Goal: Task Accomplishment & Management: Complete application form

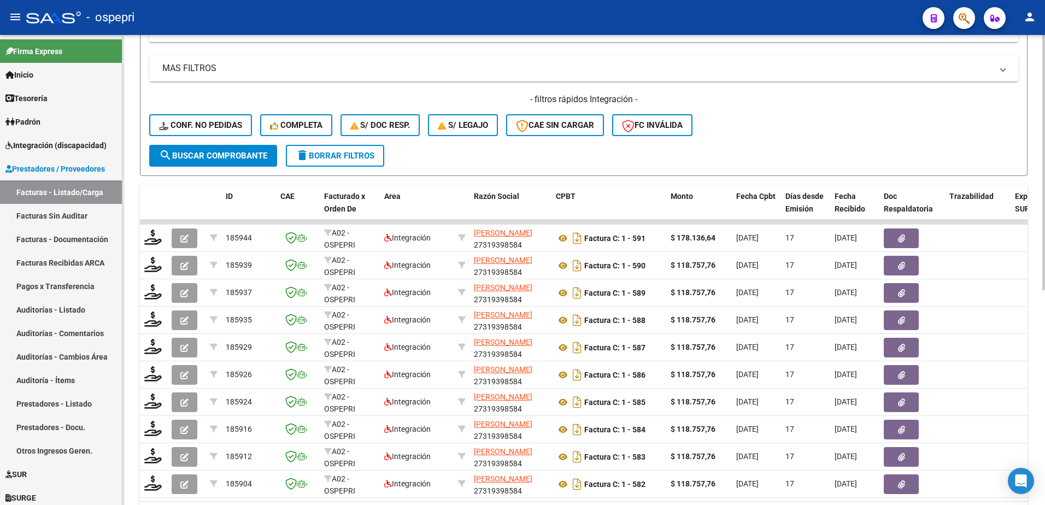
scroll to position [109, 0]
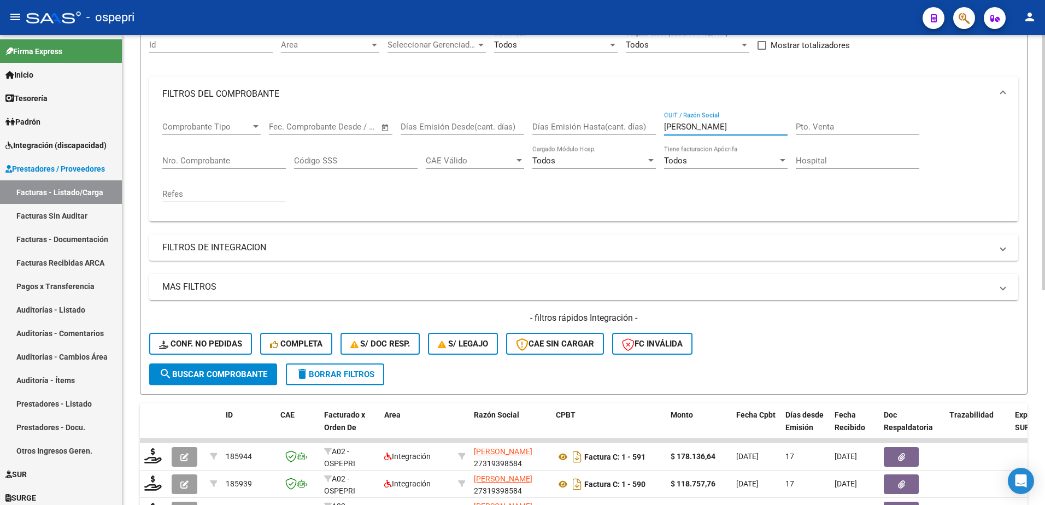
click at [725, 128] on input "[PERSON_NAME]" at bounding box center [725, 127] width 123 height 10
click at [723, 127] on input "[PERSON_NAME]" at bounding box center [725, 127] width 123 height 10
click at [722, 127] on input "[PERSON_NAME]" at bounding box center [725, 127] width 123 height 10
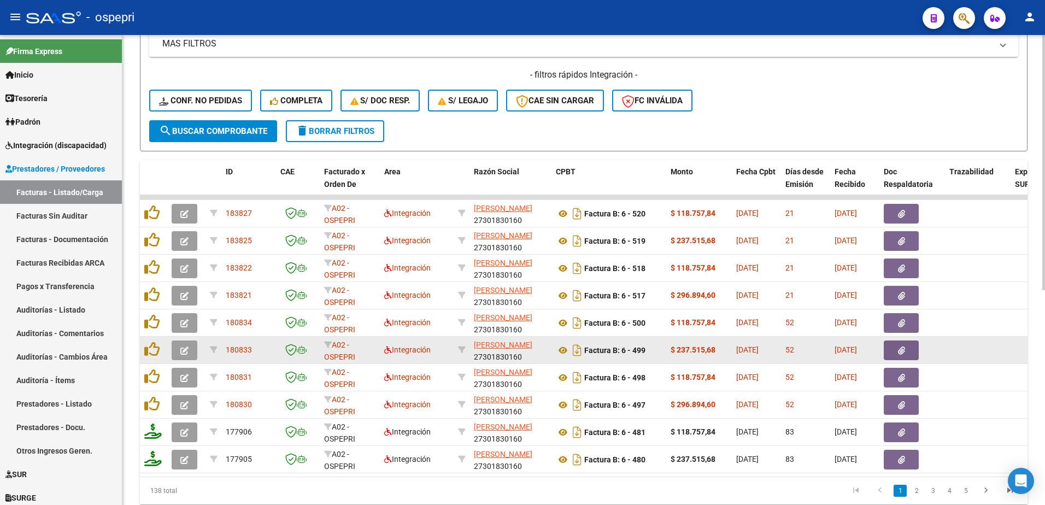
scroll to position [382, 0]
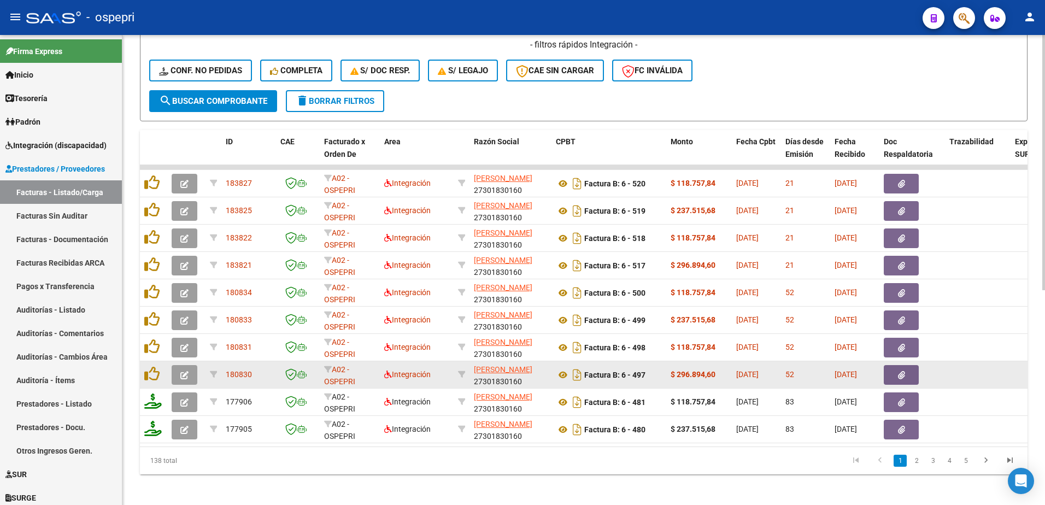
type input "[PERSON_NAME]"
click at [185, 372] on icon "button" at bounding box center [184, 375] width 8 height 8
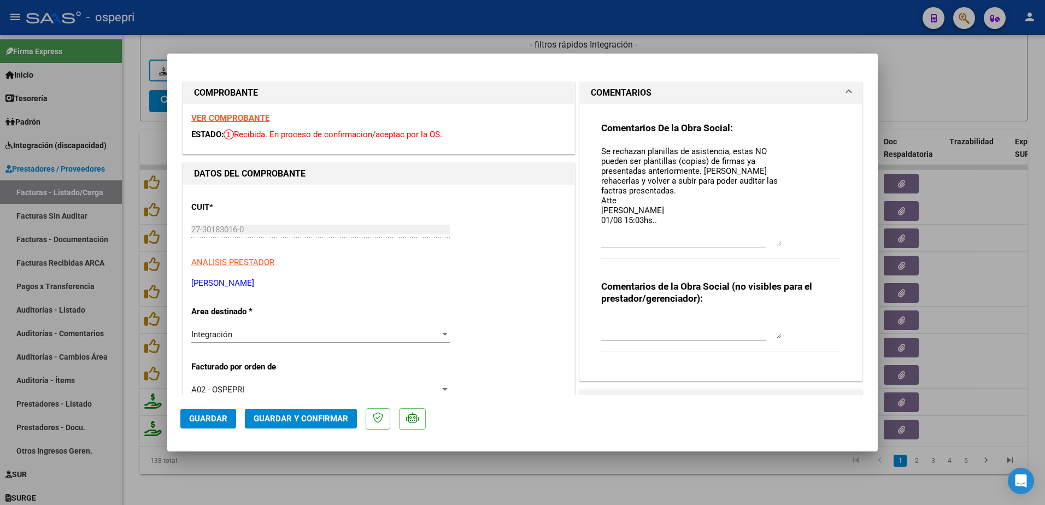
drag, startPoint x: 770, startPoint y: 163, endPoint x: 774, endPoint y: 242, distance: 78.7
click at [774, 242] on textarea "Se rechazan planillas de asistencia, estas NO pueden ser plantillas (copias) de…" at bounding box center [691, 195] width 180 height 101
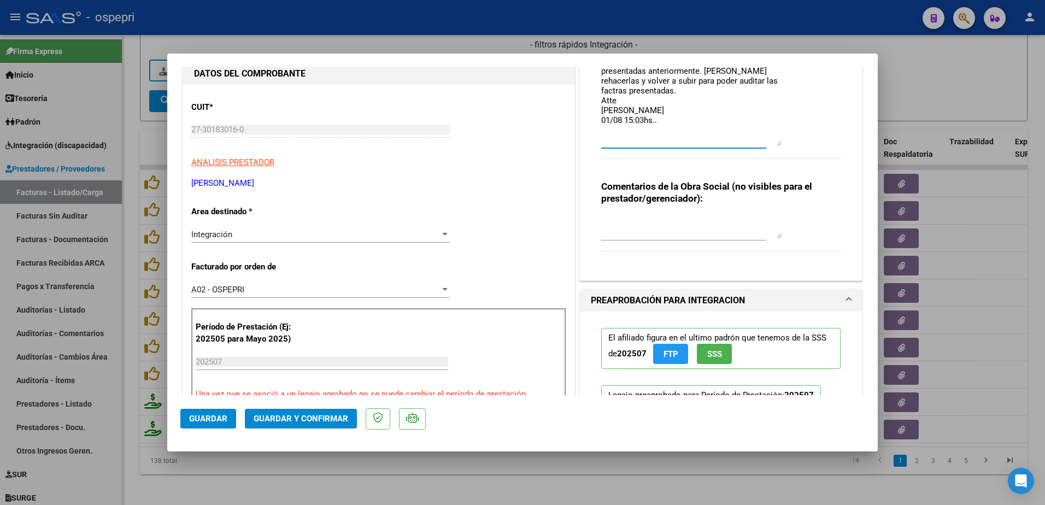
scroll to position [0, 0]
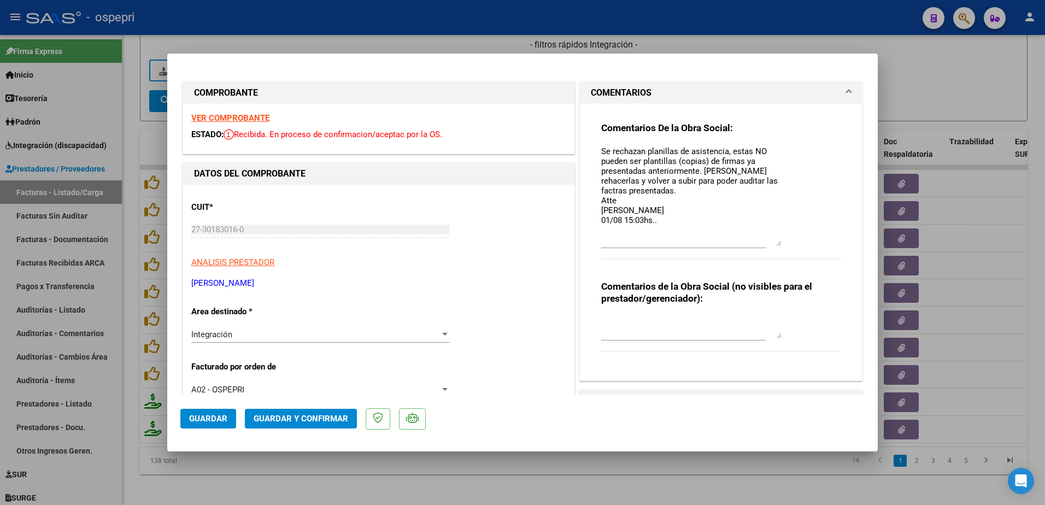
click at [242, 116] on strong "VER COMPROBANTE" at bounding box center [230, 118] width 78 height 10
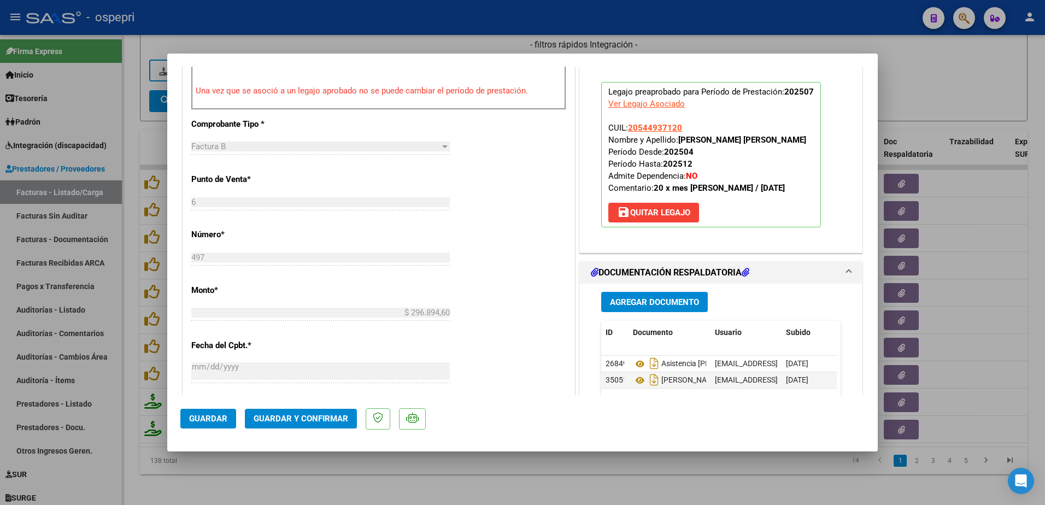
scroll to position [492, 0]
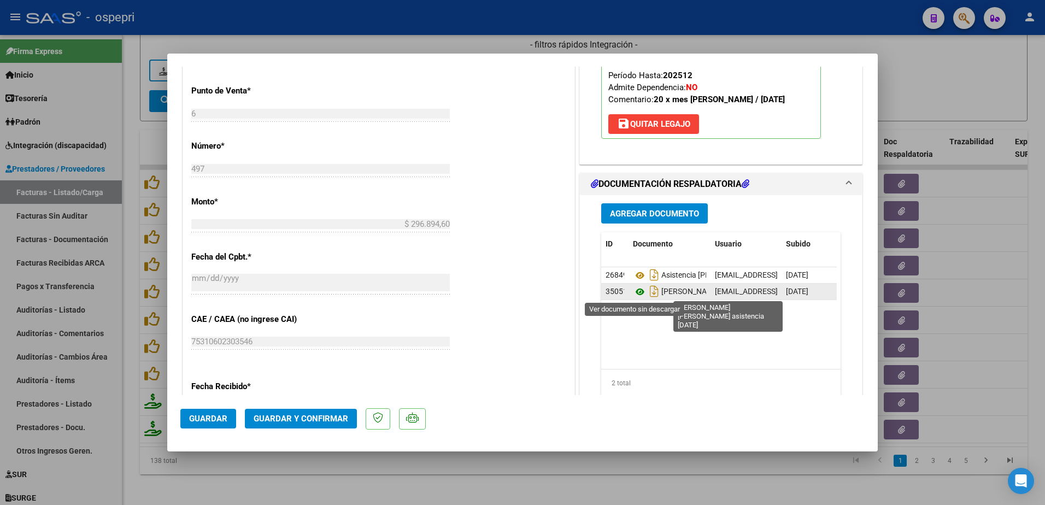
click at [634, 292] on icon at bounding box center [640, 291] width 14 height 13
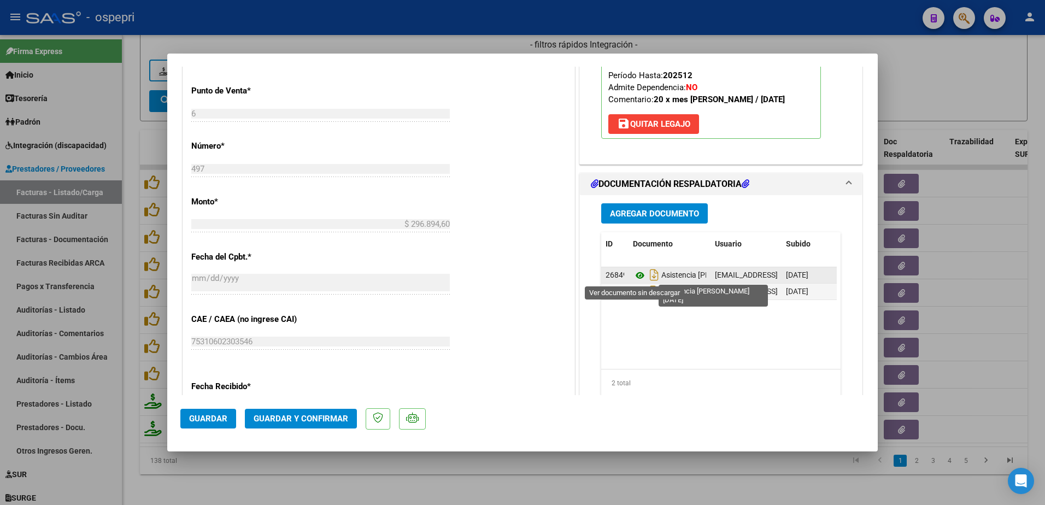
click at [635, 274] on icon at bounding box center [640, 275] width 14 height 13
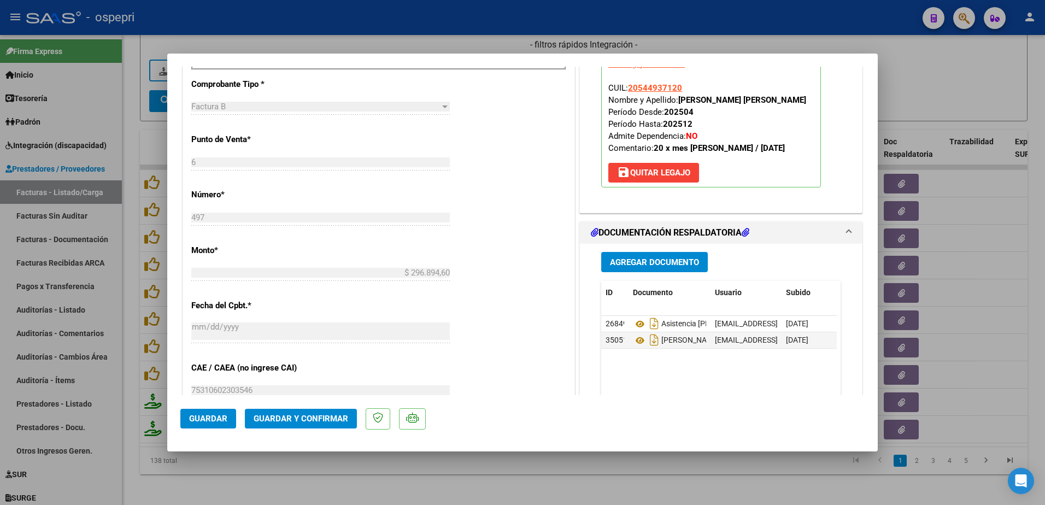
scroll to position [454, 0]
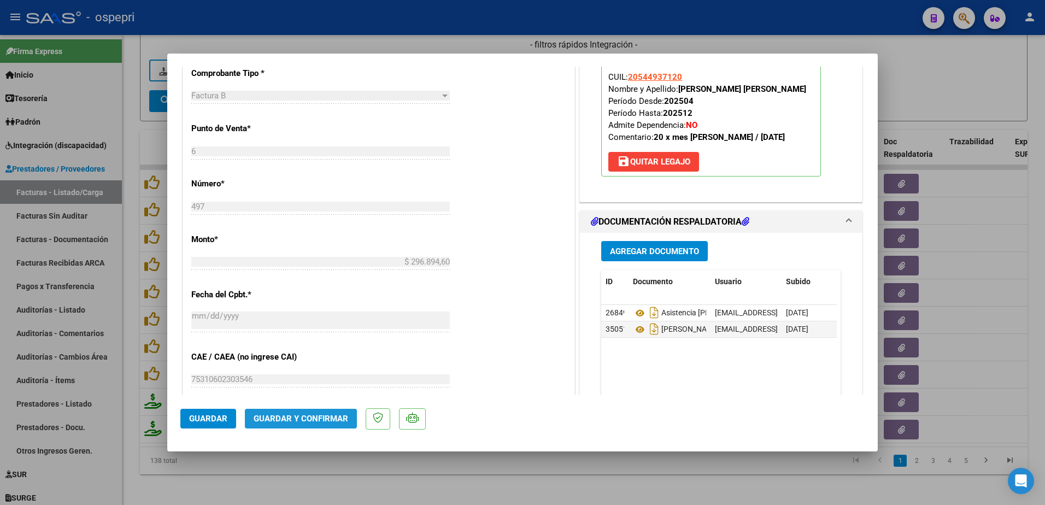
click at [308, 415] on span "Guardar y Confirmar" at bounding box center [301, 419] width 95 height 10
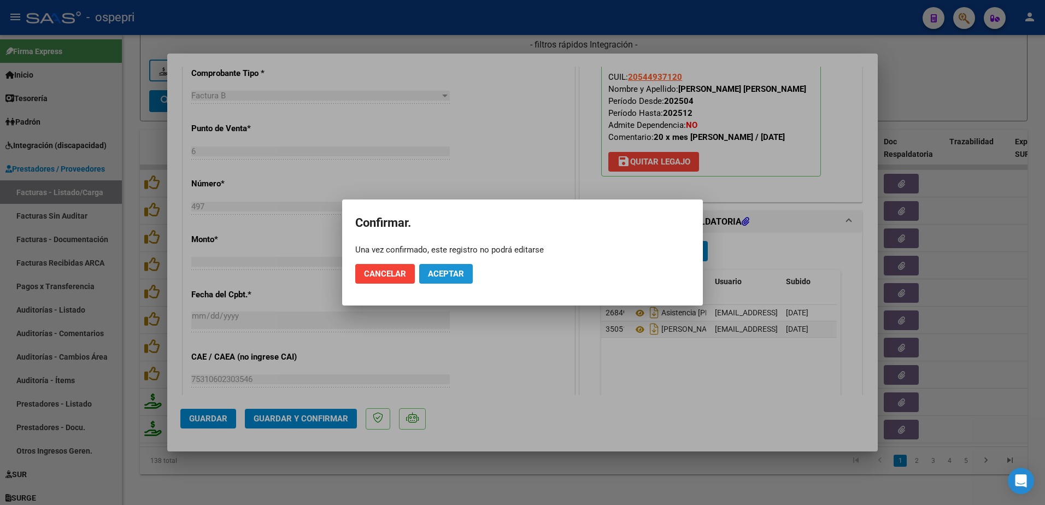
click at [451, 278] on span "Aceptar" at bounding box center [446, 274] width 36 height 10
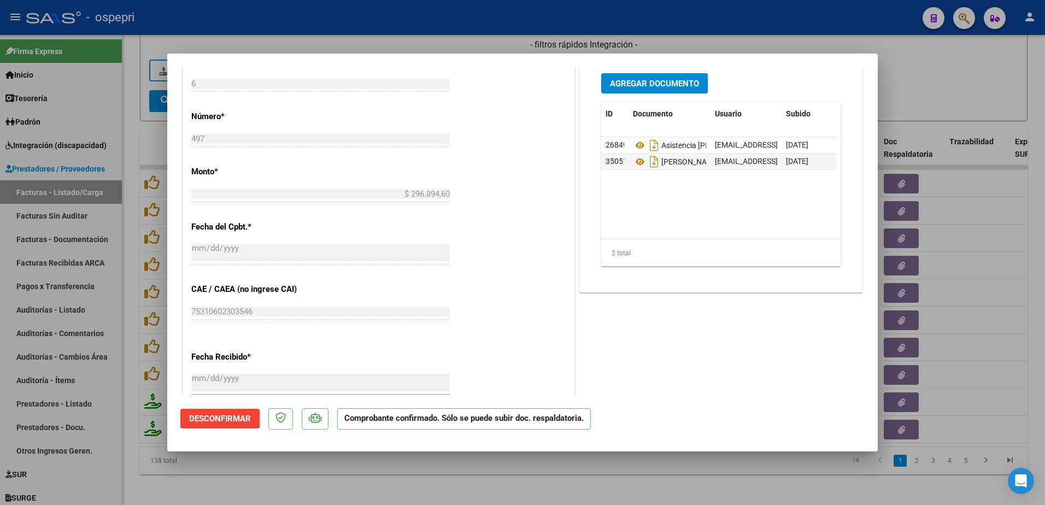
type input "$ 0,00"
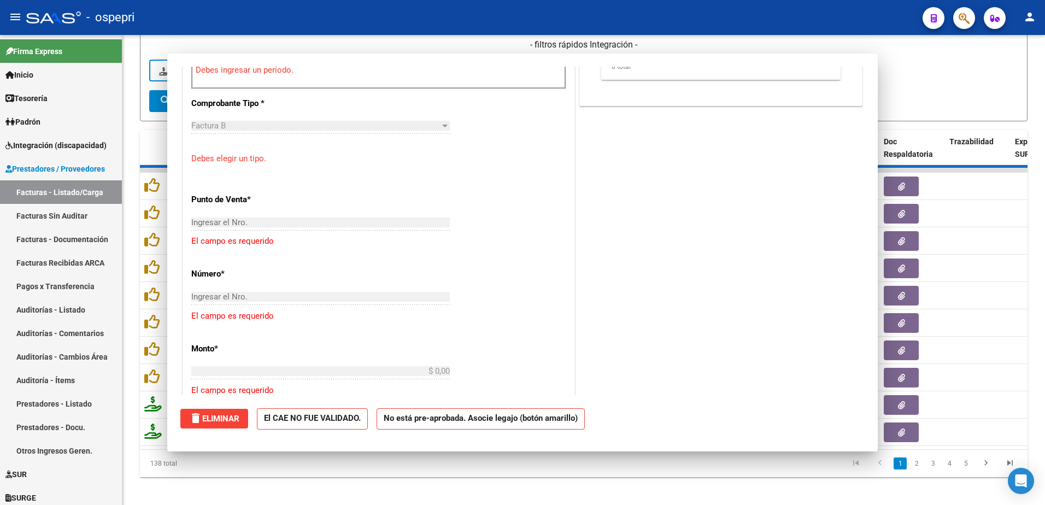
scroll to position [473, 0]
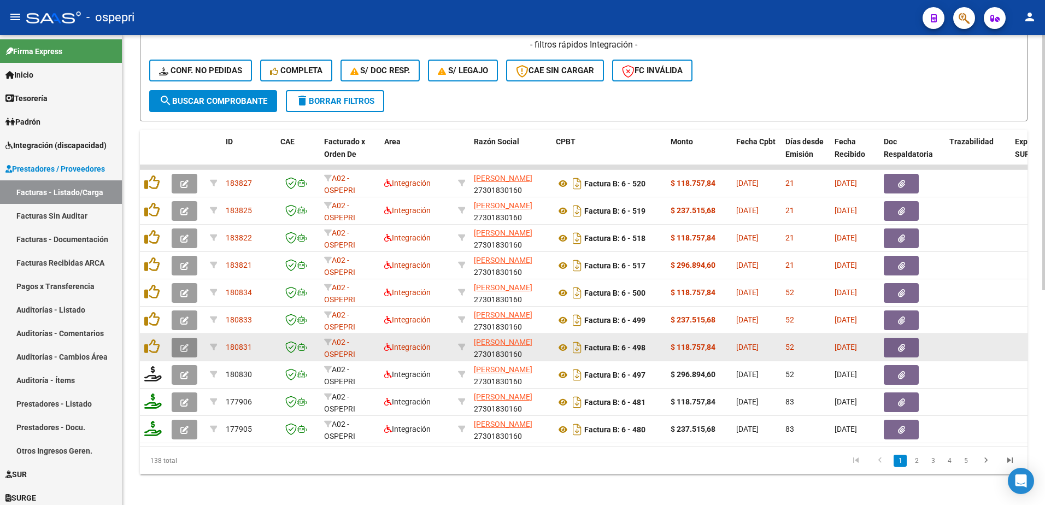
click at [184, 345] on icon "button" at bounding box center [184, 348] width 8 height 8
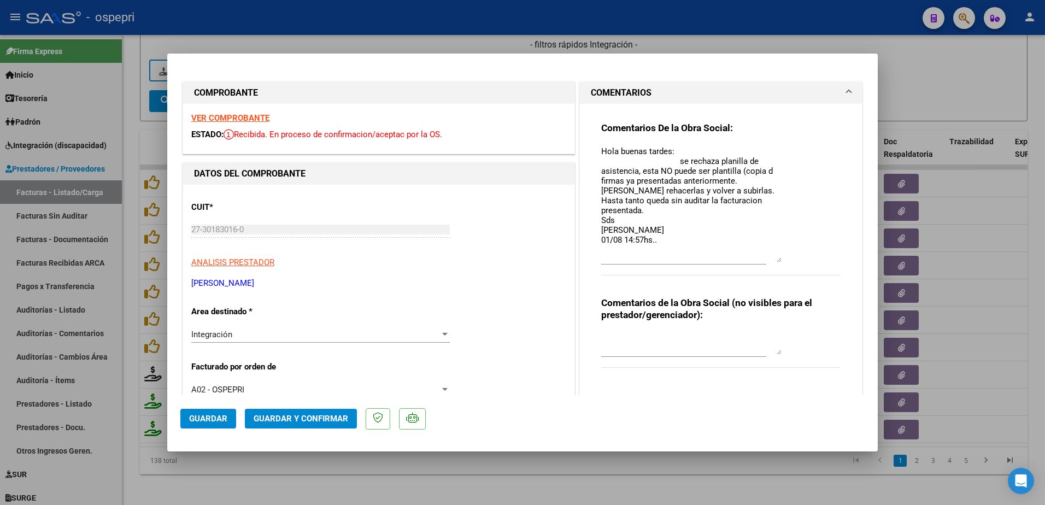
drag, startPoint x: 771, startPoint y: 165, endPoint x: 788, endPoint y: 260, distance: 96.7
click at [788, 260] on div "Comentarios De la Obra Social: Hola buenas tardes: se rechaza planilla de asist…" at bounding box center [720, 205] width 239 height 166
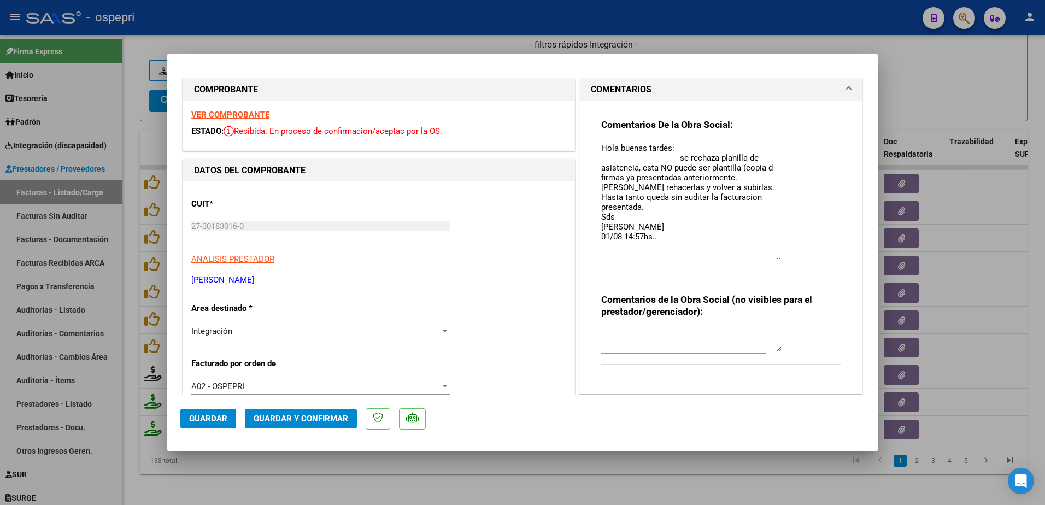
scroll to position [0, 0]
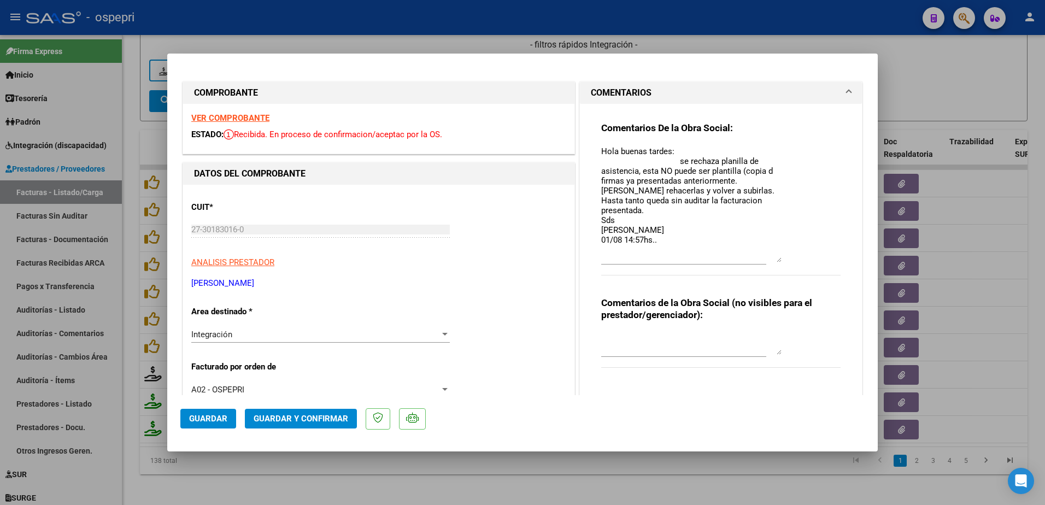
click at [231, 119] on strong "VER COMPROBANTE" at bounding box center [230, 118] width 78 height 10
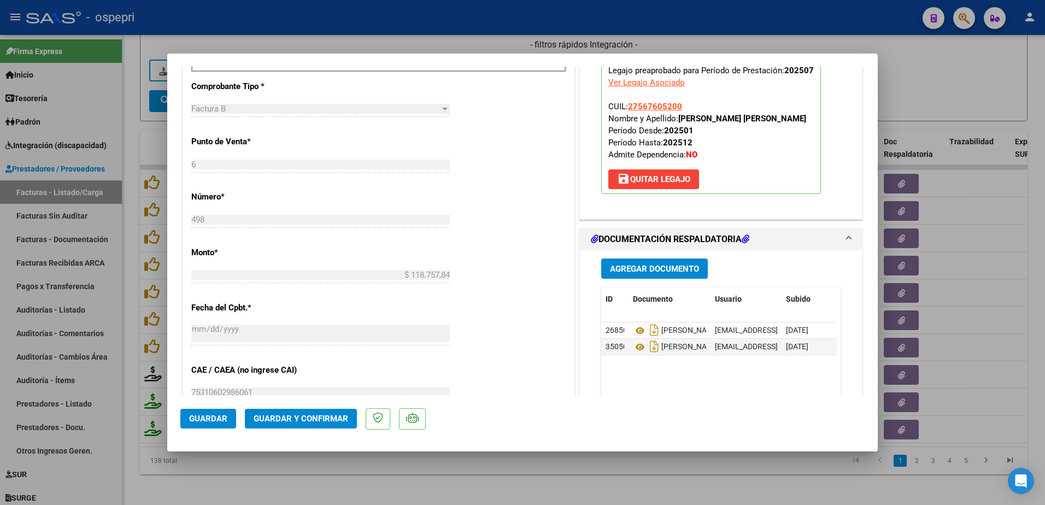
scroll to position [492, 0]
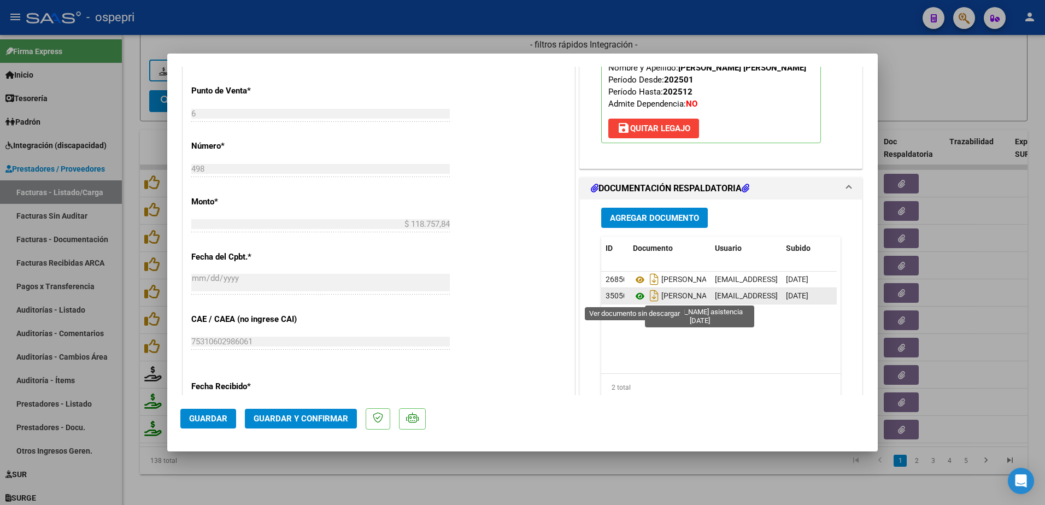
click at [636, 296] on icon at bounding box center [640, 296] width 14 height 13
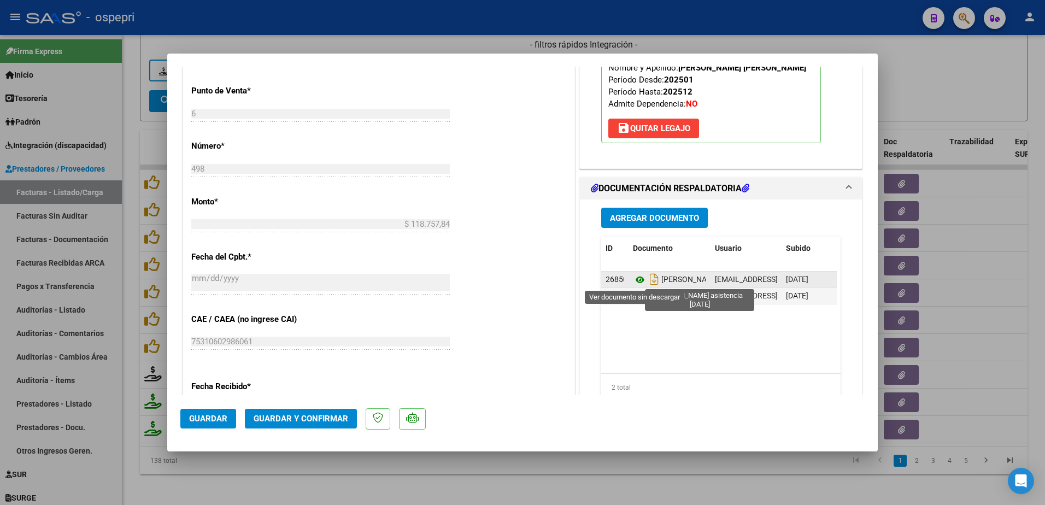
click at [636, 280] on icon at bounding box center [640, 279] width 14 height 13
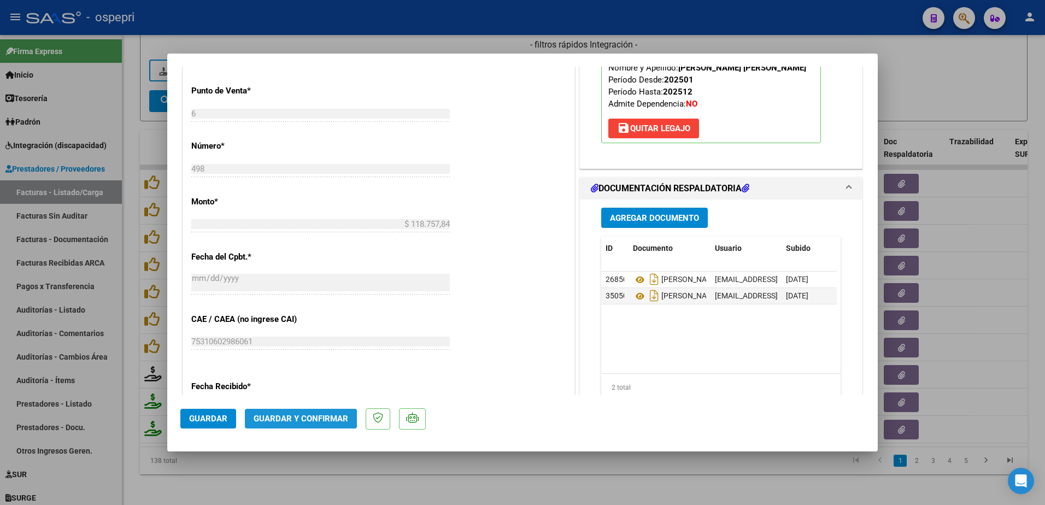
click at [292, 413] on button "Guardar y Confirmar" at bounding box center [301, 419] width 112 height 20
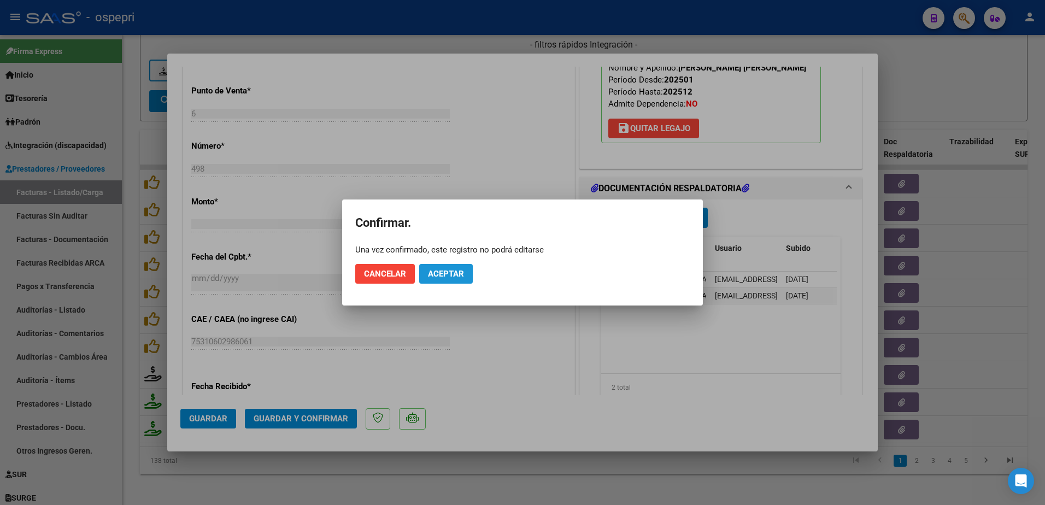
click at [438, 270] on span "Aceptar" at bounding box center [446, 274] width 36 height 10
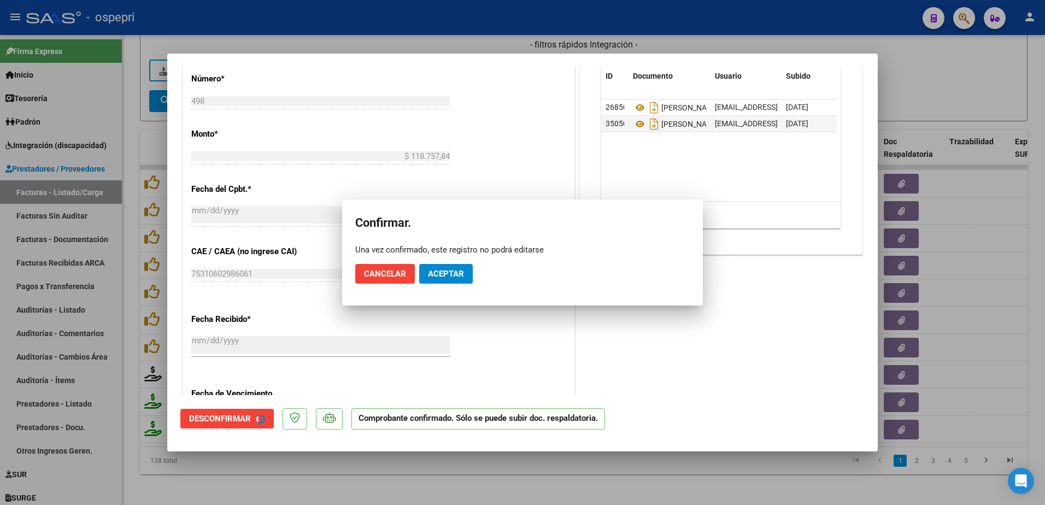
scroll to position [424, 0]
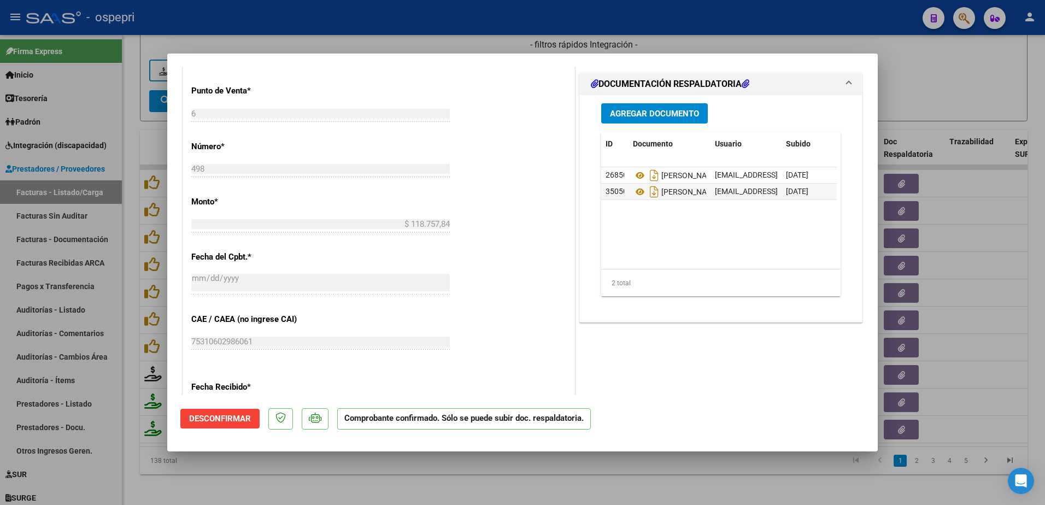
type input "$ 0,00"
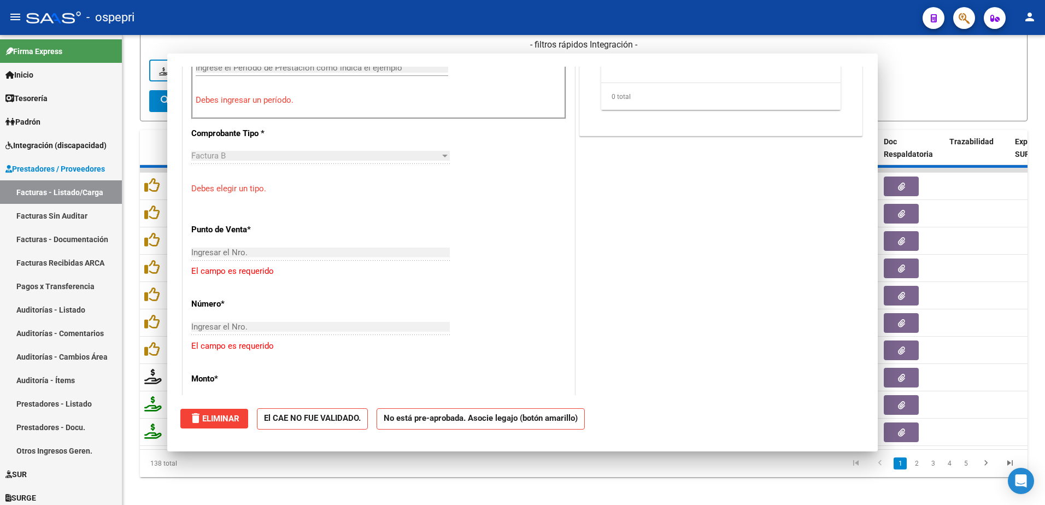
scroll to position [627, 0]
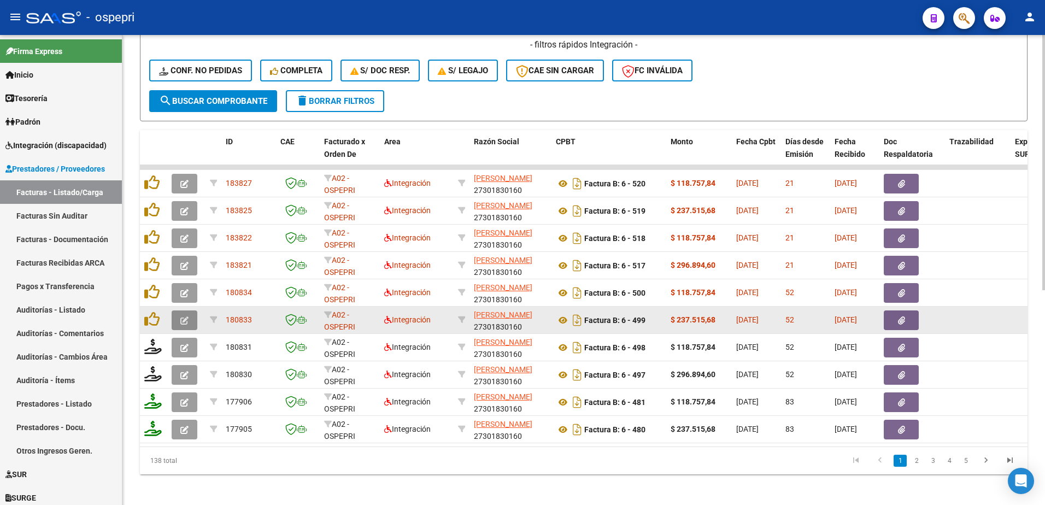
click at [179, 316] on button "button" at bounding box center [185, 320] width 26 height 20
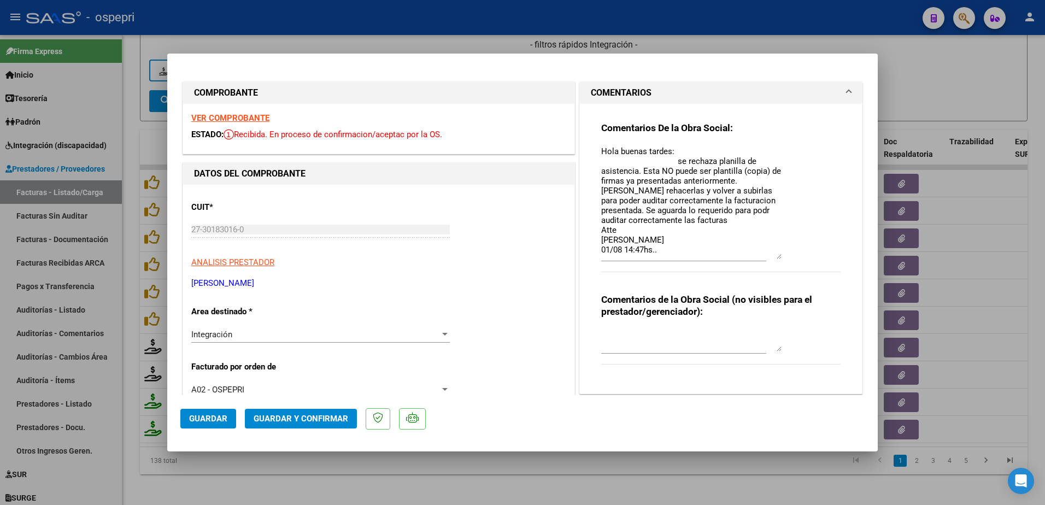
drag, startPoint x: 773, startPoint y: 166, endPoint x: 775, endPoint y: 258, distance: 91.8
click at [775, 258] on textarea "Hola buenas tardes: se rechaza planilla de asistencia. Esta NO puede ser planti…" at bounding box center [691, 202] width 180 height 114
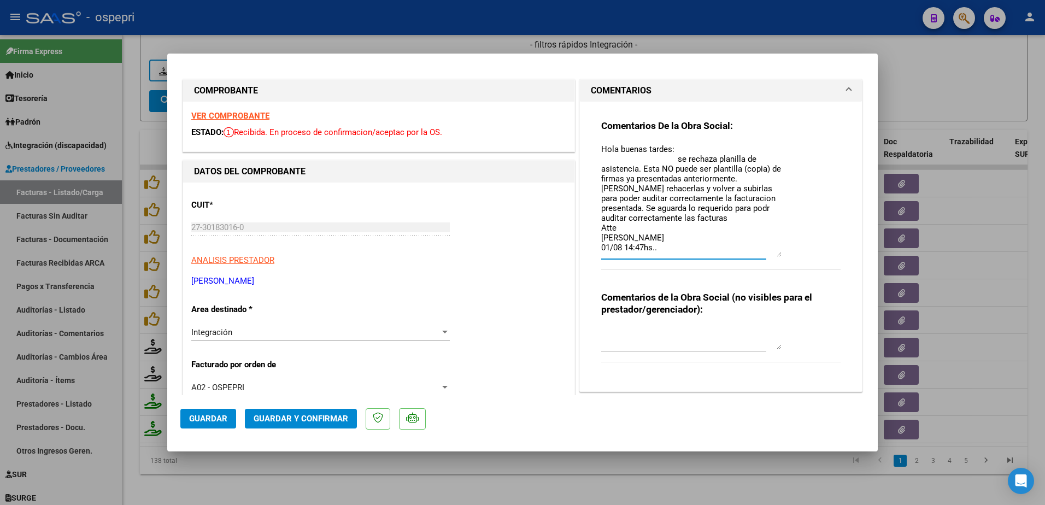
scroll to position [0, 0]
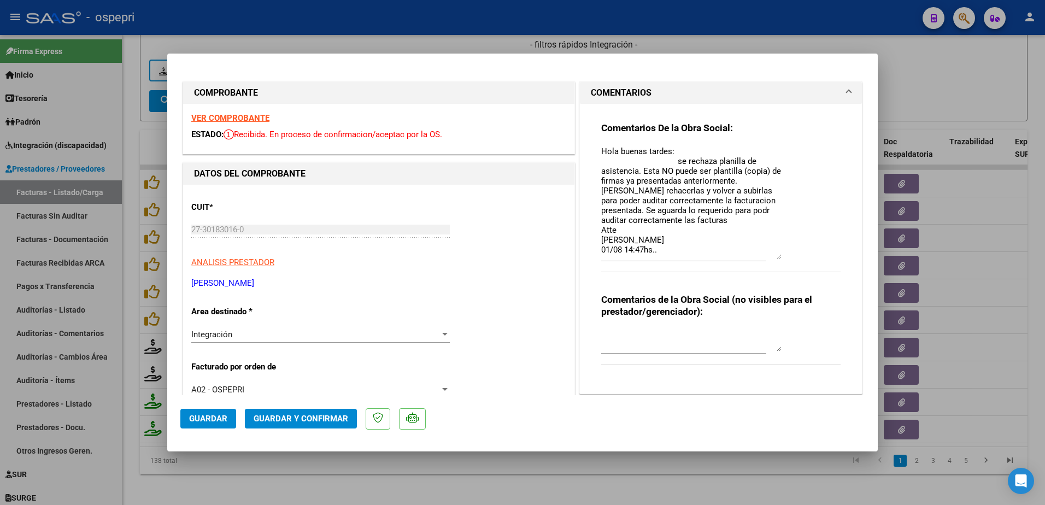
click at [242, 119] on strong "VER COMPROBANTE" at bounding box center [230, 118] width 78 height 10
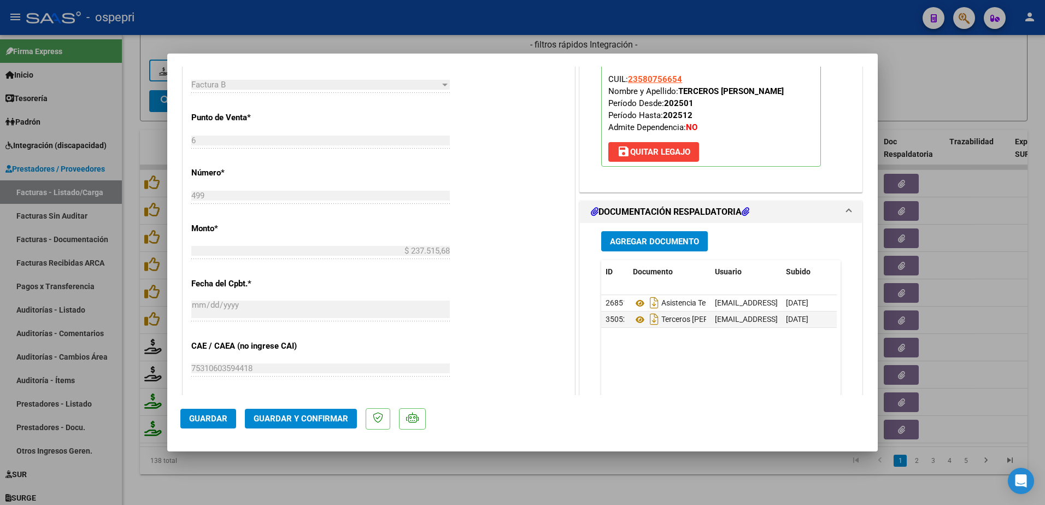
scroll to position [492, 0]
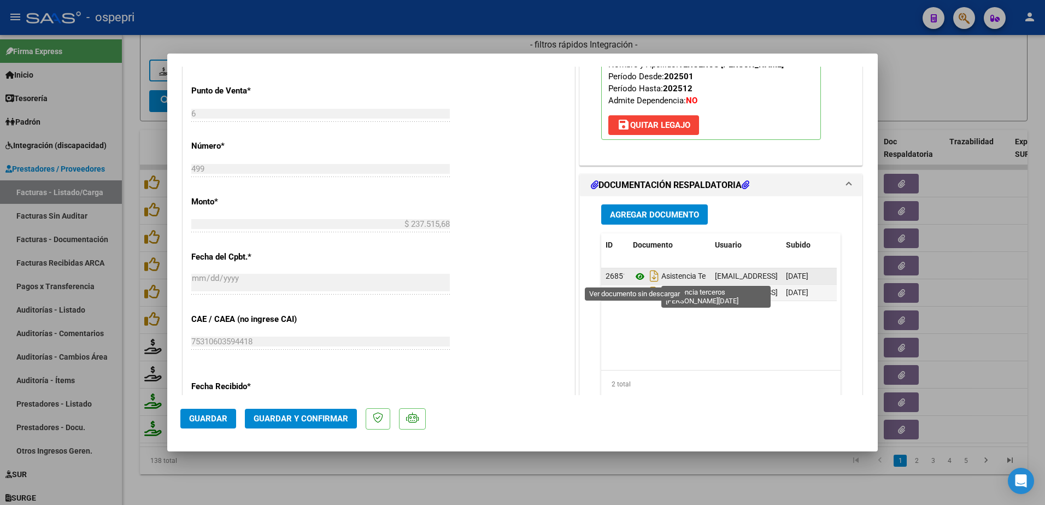
click at [634, 279] on icon at bounding box center [640, 276] width 14 height 13
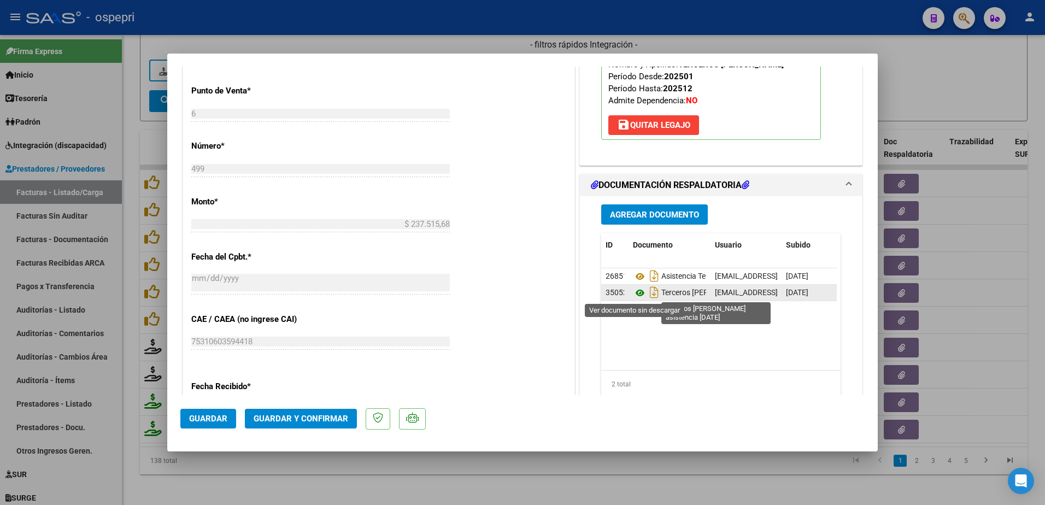
click at [634, 295] on icon at bounding box center [640, 292] width 14 height 13
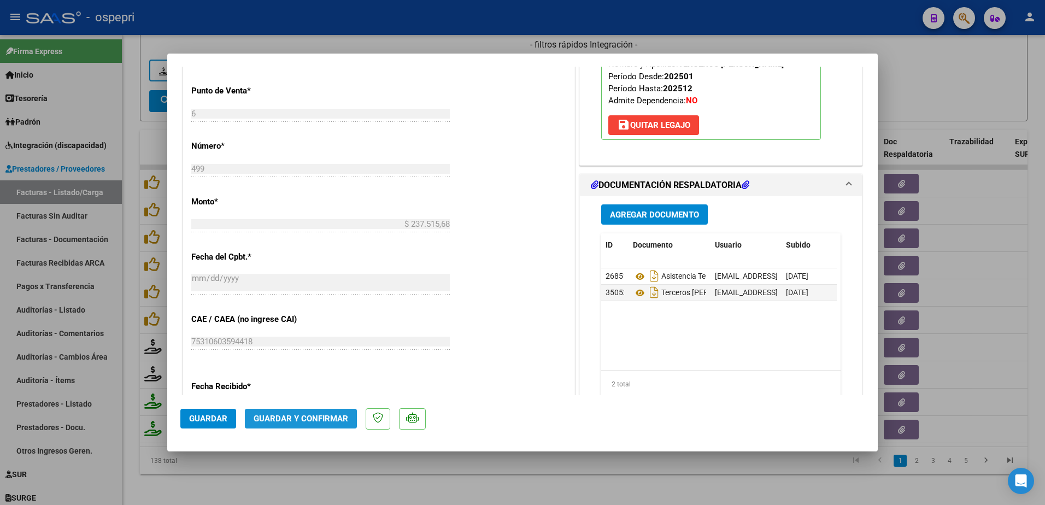
click at [303, 414] on span "Guardar y Confirmar" at bounding box center [301, 419] width 95 height 10
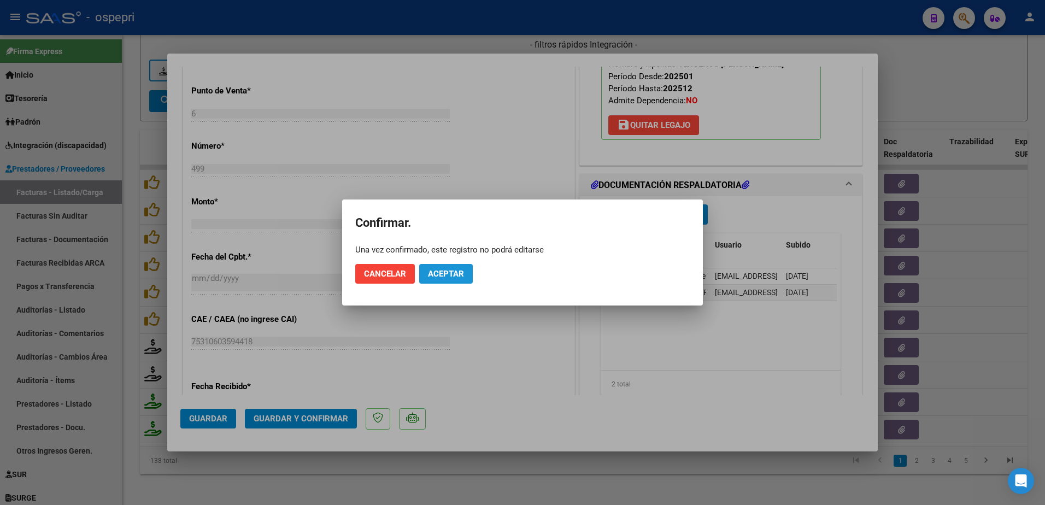
click at [442, 278] on span "Aceptar" at bounding box center [446, 274] width 36 height 10
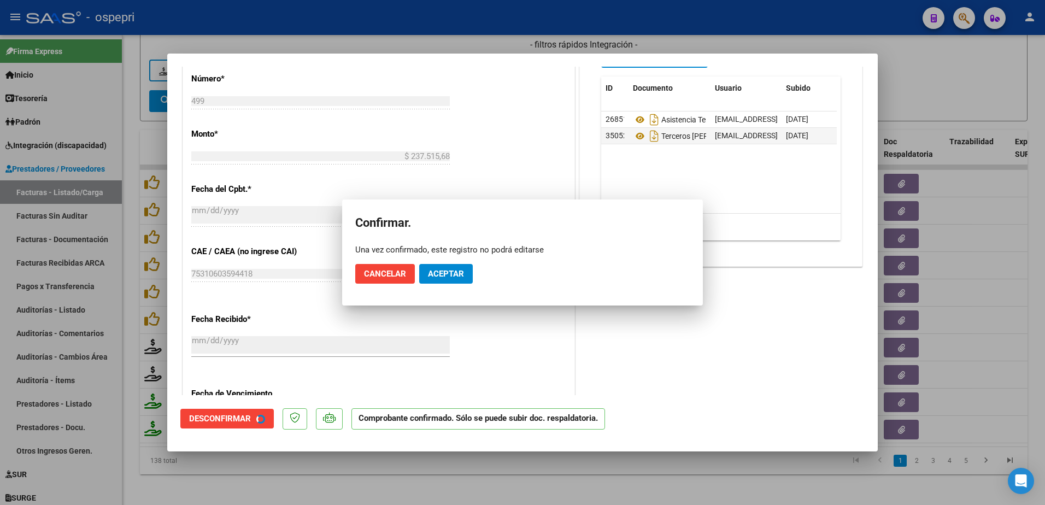
scroll to position [424, 0]
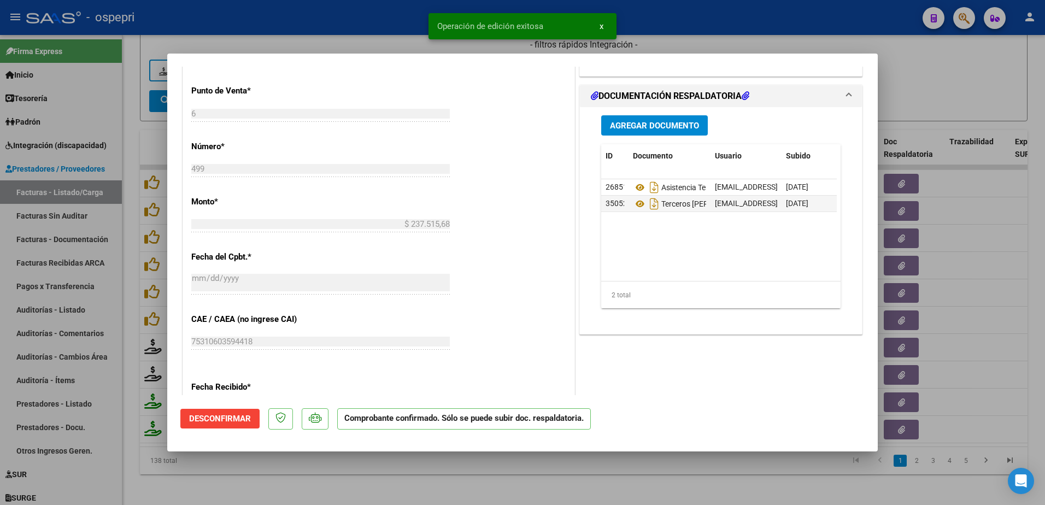
type input "$ 0,00"
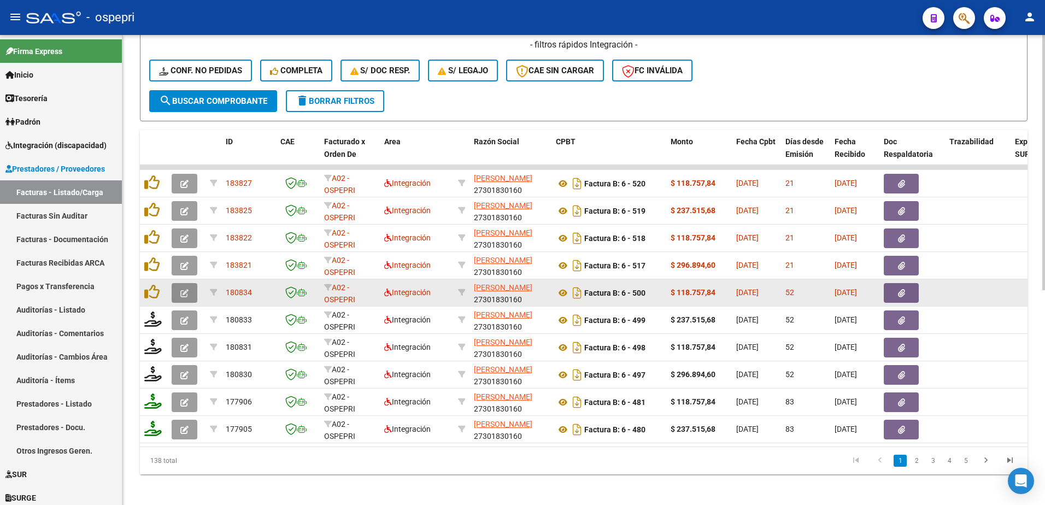
click at [187, 293] on icon "button" at bounding box center [184, 293] width 8 height 8
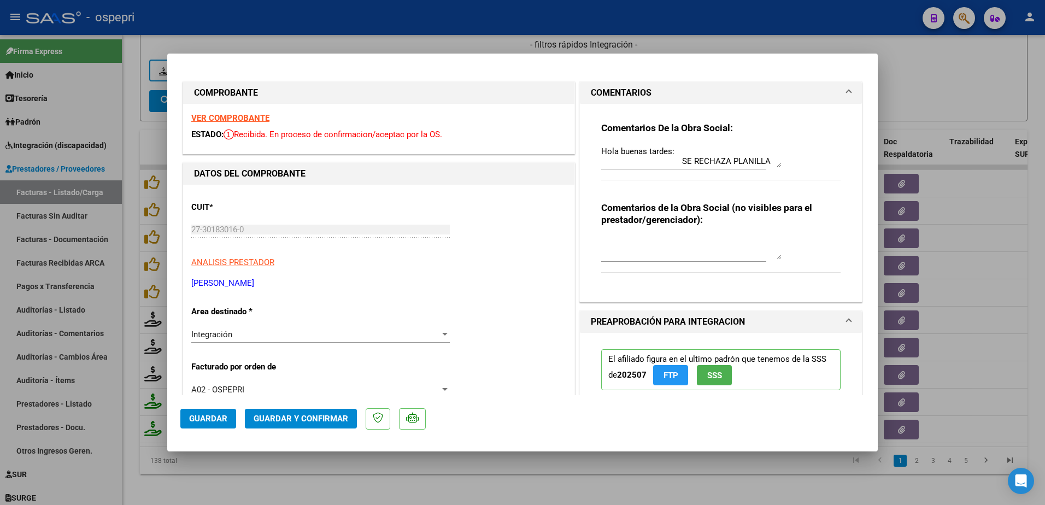
click at [245, 118] on strong "VER COMPROBANTE" at bounding box center [230, 118] width 78 height 10
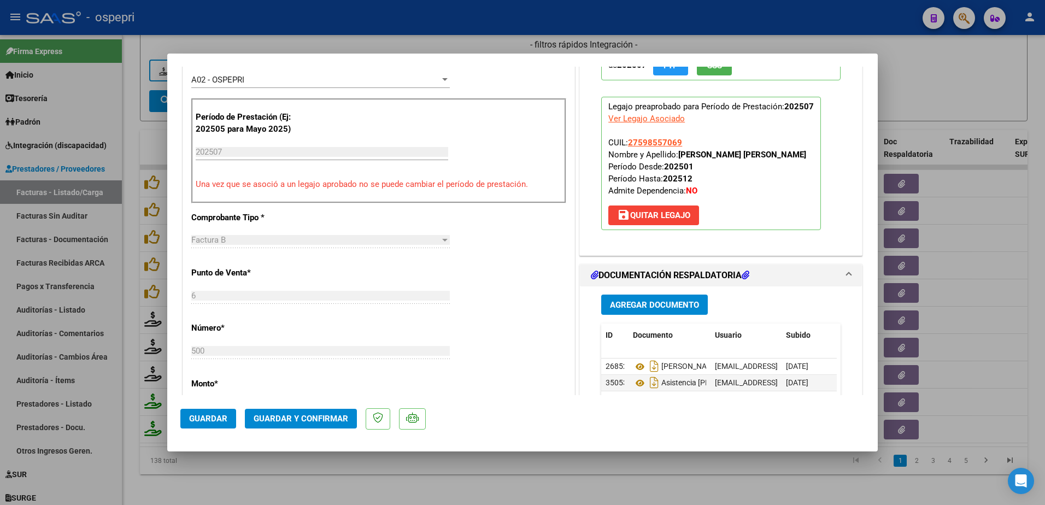
scroll to position [382, 0]
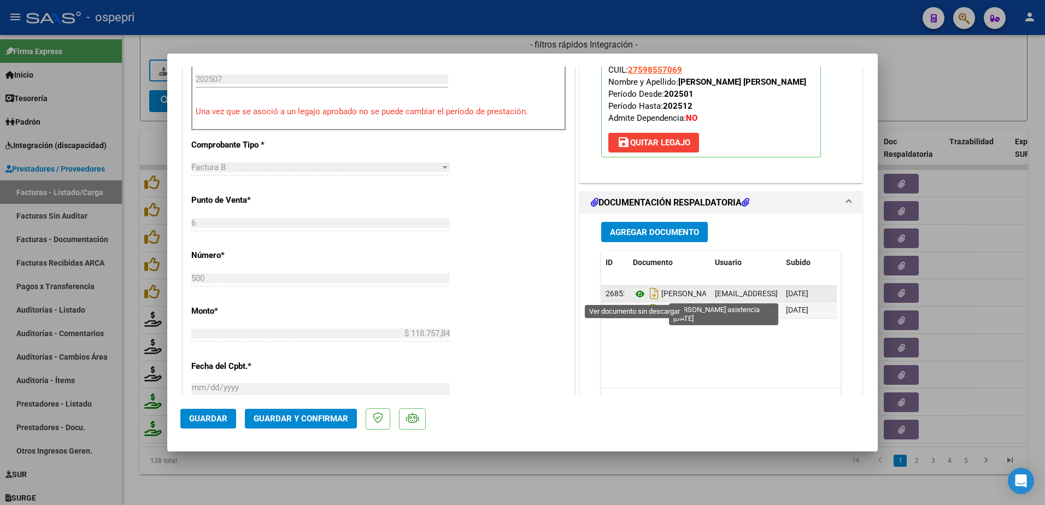
click at [636, 295] on icon at bounding box center [640, 293] width 14 height 13
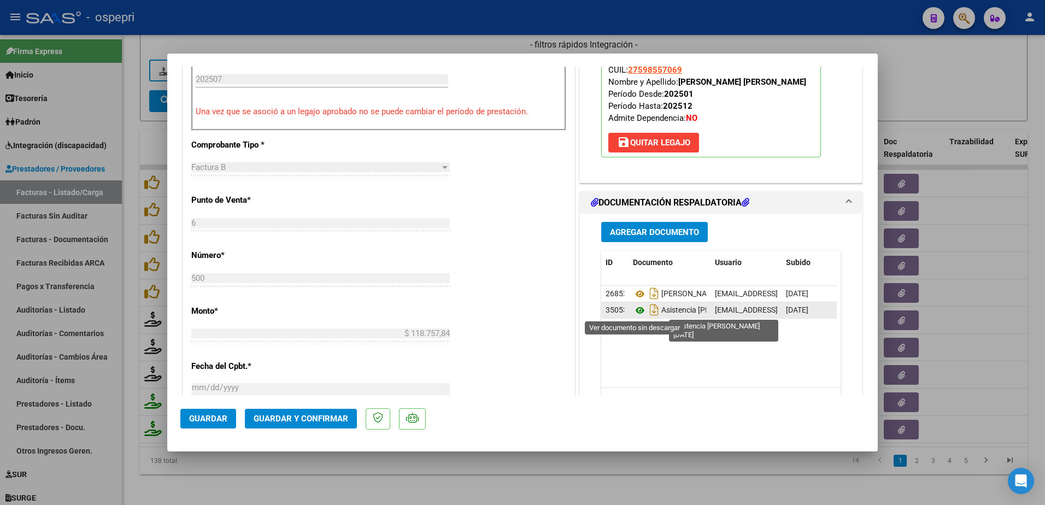
click at [636, 313] on icon at bounding box center [640, 310] width 14 height 13
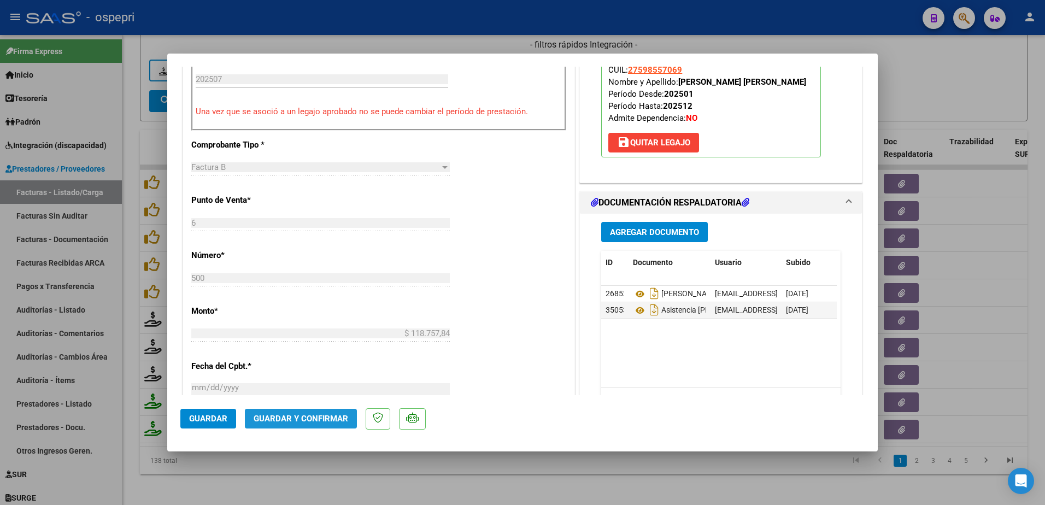
click at [317, 414] on span "Guardar y Confirmar" at bounding box center [301, 419] width 95 height 10
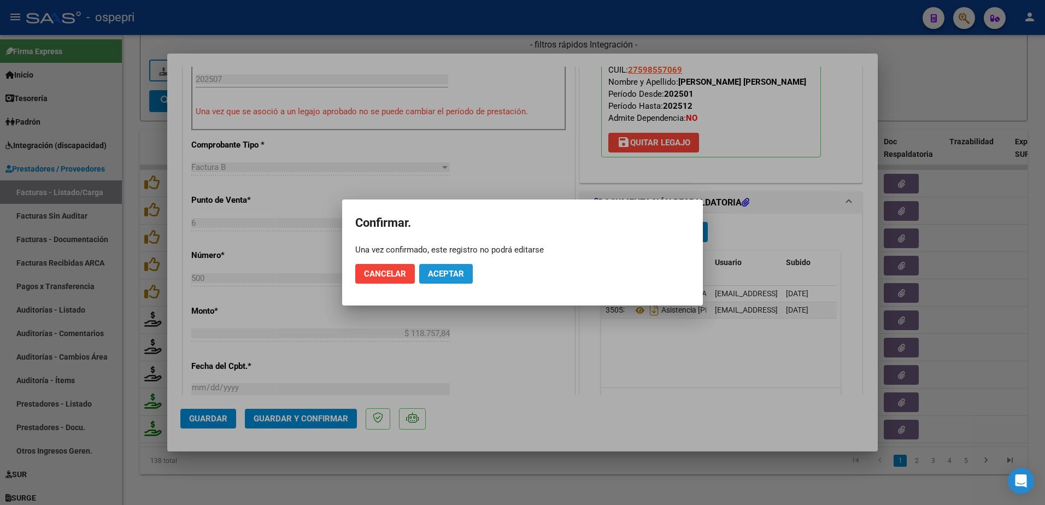
click at [451, 268] on button "Aceptar" at bounding box center [446, 274] width 54 height 20
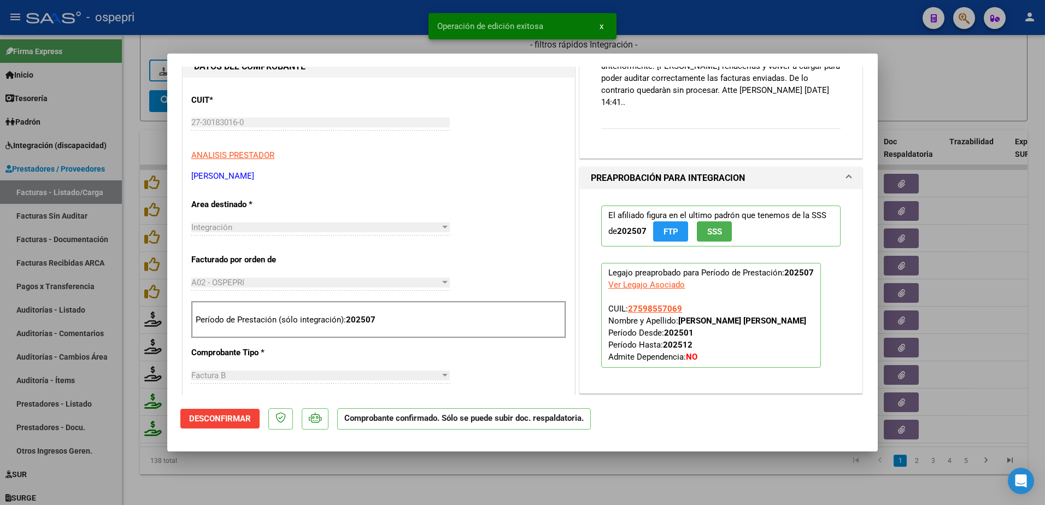
scroll to position [0, 0]
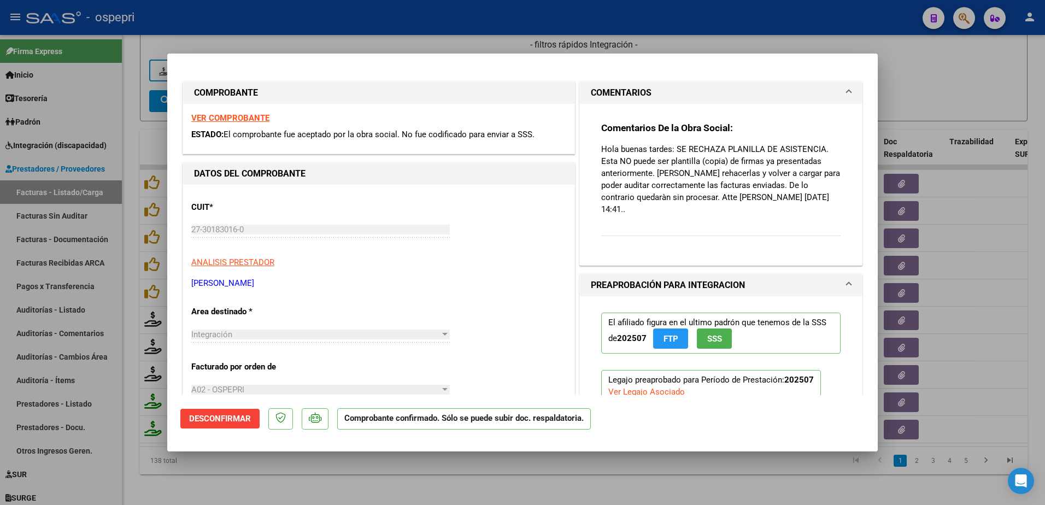
type input "$ 0,00"
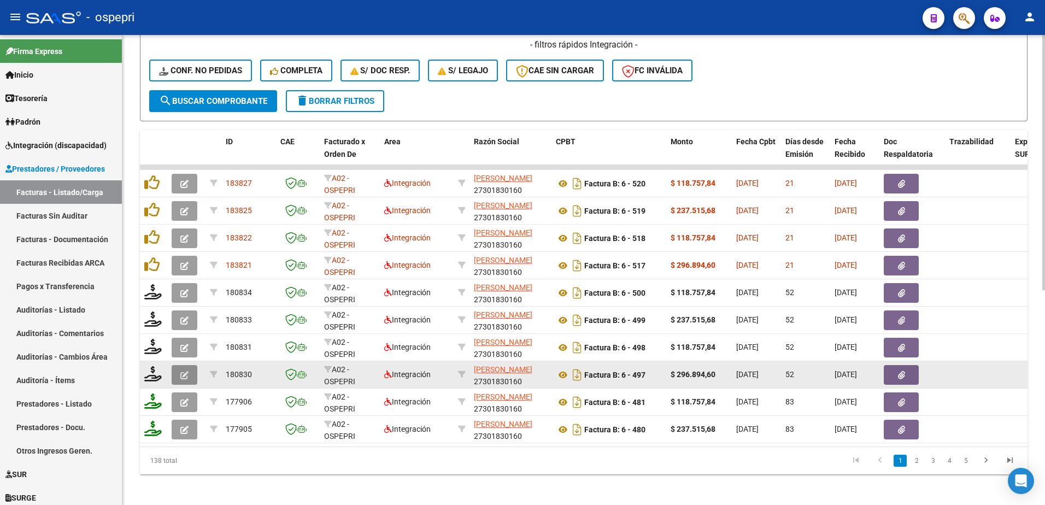
click at [176, 370] on button "button" at bounding box center [185, 375] width 26 height 20
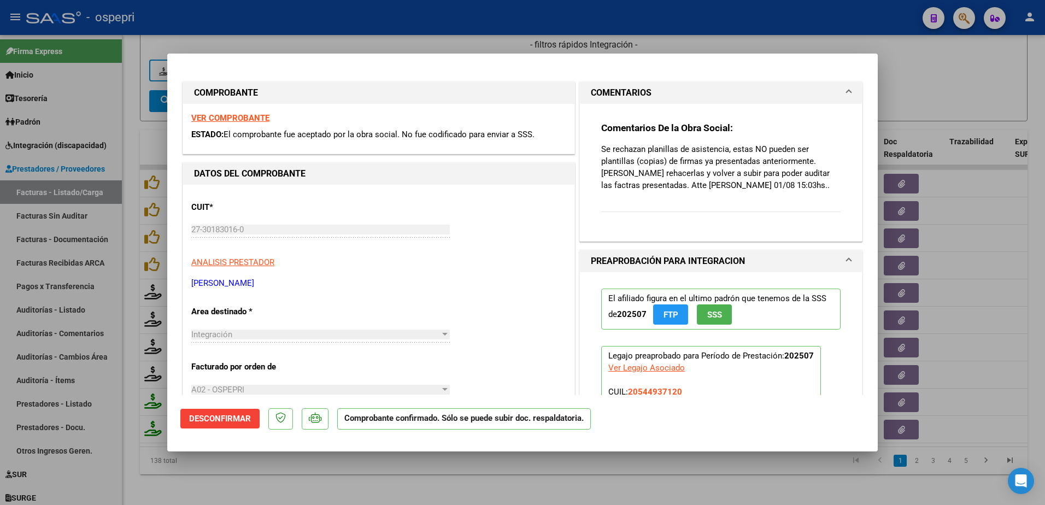
type input "$ 0,00"
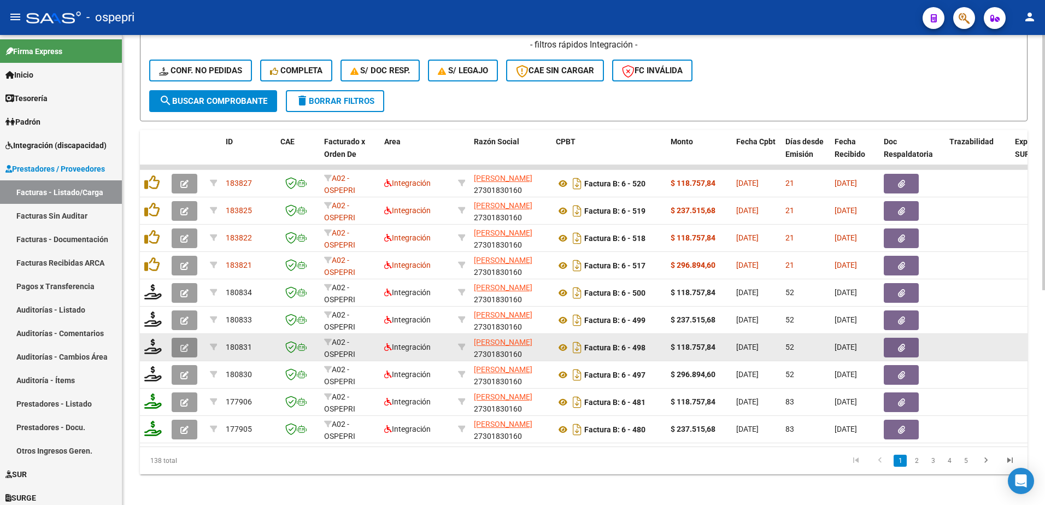
click at [181, 344] on icon "button" at bounding box center [184, 348] width 8 height 8
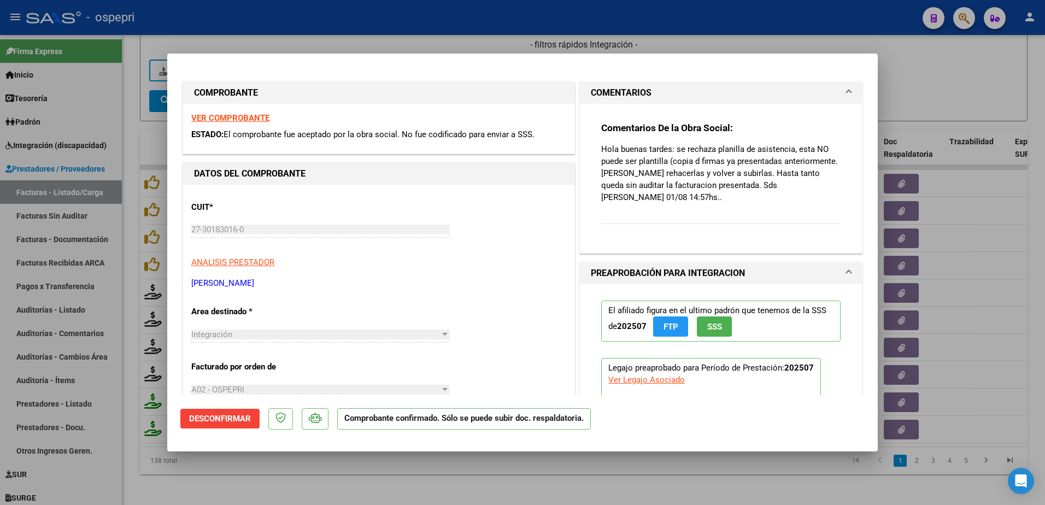
type input "$ 0,00"
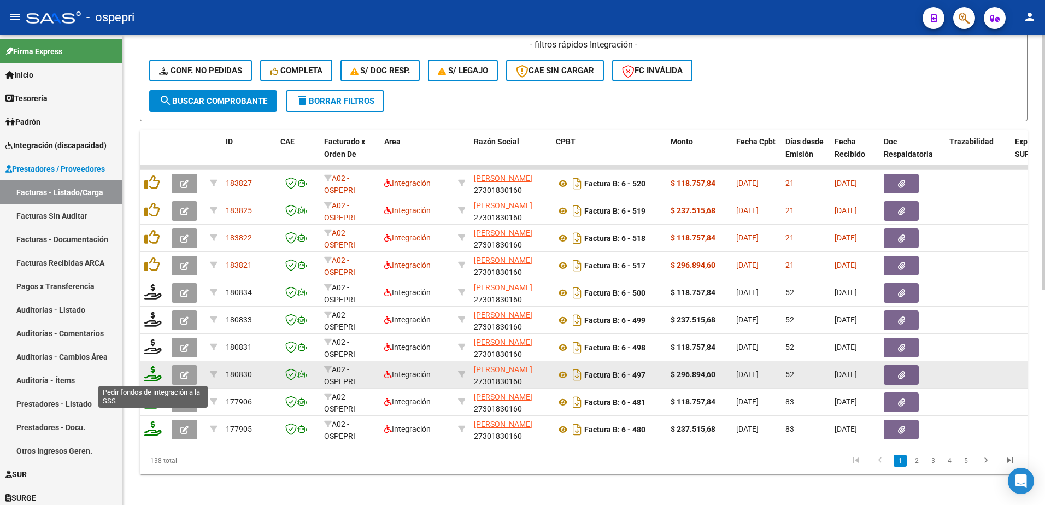
click at [154, 375] on icon at bounding box center [152, 373] width 17 height 15
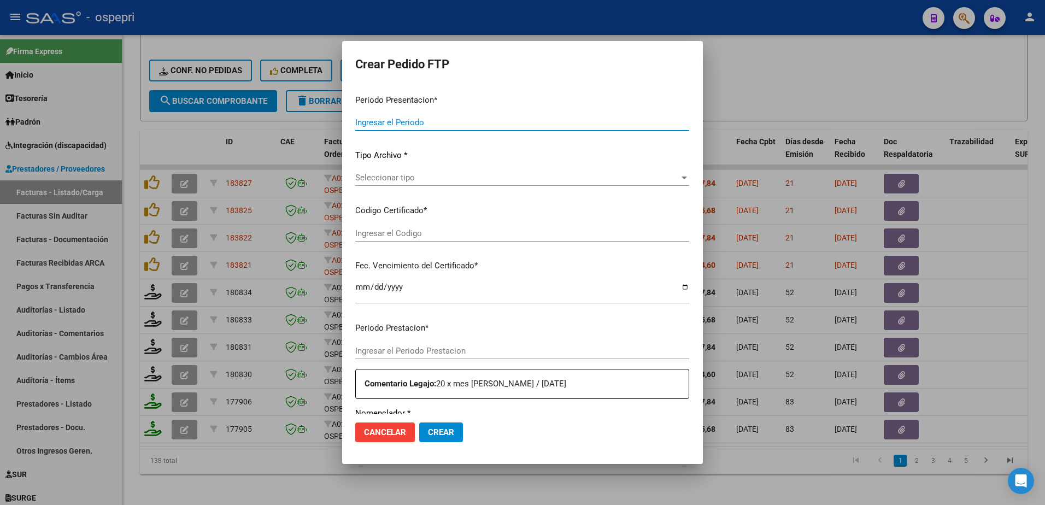
type input "202508"
type input "202507"
type input "$ 296.894,60"
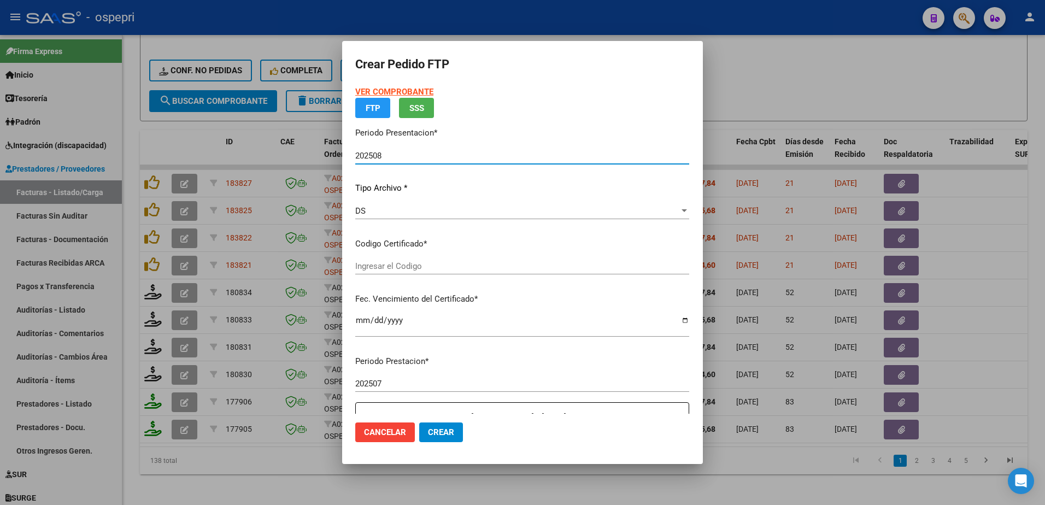
type input "2054493712-0"
type input "[DATE]"
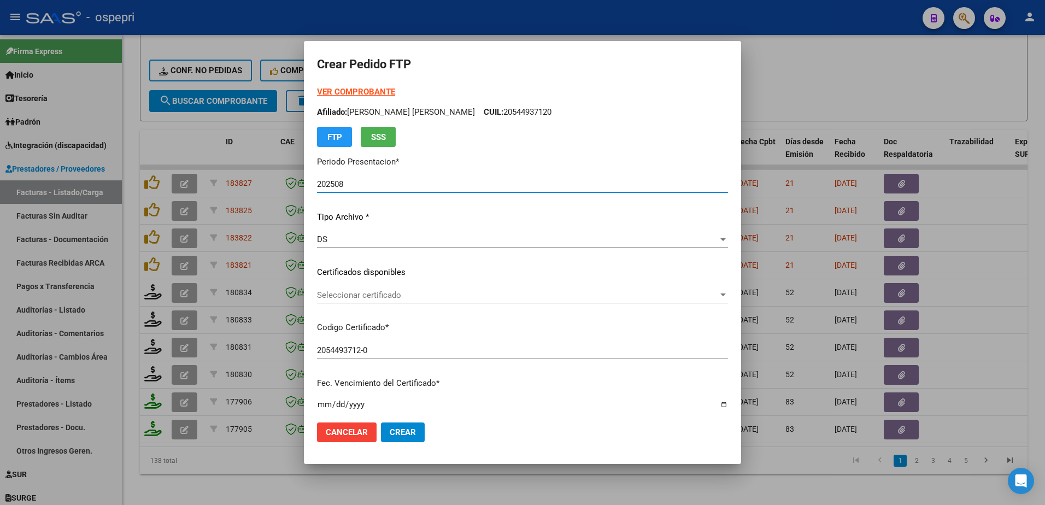
click at [392, 299] on span "Seleccionar certificado" at bounding box center [517, 295] width 401 height 10
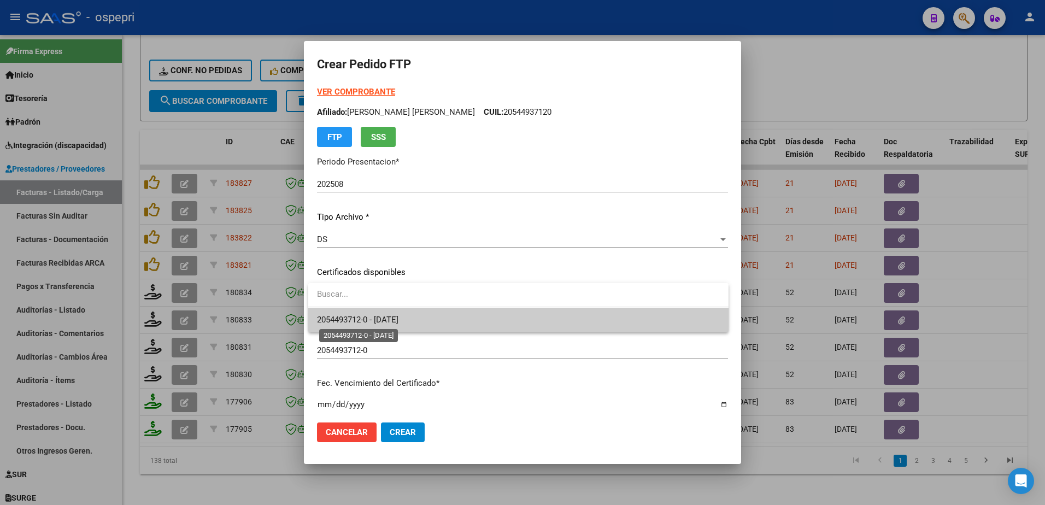
click at [398, 319] on span "2054493712-0 - [DATE]" at bounding box center [357, 320] width 81 height 10
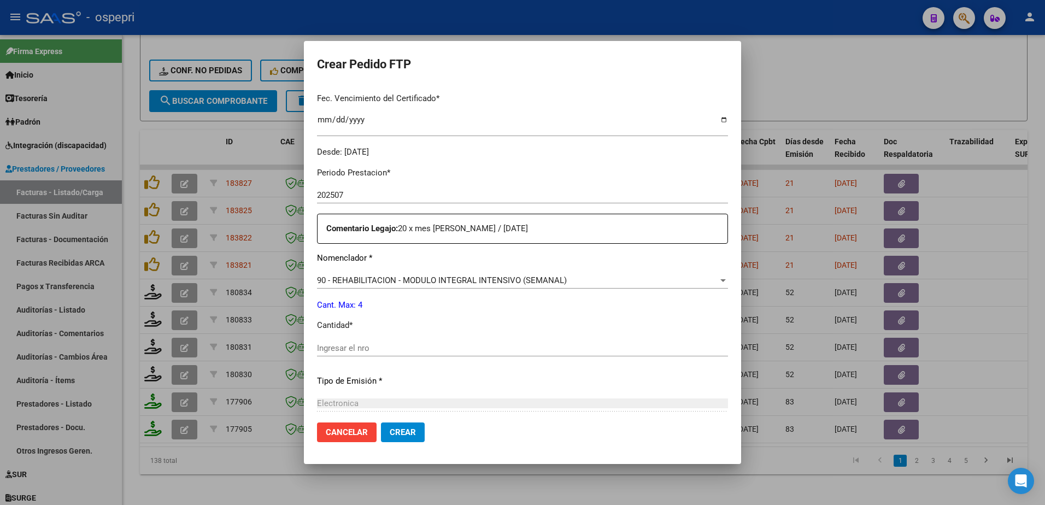
scroll to position [328, 0]
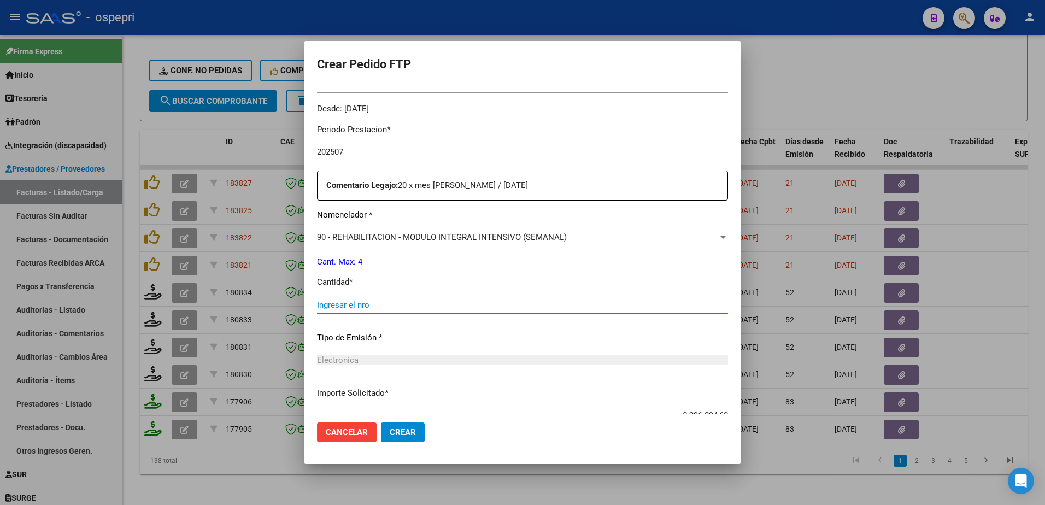
click at [363, 305] on input "Ingresar el nro" at bounding box center [522, 305] width 411 height 10
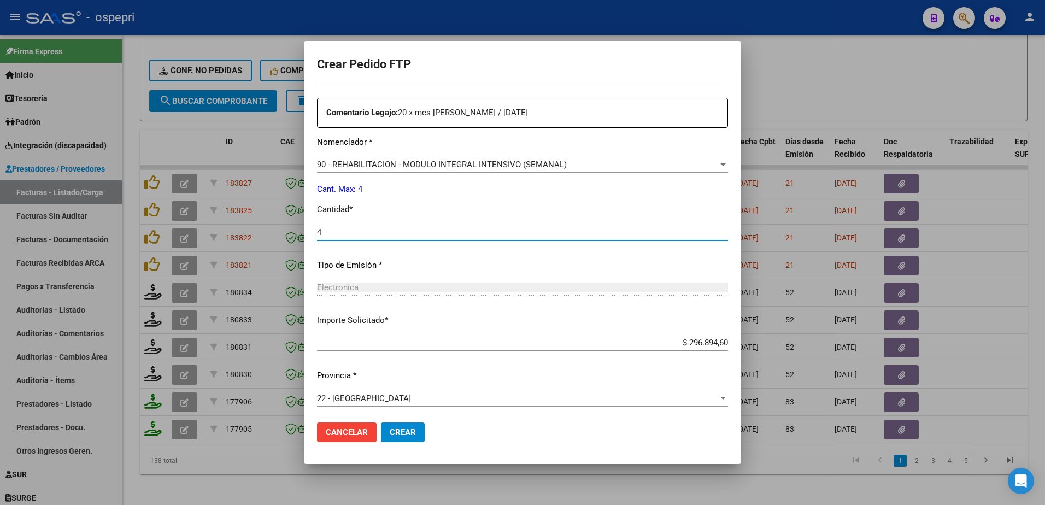
scroll to position [403, 0]
type input "4"
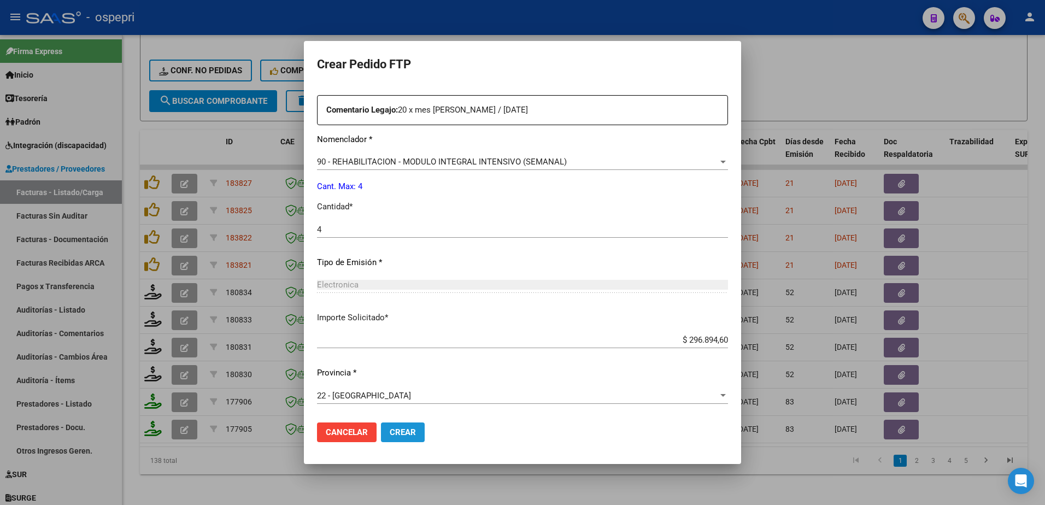
click at [405, 430] on span "Crear" at bounding box center [403, 432] width 26 height 10
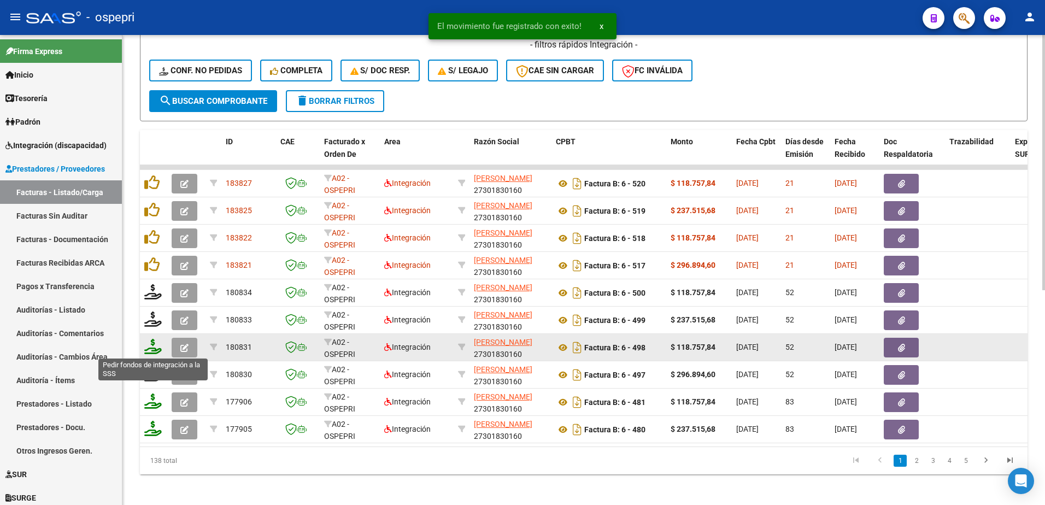
click at [156, 350] on icon at bounding box center [152, 346] width 17 height 15
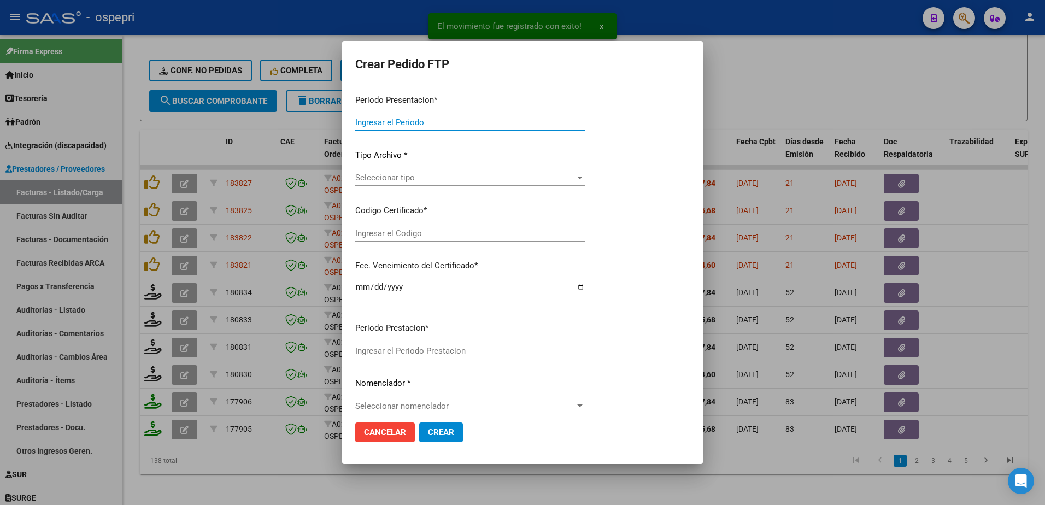
type input "202508"
type input "202507"
type input "$ 118.757,84"
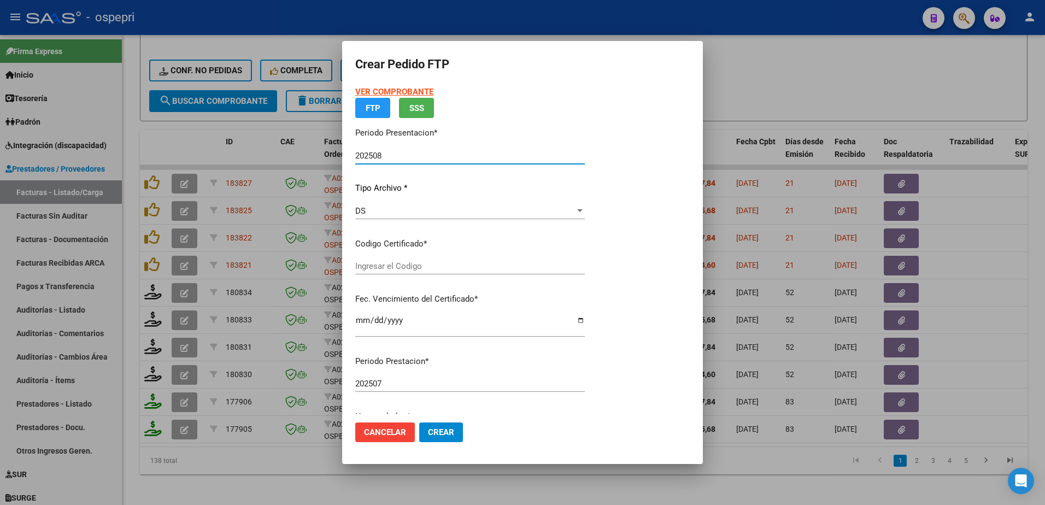
type input "27567605200"
type input "[DATE]"
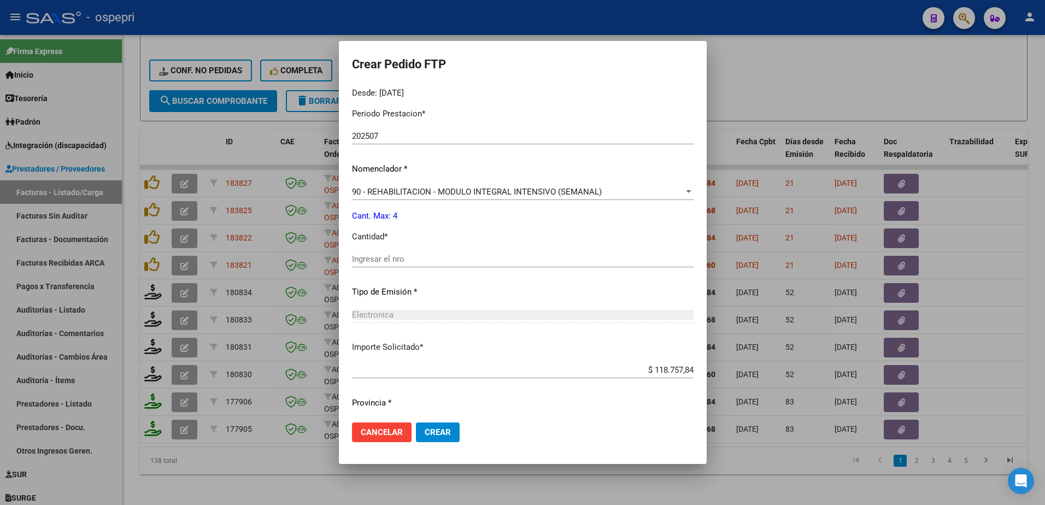
scroll to position [373, 0]
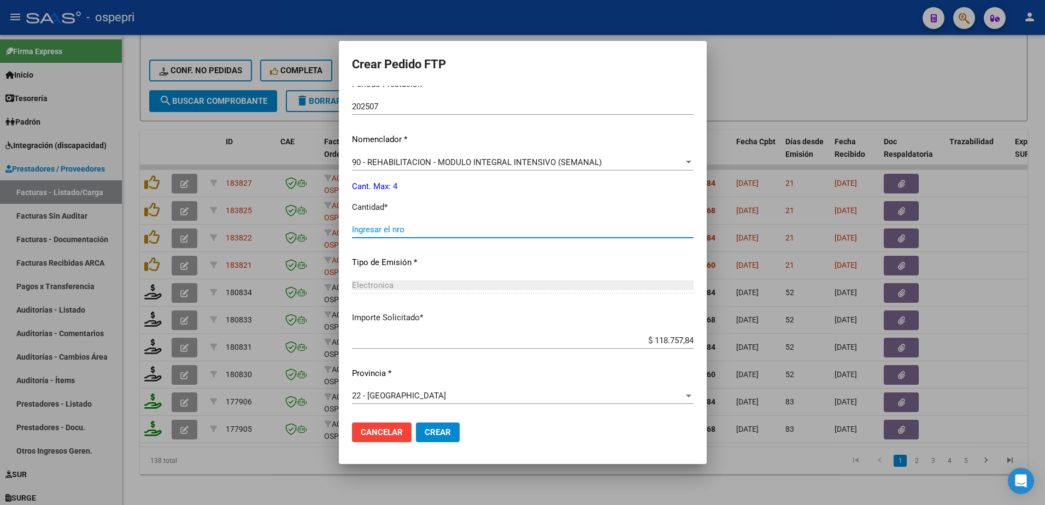
click at [377, 229] on input "Ingresar el nro" at bounding box center [522, 230] width 341 height 10
type input "4"
click at [432, 430] on span "Crear" at bounding box center [438, 432] width 26 height 10
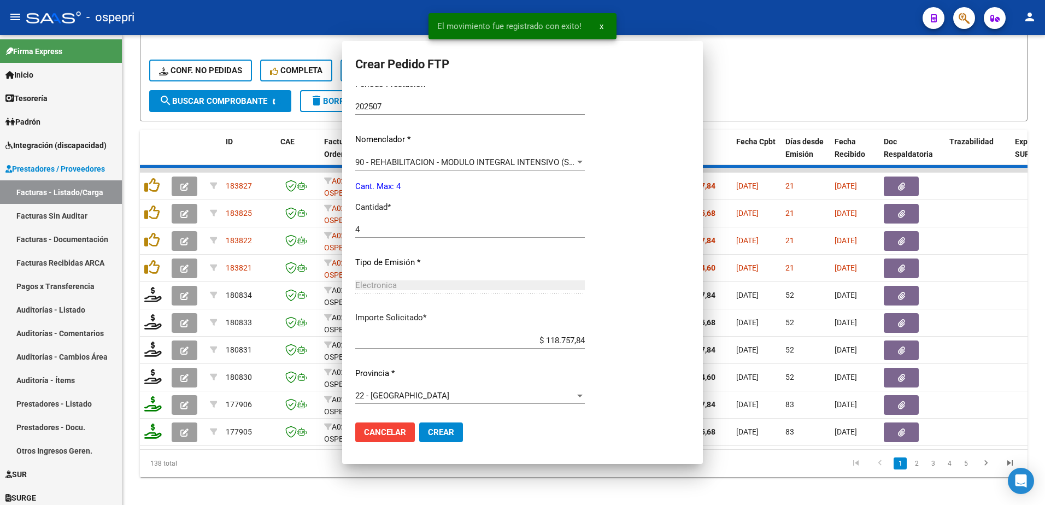
scroll to position [0, 0]
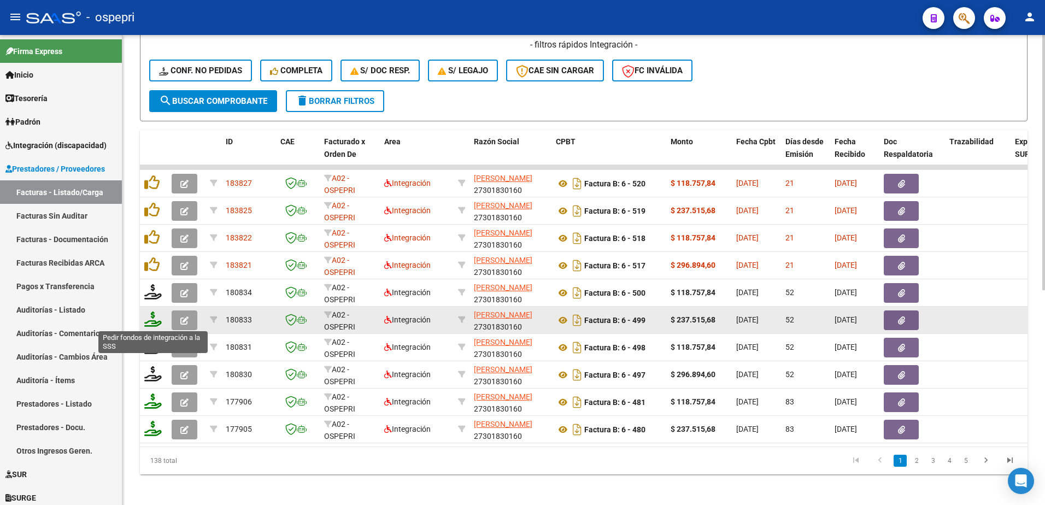
click at [154, 320] on icon at bounding box center [152, 318] width 17 height 15
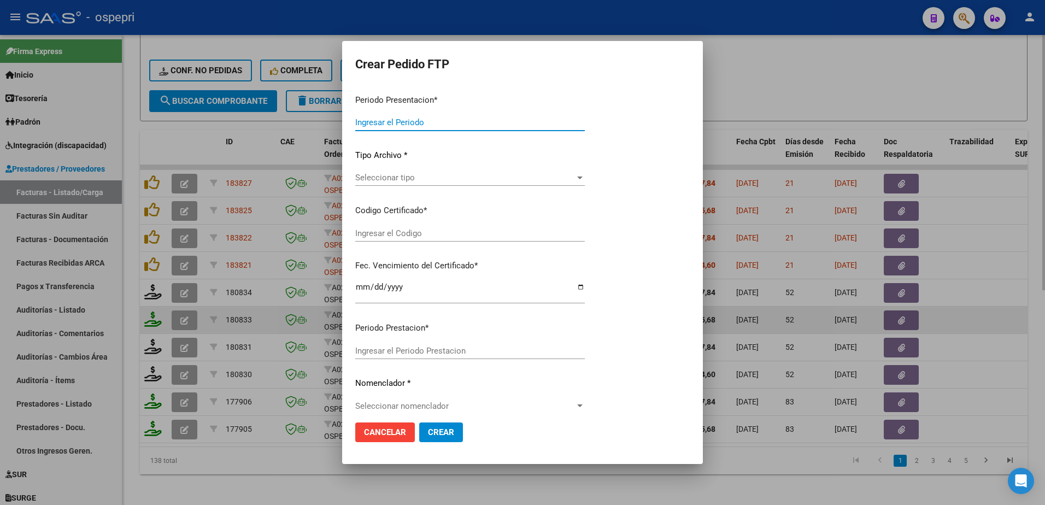
type input "202508"
type input "202507"
type input "$ 237.515,68"
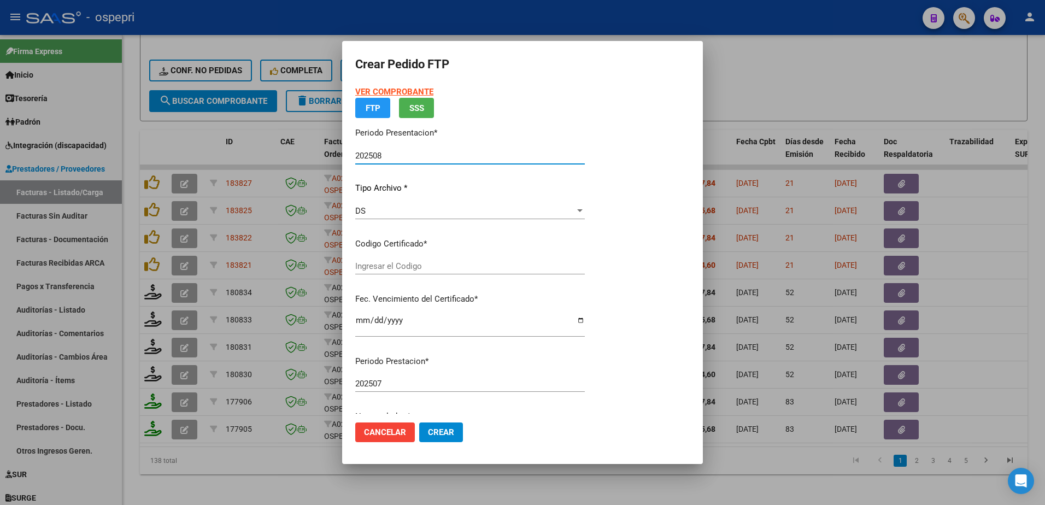
type input "2358075665-4"
type input "[DATE]"
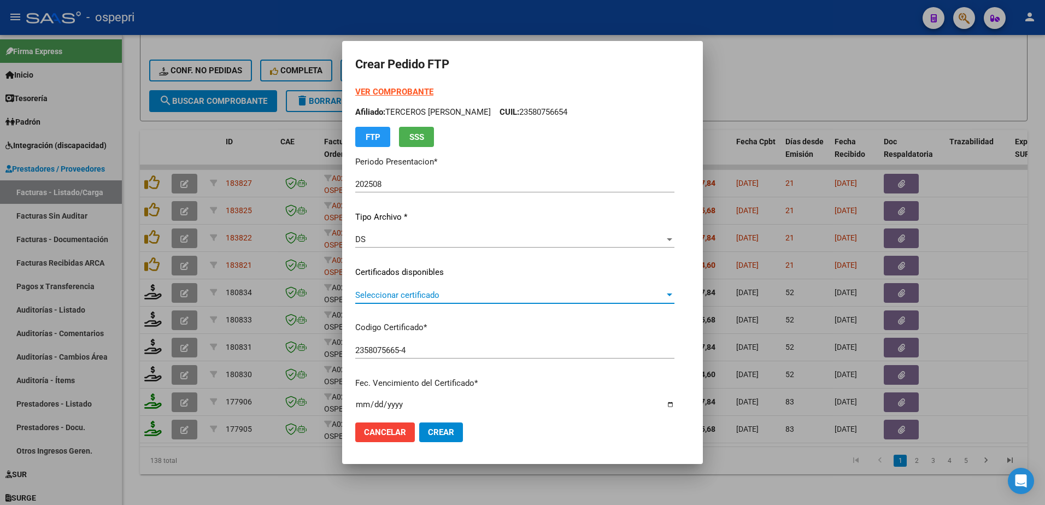
click at [406, 293] on span "Seleccionar certificado" at bounding box center [509, 295] width 309 height 10
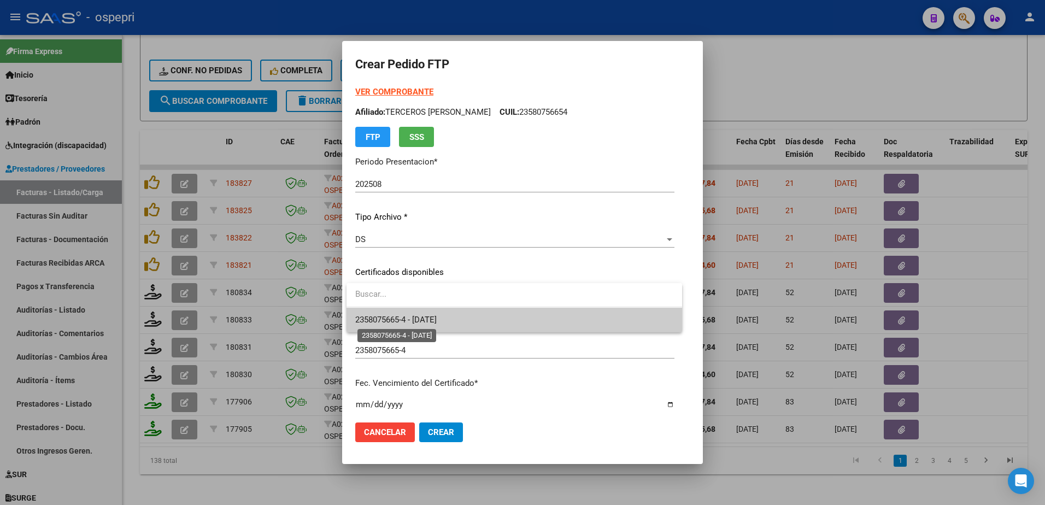
click at [420, 319] on span "2358075665-4 - [DATE]" at bounding box center [395, 320] width 81 height 10
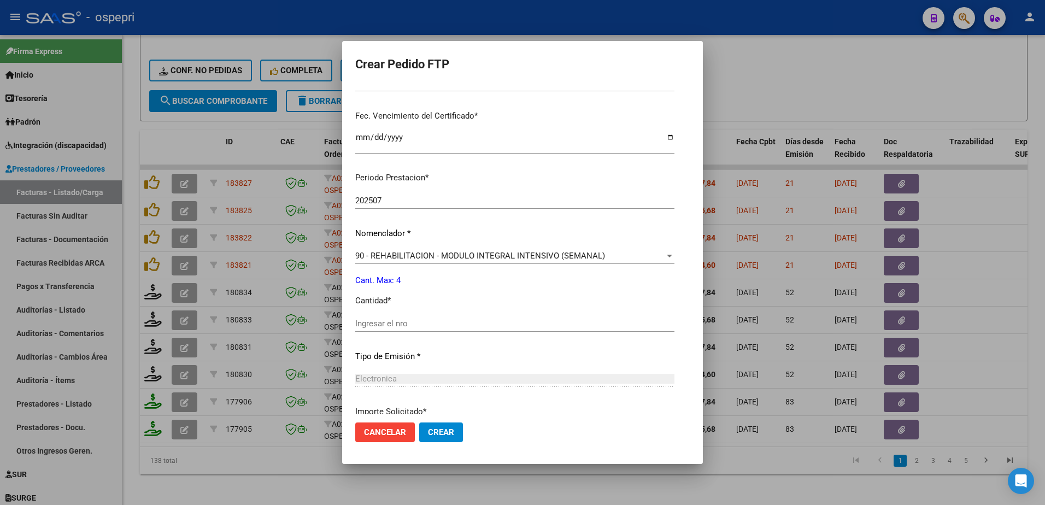
scroll to position [328, 0]
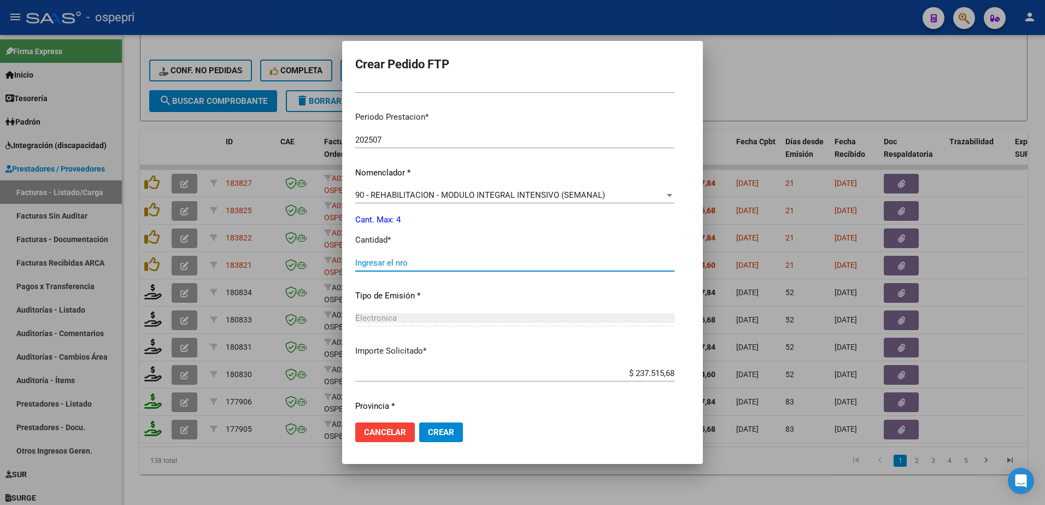
click at [387, 262] on input "Ingresar el nro" at bounding box center [514, 263] width 319 height 10
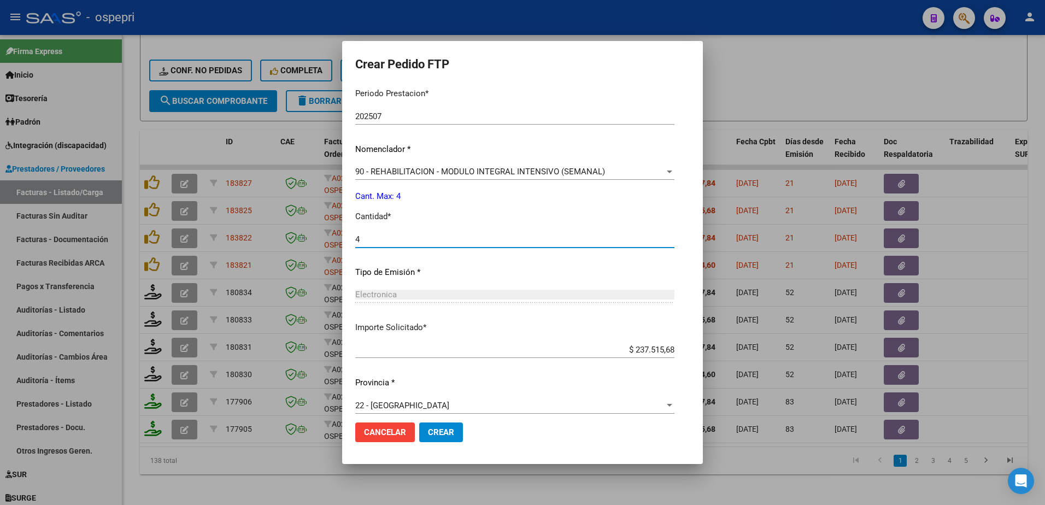
scroll to position [361, 0]
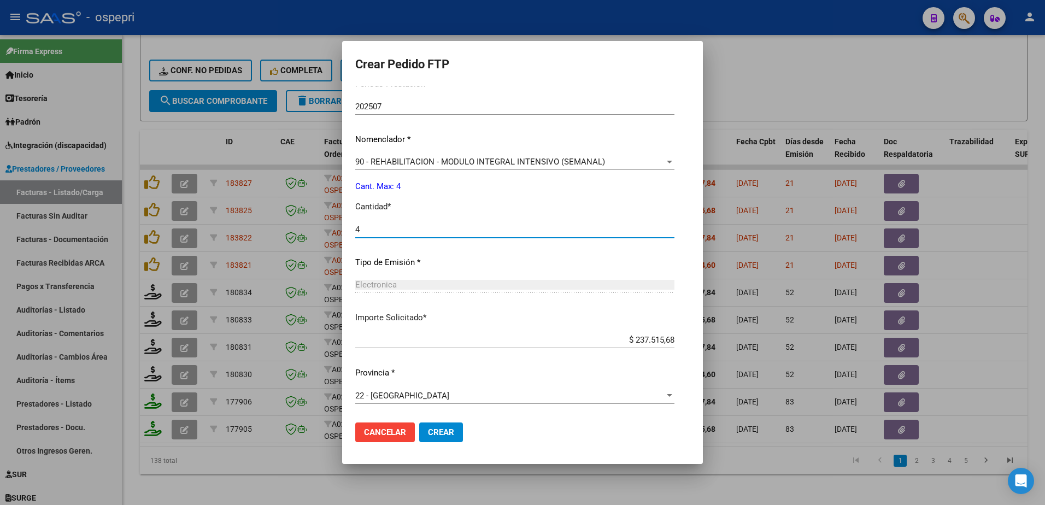
type input "4"
click at [451, 438] on button "Crear" at bounding box center [441, 432] width 44 height 20
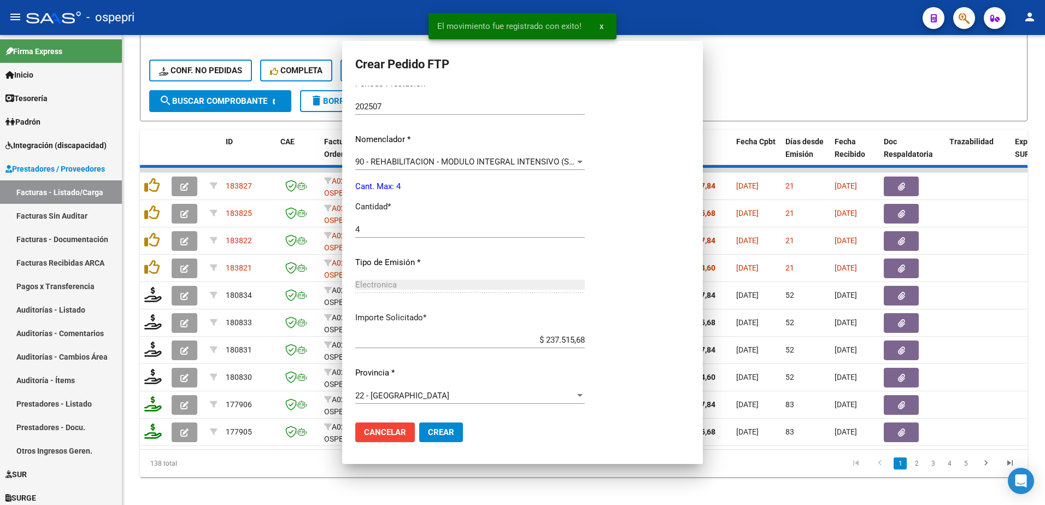
scroll to position [0, 0]
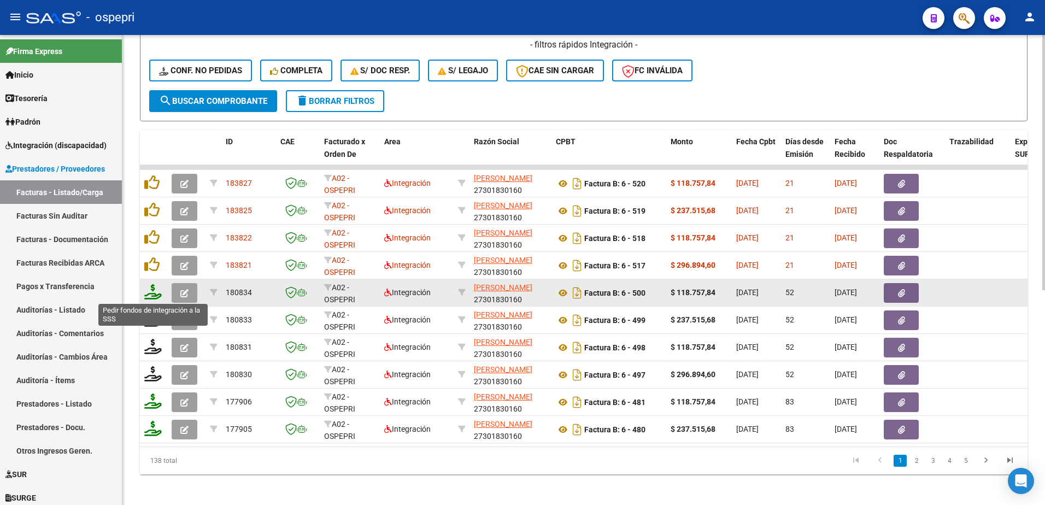
click at [152, 296] on icon at bounding box center [152, 291] width 17 height 15
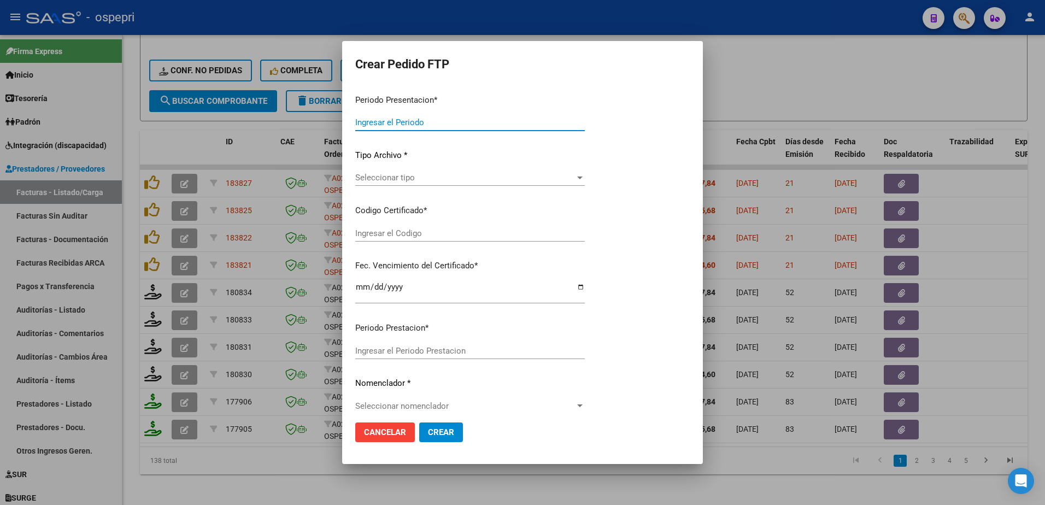
type input "202508"
type input "202507"
type input "$ 118.757,84"
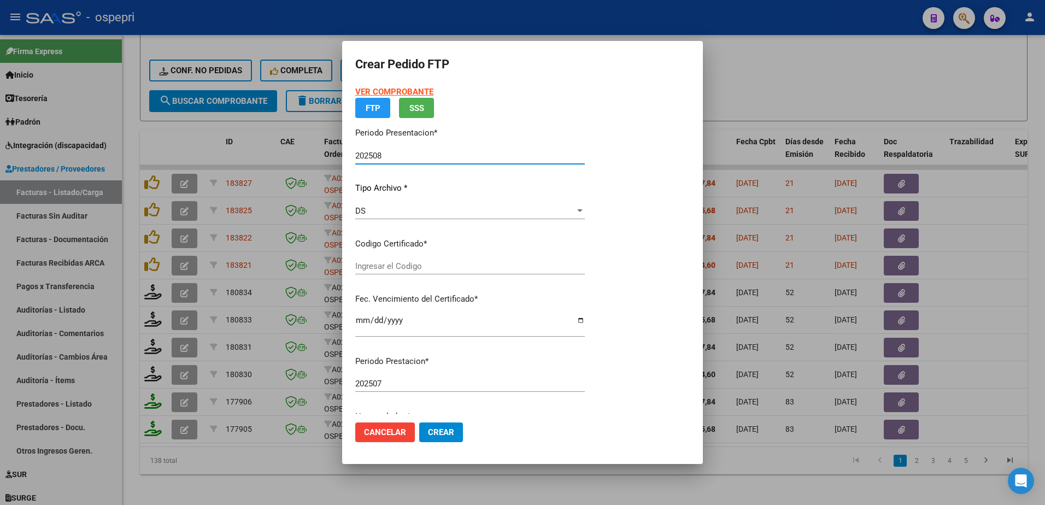
type input "2759855706-9"
type input "[DATE]"
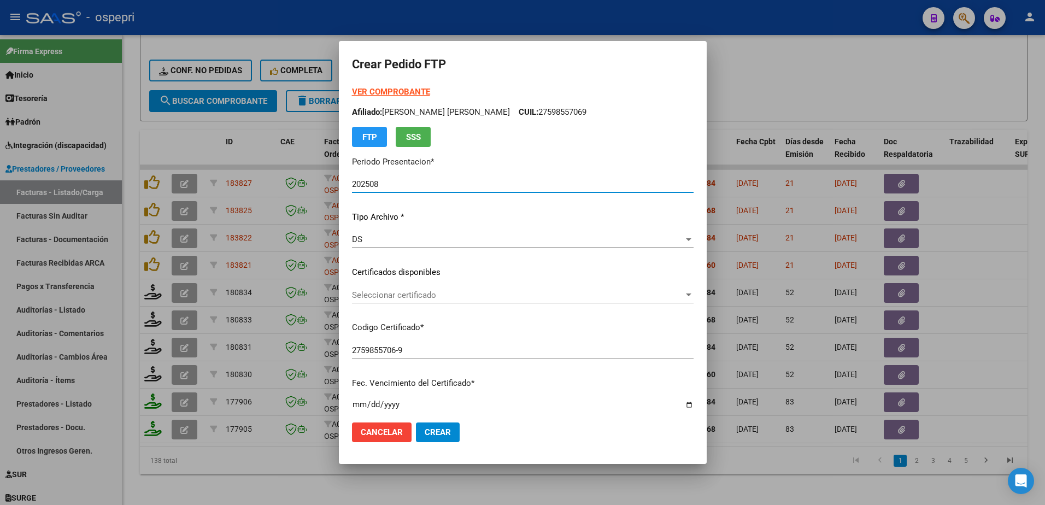
click at [426, 301] on div "Seleccionar certificado Seleccionar certificado" at bounding box center [522, 295] width 341 height 16
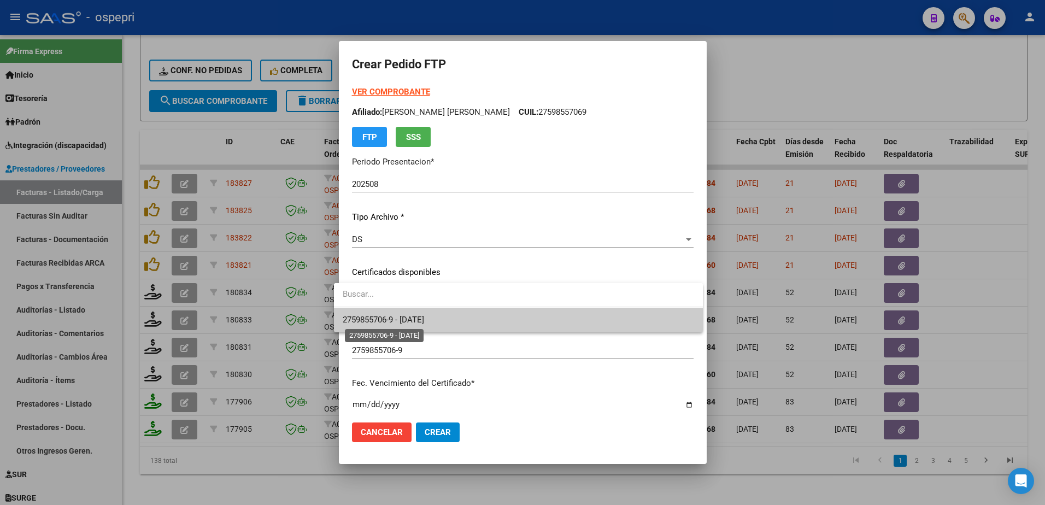
click at [424, 321] on span "2759855706-9 - [DATE]" at bounding box center [383, 320] width 81 height 10
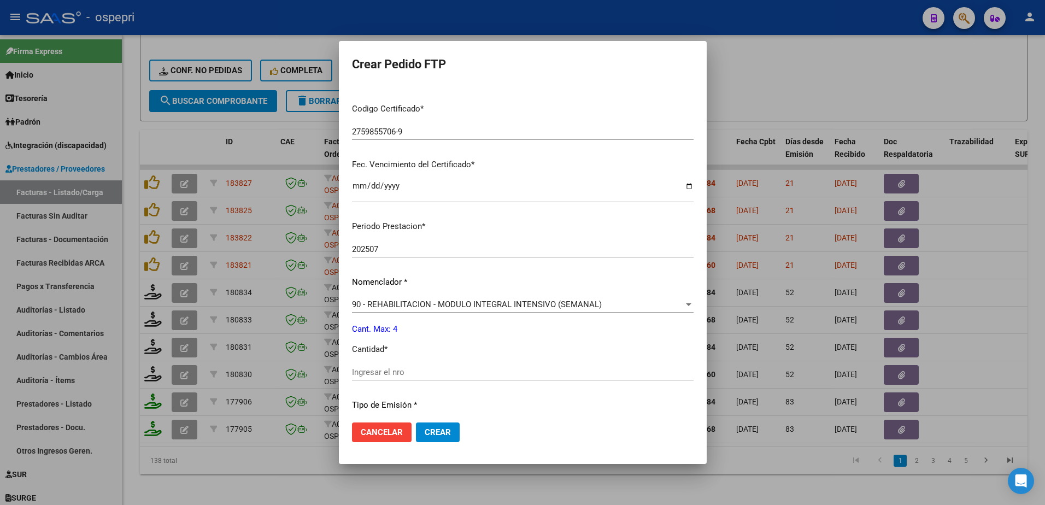
scroll to position [361, 0]
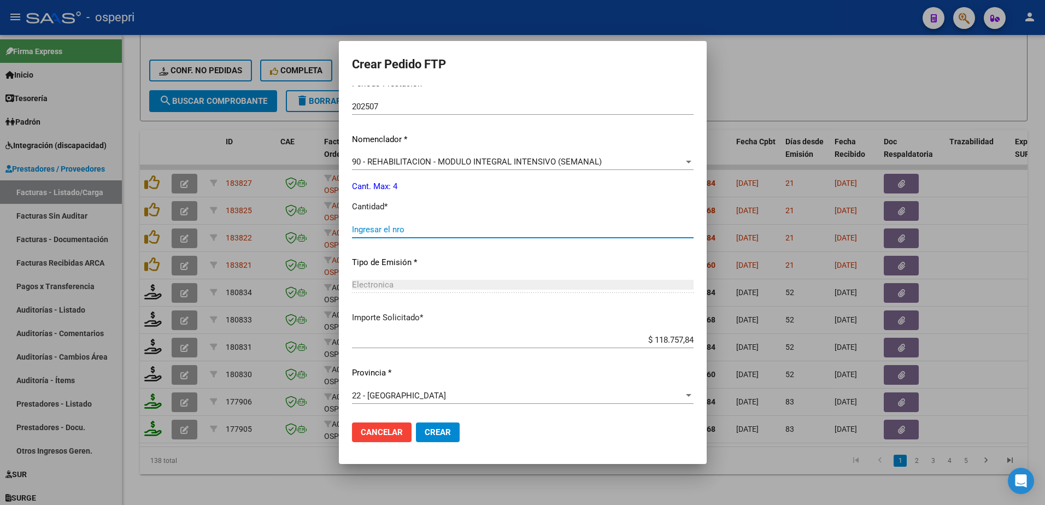
click at [389, 229] on input "Ingresar el nro" at bounding box center [522, 230] width 341 height 10
type input "4"
click at [437, 433] on span "Crear" at bounding box center [438, 432] width 26 height 10
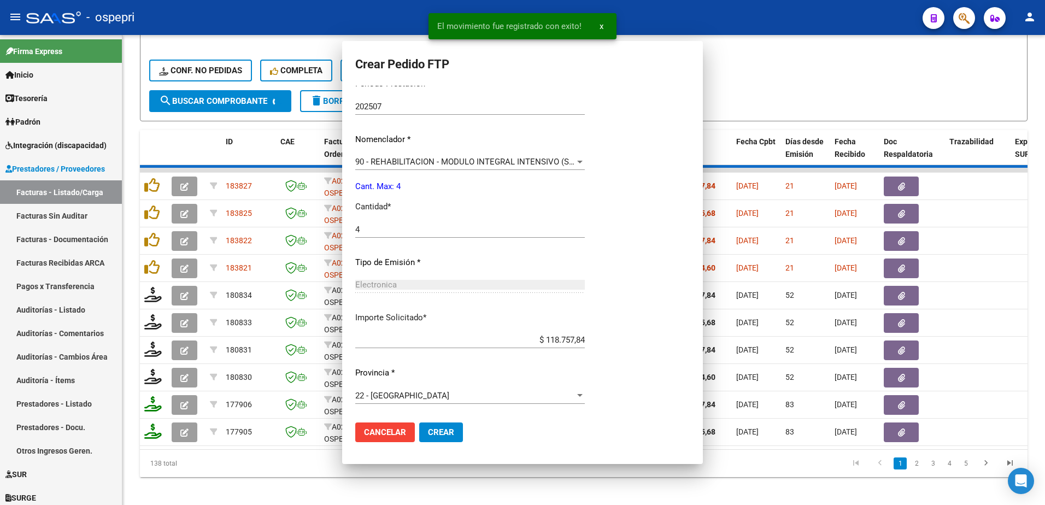
scroll to position [299, 0]
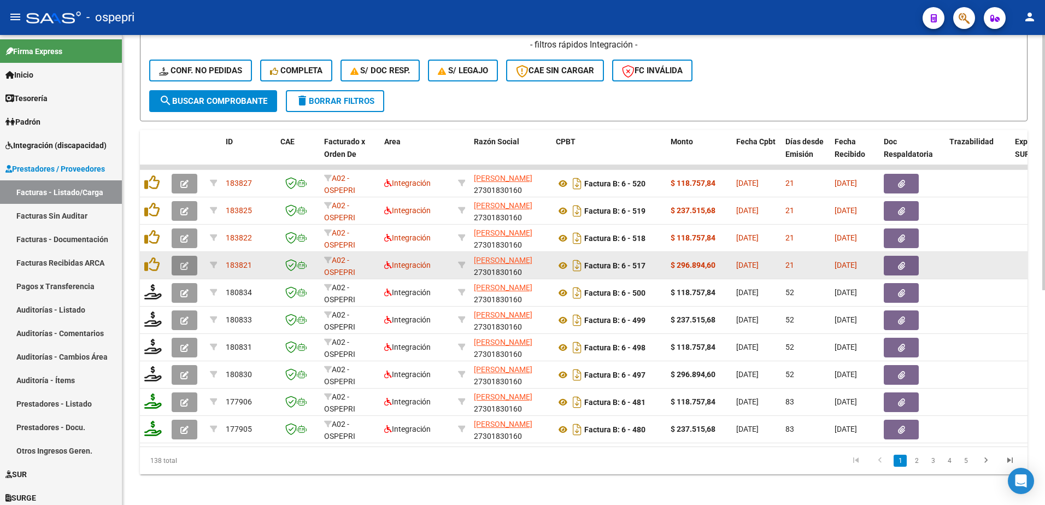
click at [184, 261] on span "button" at bounding box center [184, 266] width 8 height 10
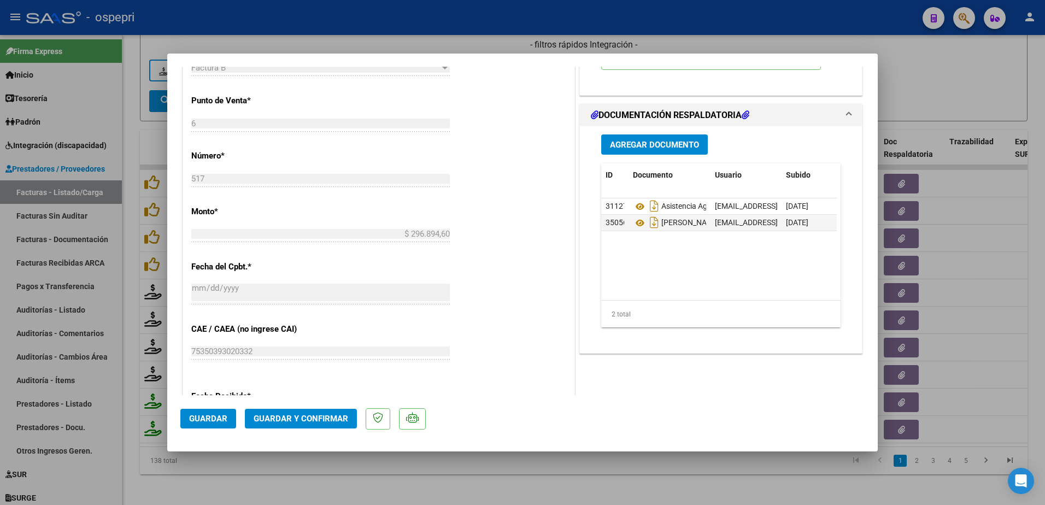
scroll to position [492, 0]
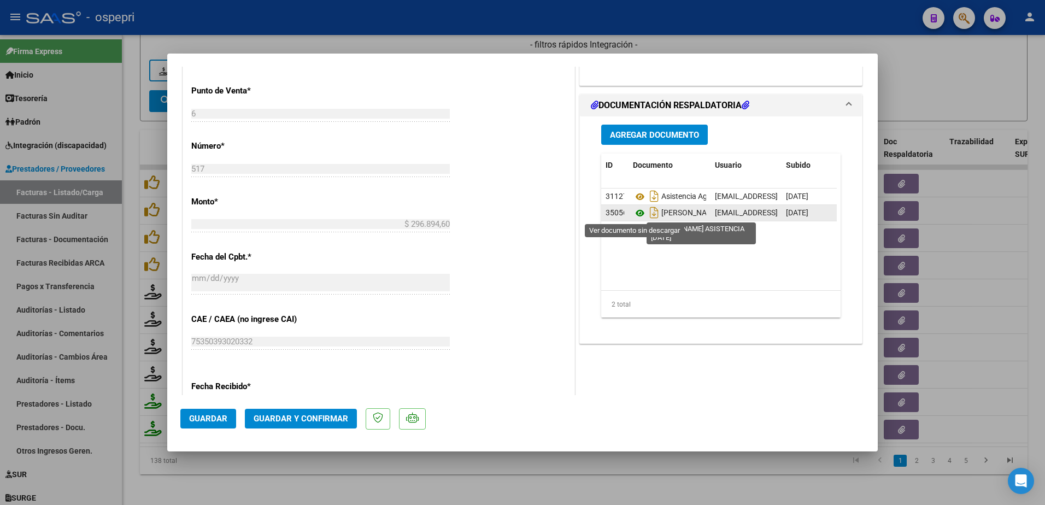
click at [635, 210] on icon at bounding box center [640, 213] width 14 height 13
type input "$ 0,00"
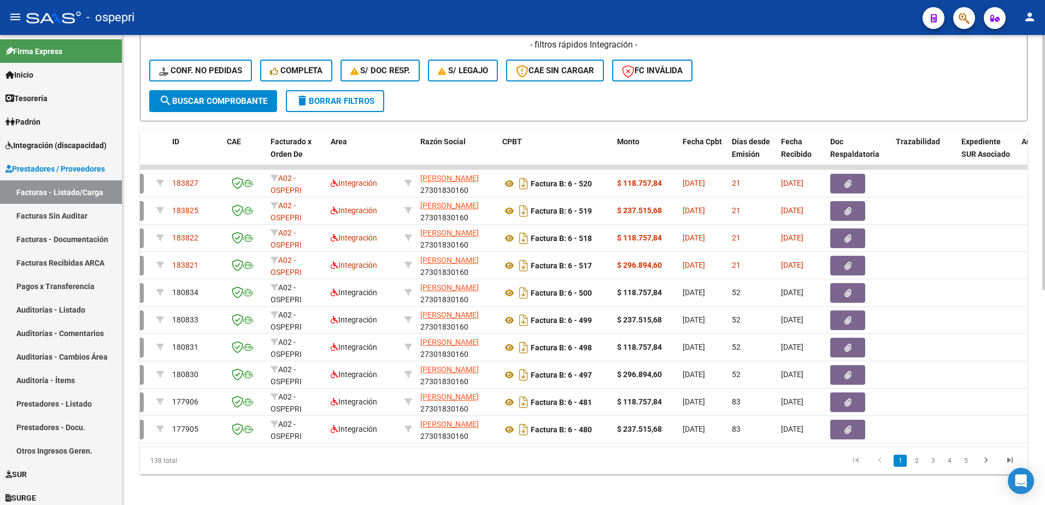
scroll to position [0, 0]
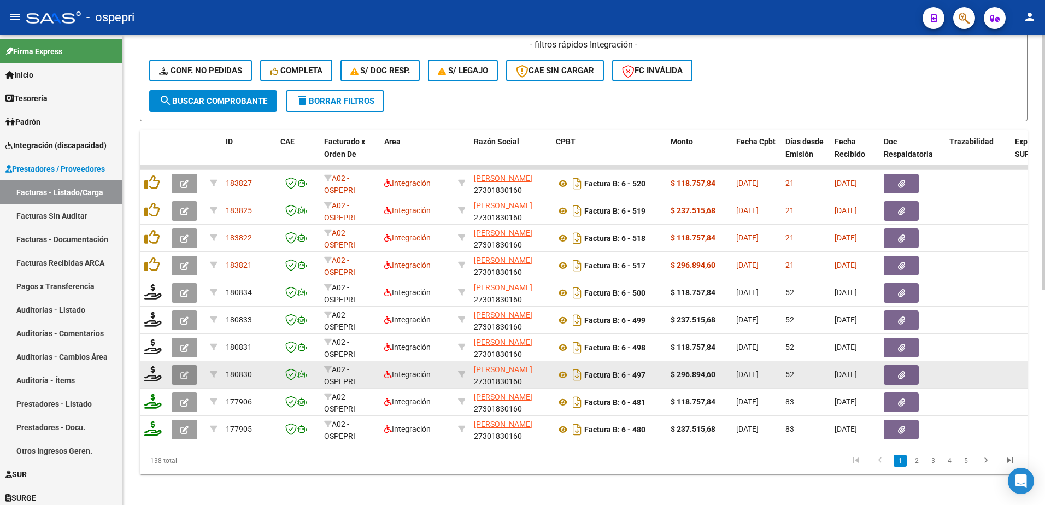
click at [181, 381] on button "button" at bounding box center [185, 375] width 26 height 20
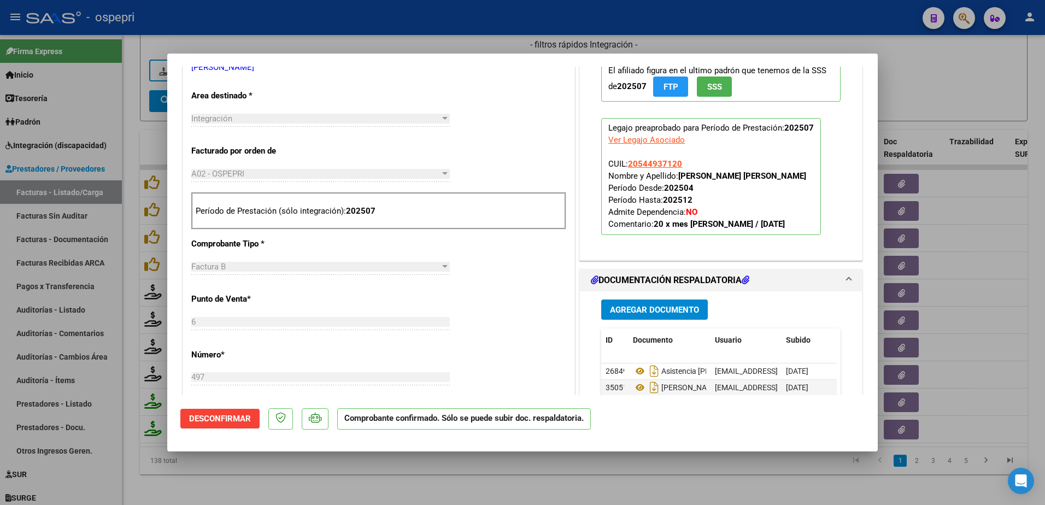
scroll to position [437, 0]
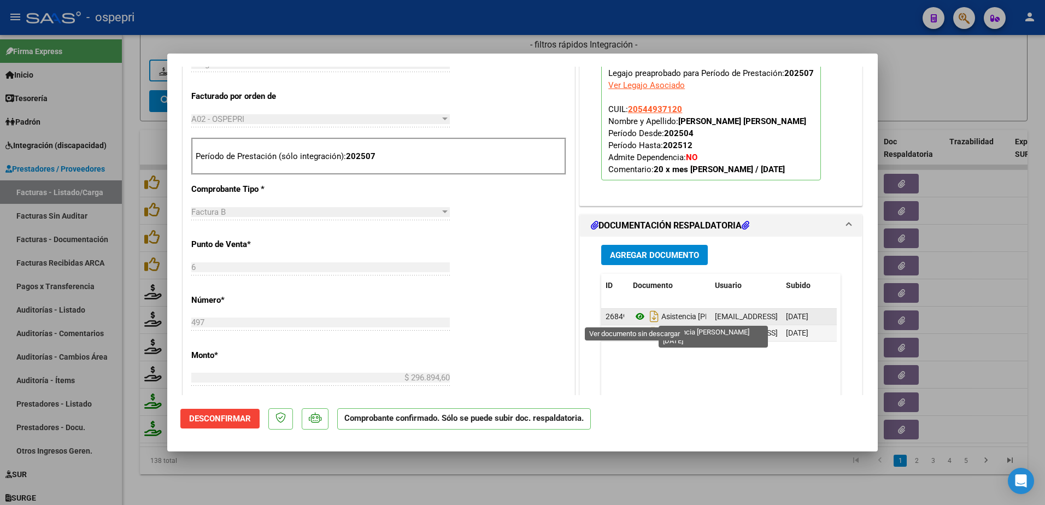
click at [635, 315] on icon at bounding box center [640, 316] width 14 height 13
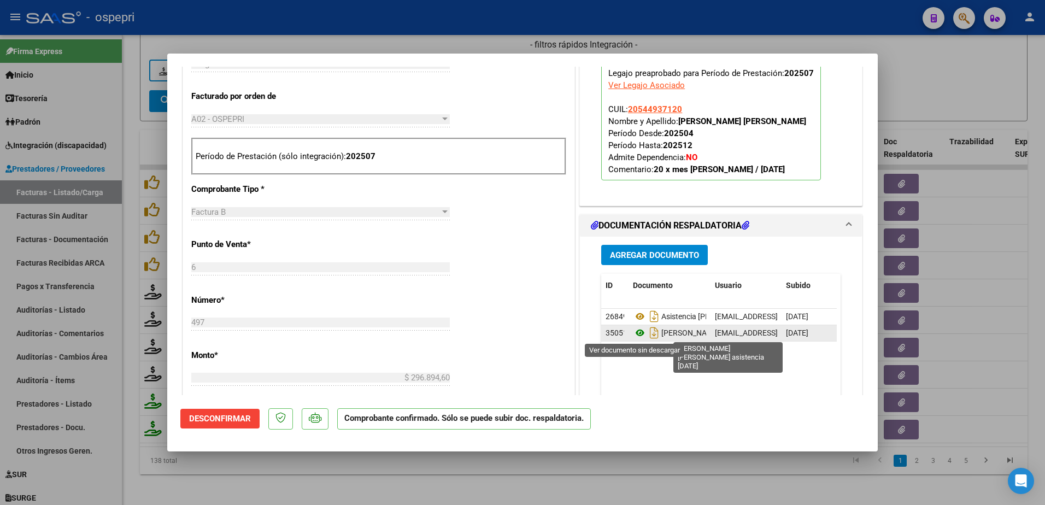
click at [634, 335] on icon at bounding box center [640, 332] width 14 height 13
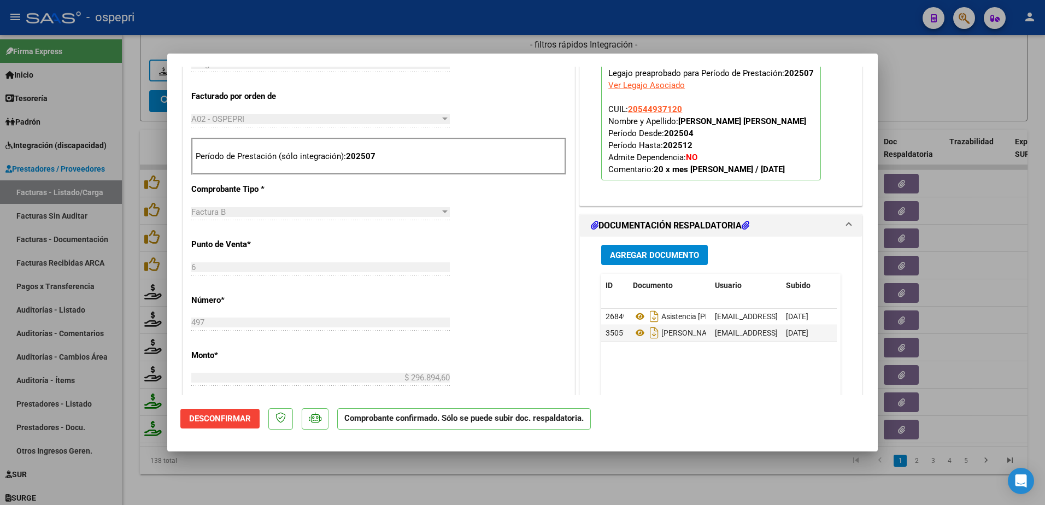
type input "$ 0,00"
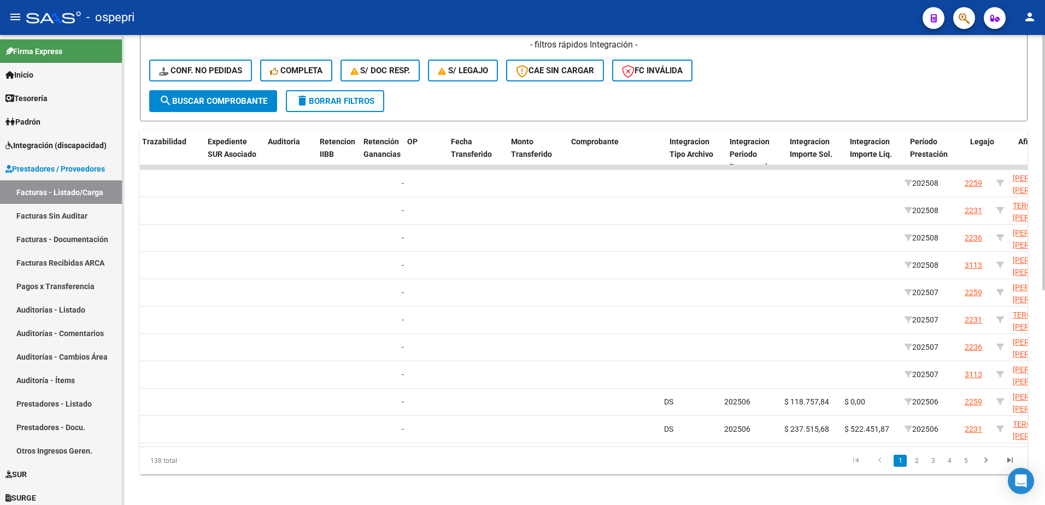
scroll to position [0, 0]
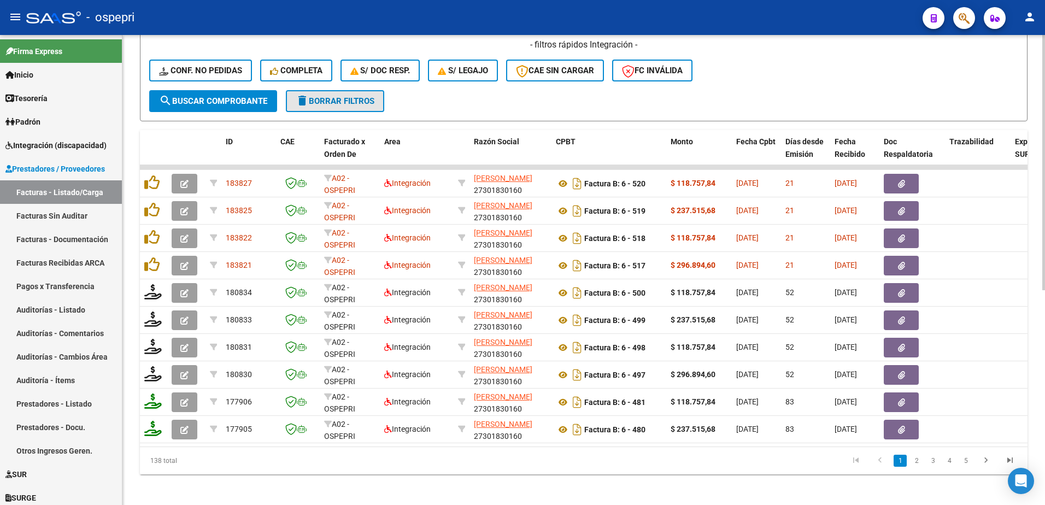
click at [328, 99] on span "delete Borrar Filtros" at bounding box center [335, 101] width 79 height 10
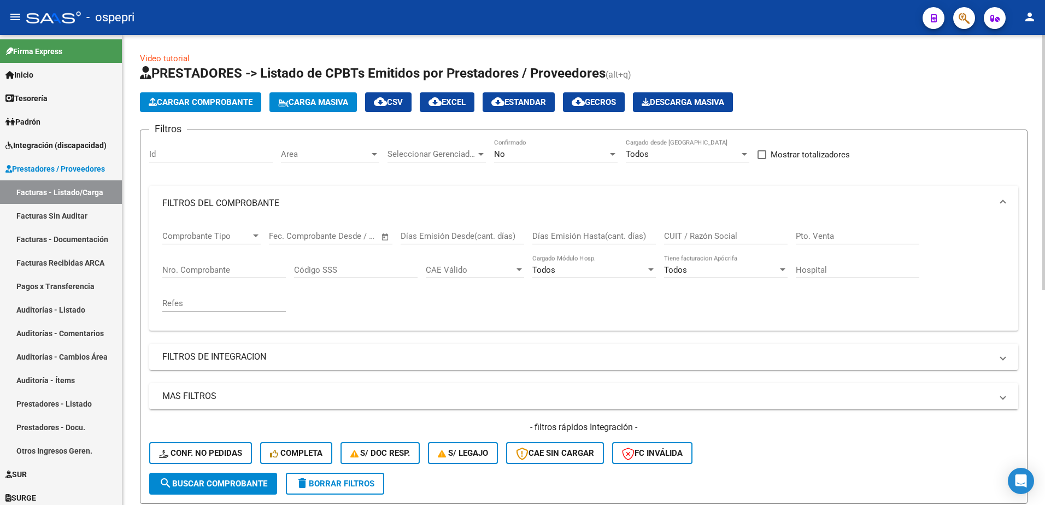
click at [693, 236] on input "CUIT / Razón Social" at bounding box center [725, 236] width 123 height 10
click at [712, 233] on input "CUIT / Razón Social" at bounding box center [725, 236] width 123 height 10
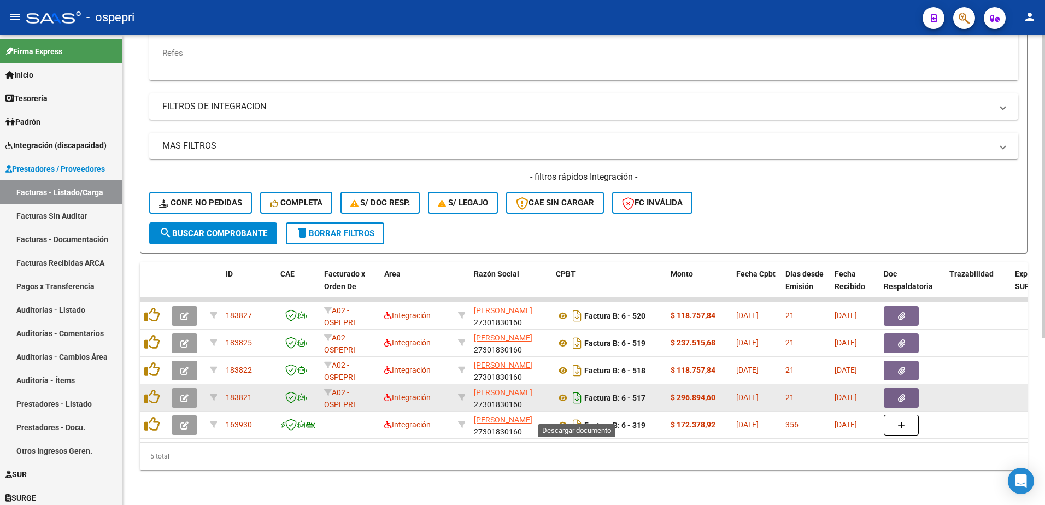
scroll to position [258, 0]
type input "[PERSON_NAME]"
click at [186, 394] on icon "button" at bounding box center [184, 398] width 8 height 8
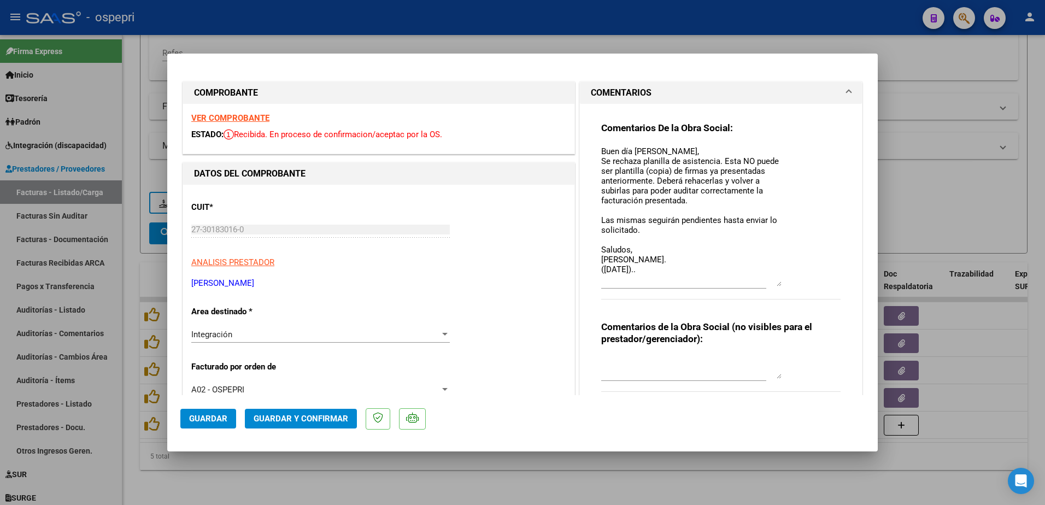
drag, startPoint x: 774, startPoint y: 166, endPoint x: 783, endPoint y: 285, distance: 119.4
click at [783, 285] on div "Comentarios De la Obra Social: Buen día [PERSON_NAME], Se rechaza planilla de a…" at bounding box center [720, 217] width 239 height 190
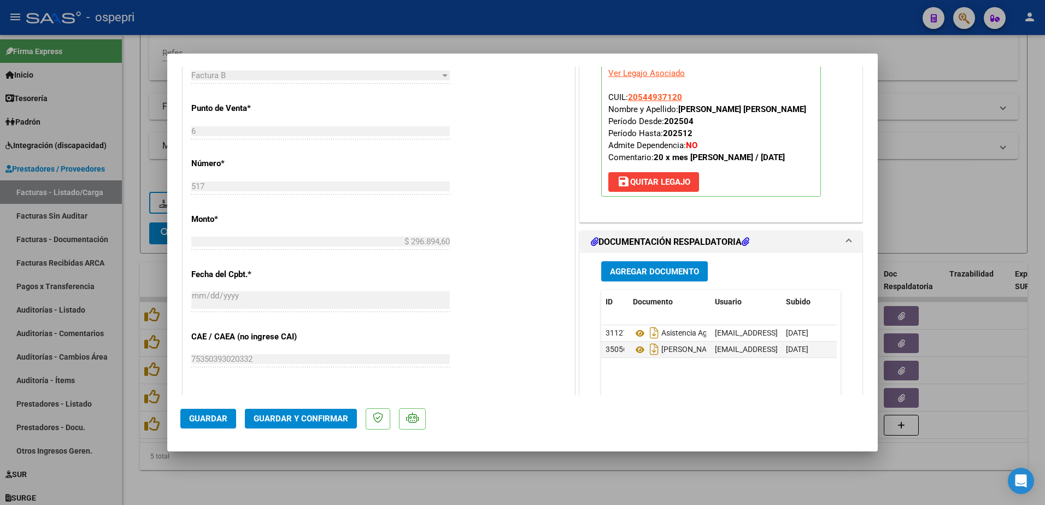
scroll to position [546, 0]
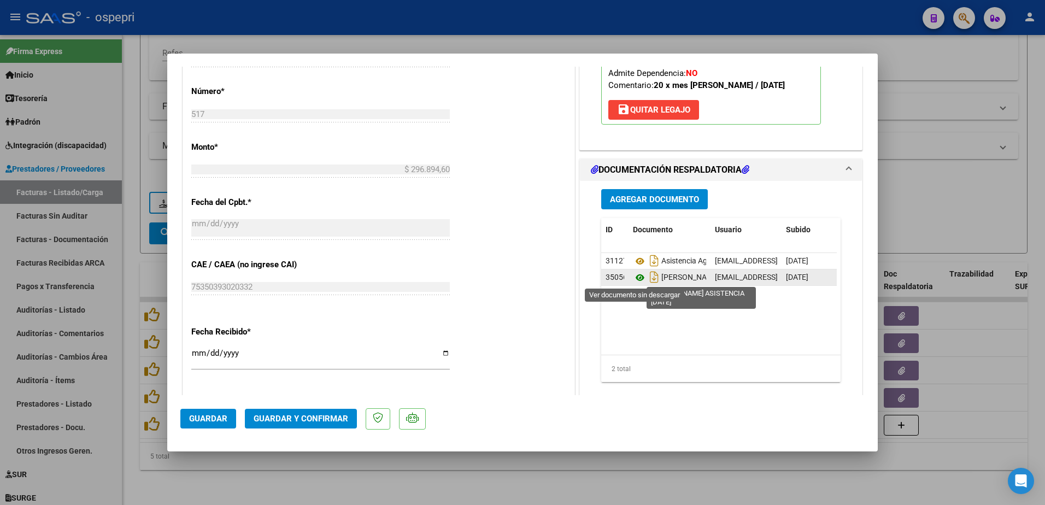
click at [635, 276] on icon at bounding box center [640, 277] width 14 height 13
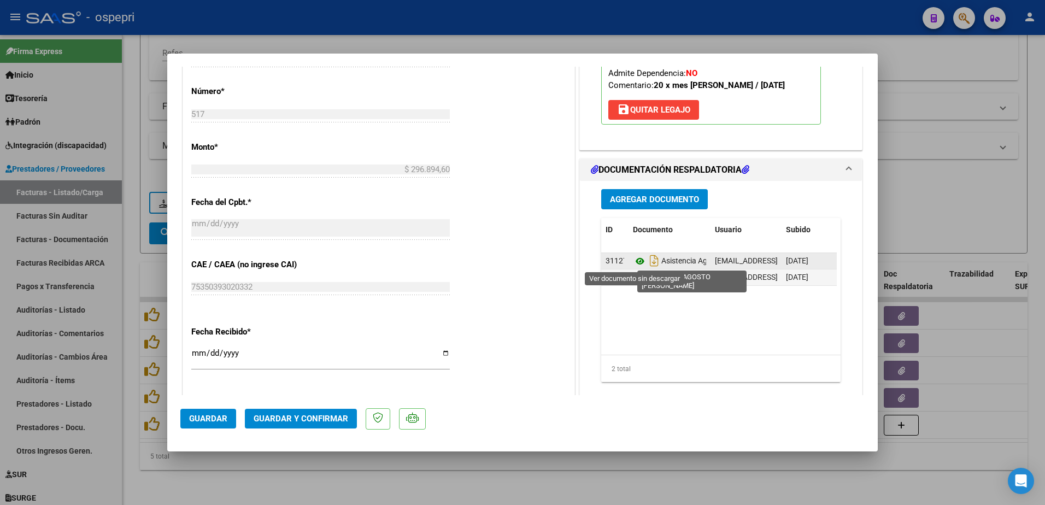
click at [633, 261] on icon at bounding box center [640, 261] width 14 height 13
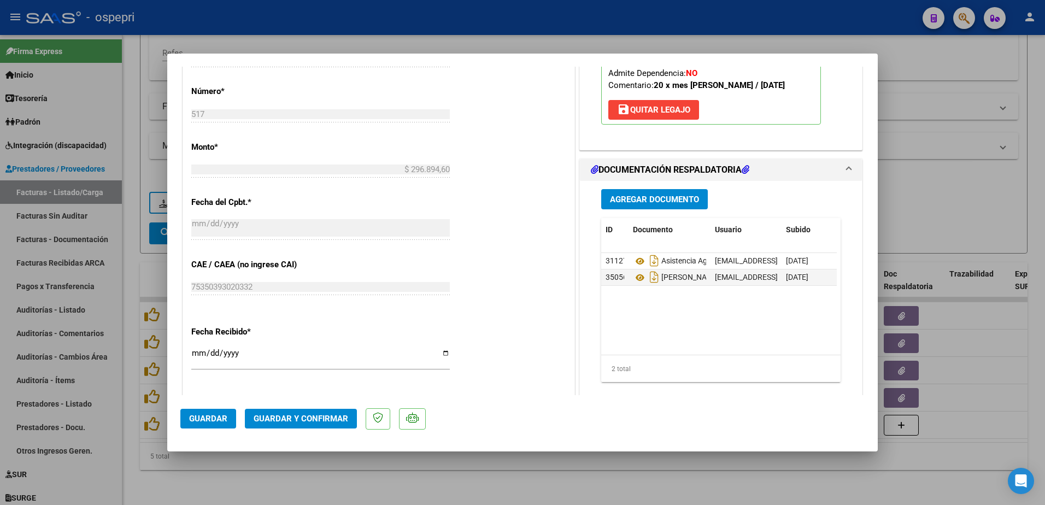
type input "$ 0,00"
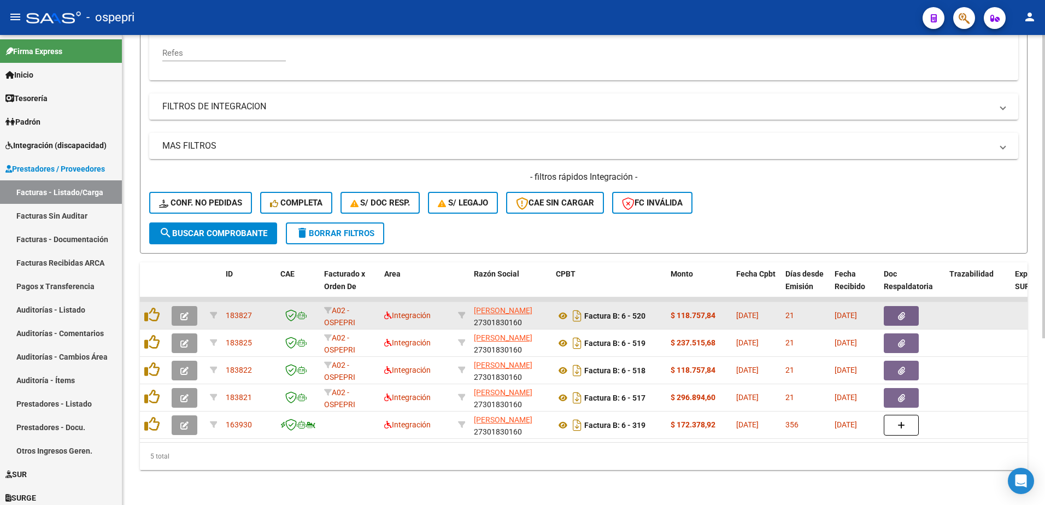
click at [182, 306] on button "button" at bounding box center [185, 316] width 26 height 20
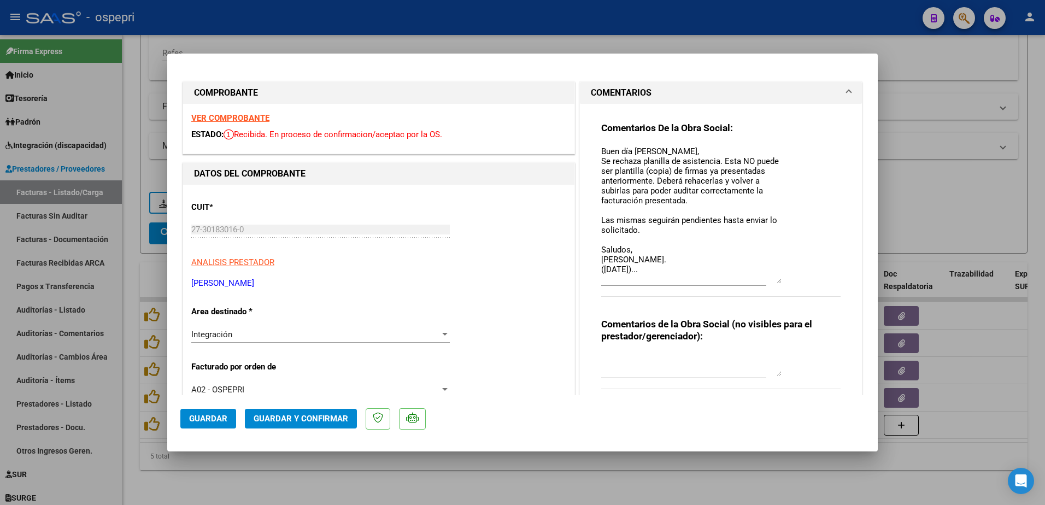
drag, startPoint x: 772, startPoint y: 167, endPoint x: 786, endPoint y: 283, distance: 117.2
click at [786, 283] on div "Comentarios De la Obra Social: Buen día [PERSON_NAME], Se rechaza planilla de a…" at bounding box center [720, 215] width 239 height 187
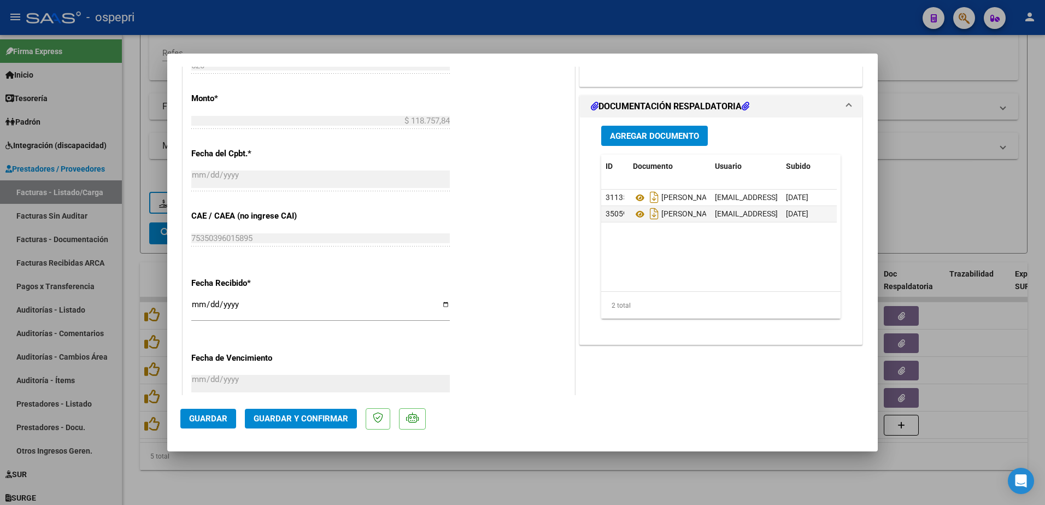
scroll to position [601, 0]
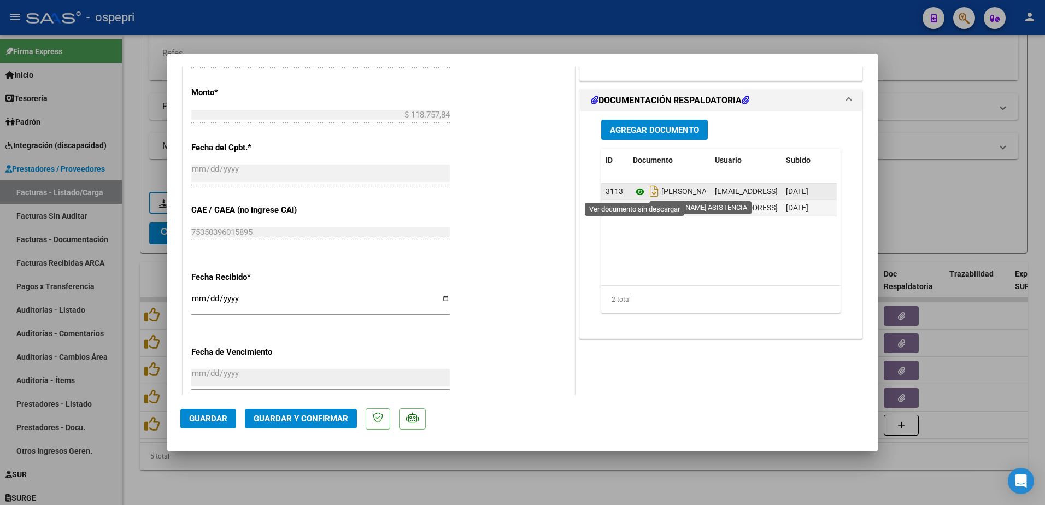
click at [635, 192] on icon at bounding box center [640, 191] width 14 height 13
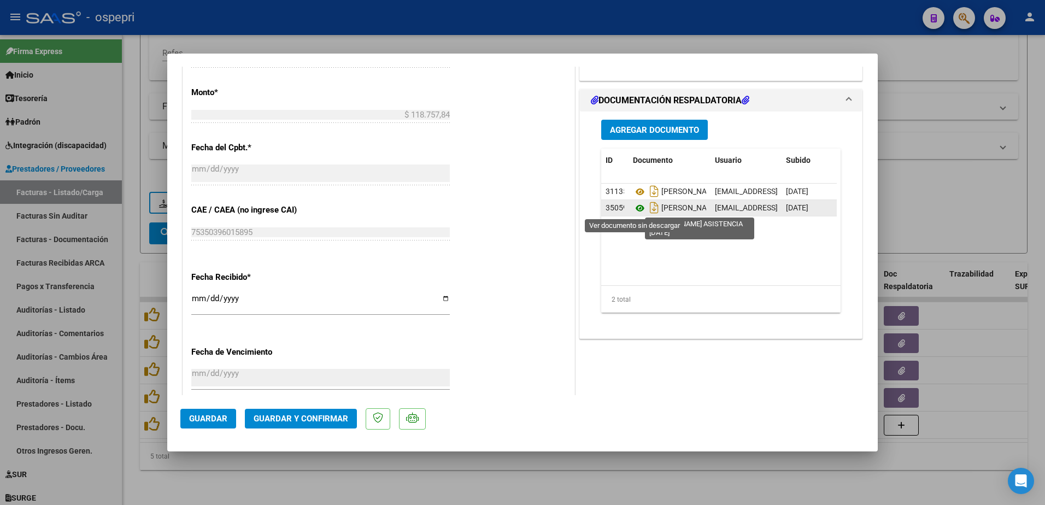
click at [637, 208] on icon at bounding box center [640, 208] width 14 height 13
type input "$ 0,00"
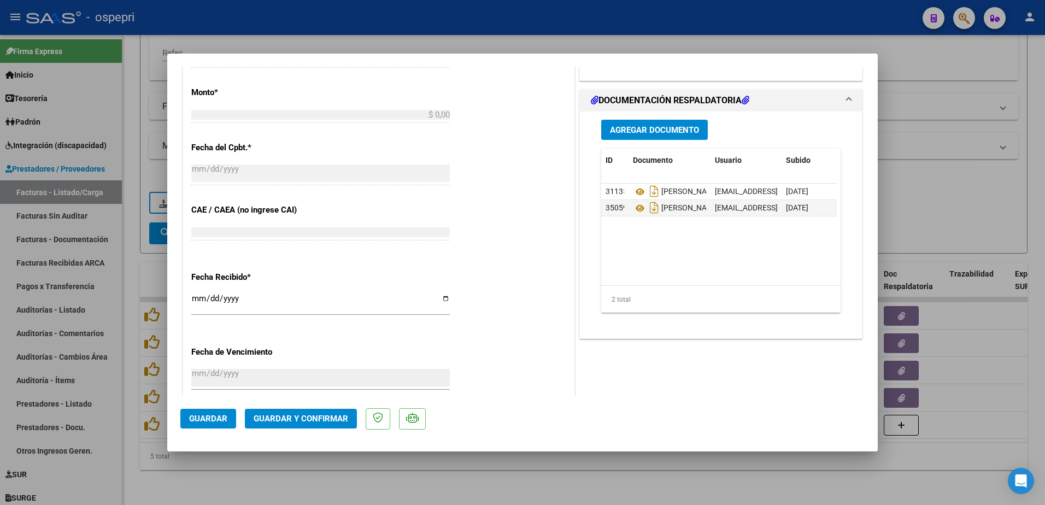
scroll to position [0, 0]
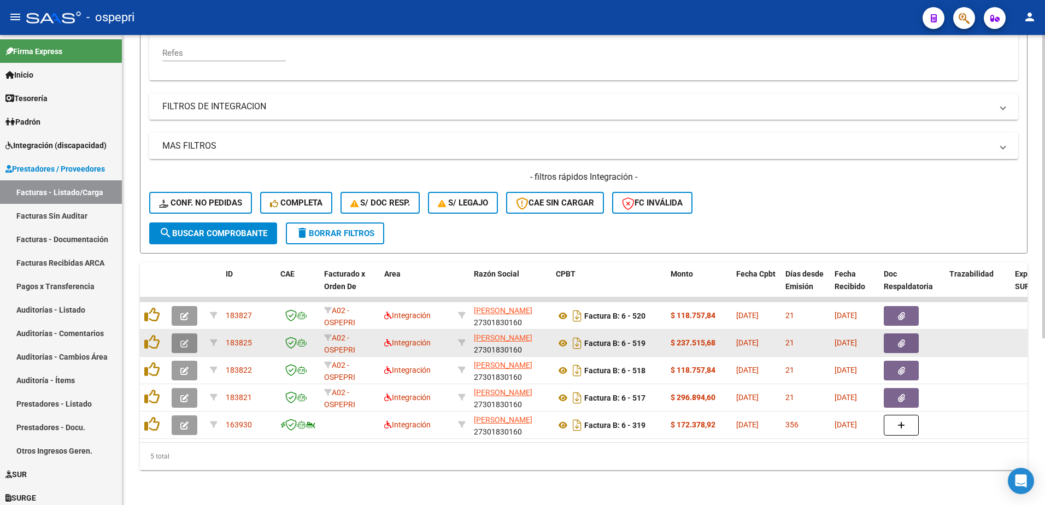
click at [177, 333] on button "button" at bounding box center [185, 343] width 26 height 20
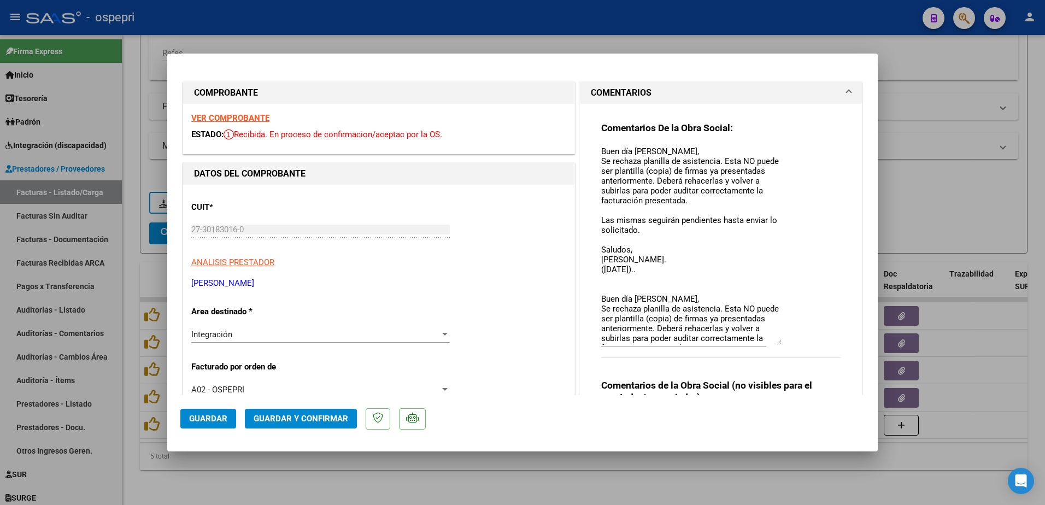
drag, startPoint x: 773, startPoint y: 164, endPoint x: 778, endPoint y: 341, distance: 177.6
click at [778, 341] on div "Comentarios De la Obra Social: Buen día [PERSON_NAME], Se rechaza planilla de a…" at bounding box center [720, 246] width 239 height 248
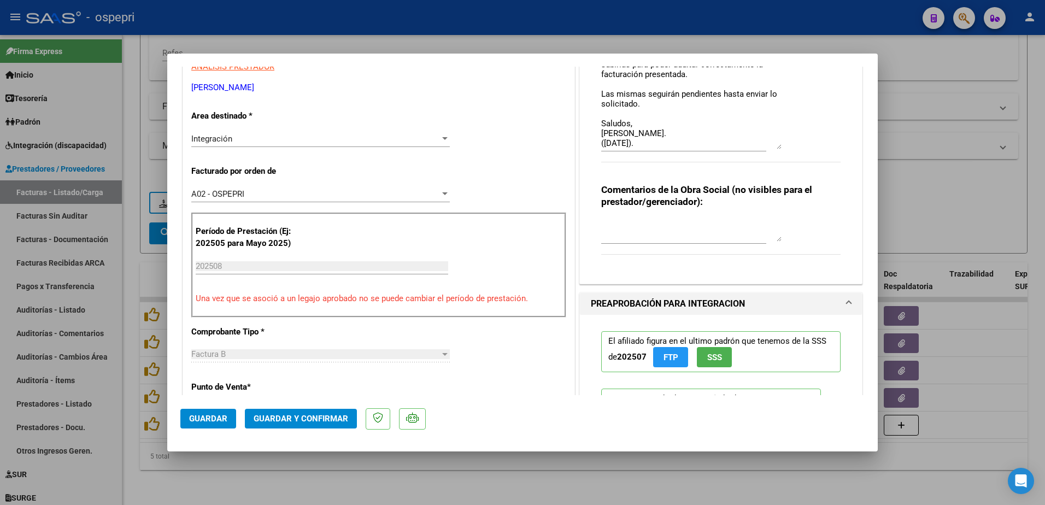
scroll to position [219, 0]
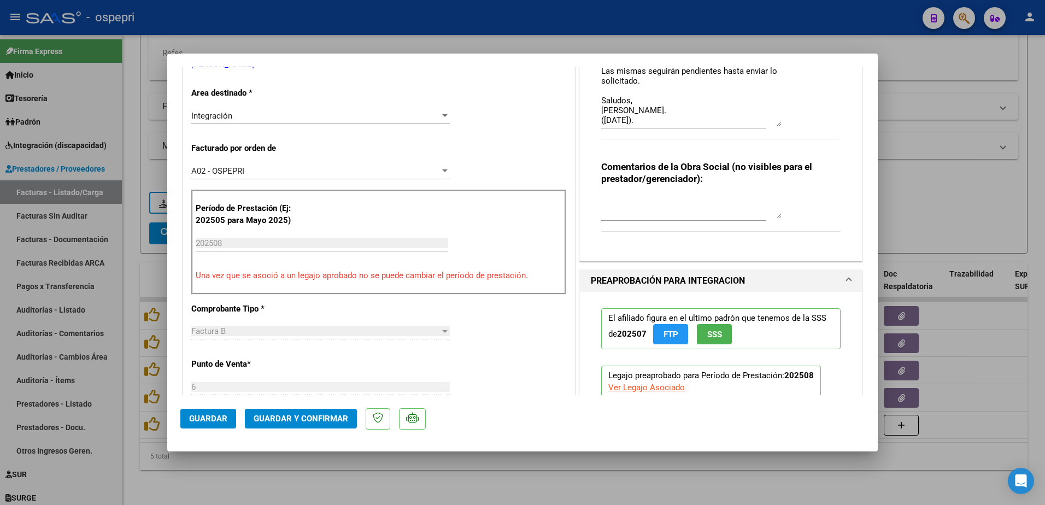
click at [533, 369] on div "CUIT * 27-30183016-0 Ingresar CUIT ANALISIS PRESTADOR [PERSON_NAME] [PERSON_NAM…" at bounding box center [378, 433] width 391 height 935
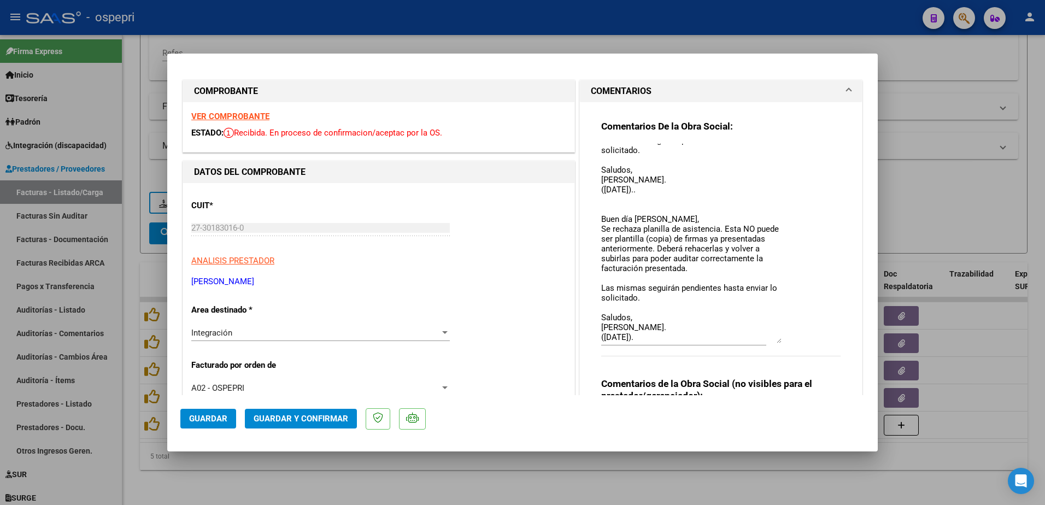
scroll to position [0, 0]
click at [964, 61] on div at bounding box center [522, 252] width 1045 height 505
type input "$ 0,00"
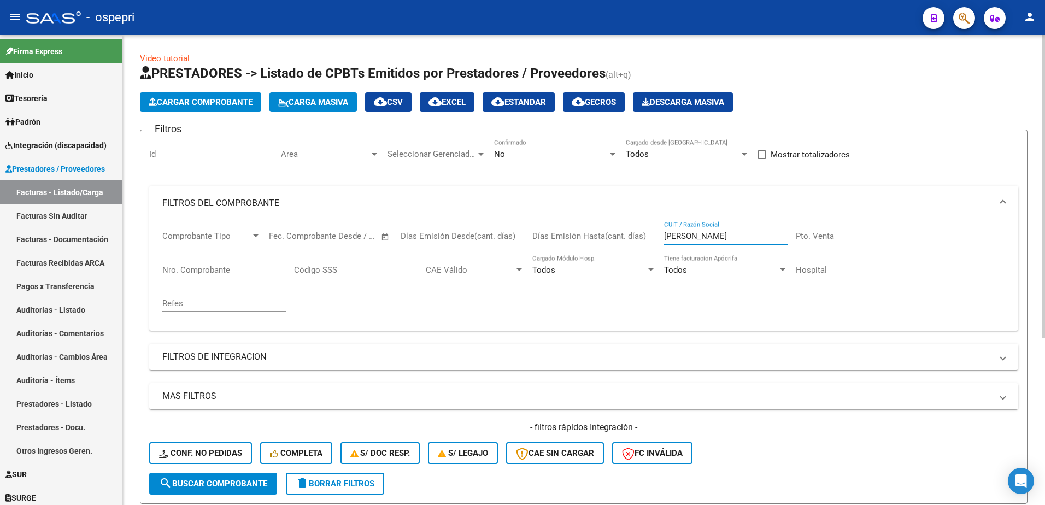
click at [709, 236] on input "[PERSON_NAME]" at bounding box center [725, 236] width 123 height 10
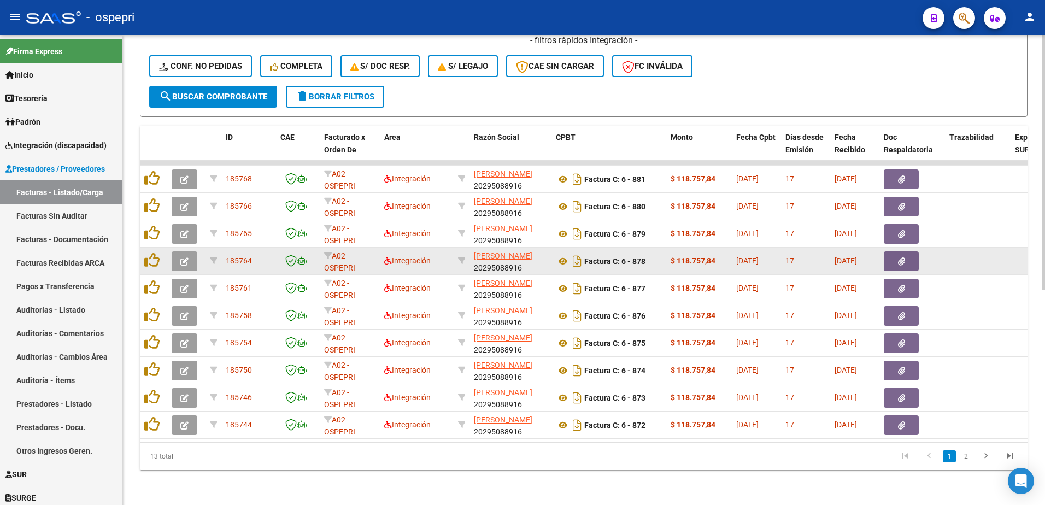
scroll to position [395, 0]
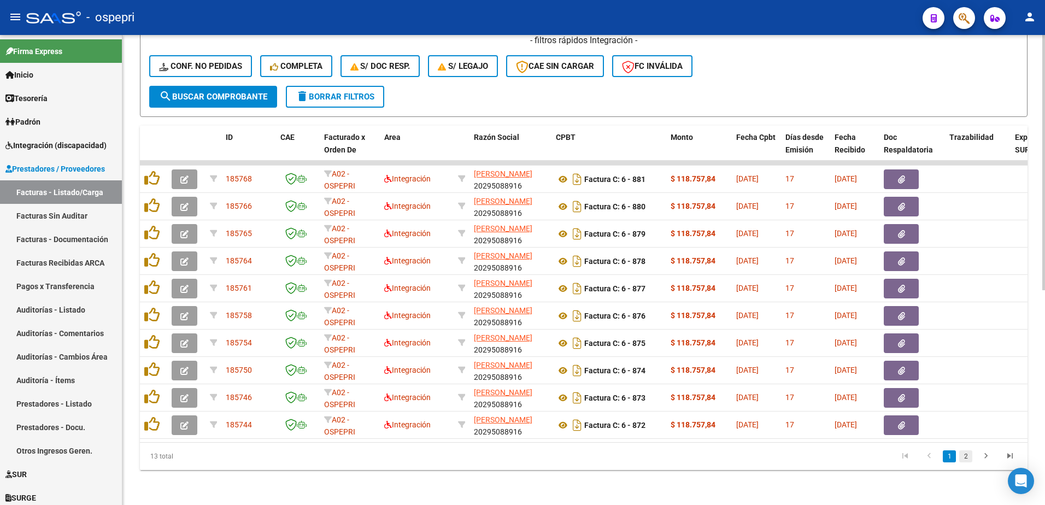
click at [965, 454] on link "2" at bounding box center [965, 456] width 13 height 12
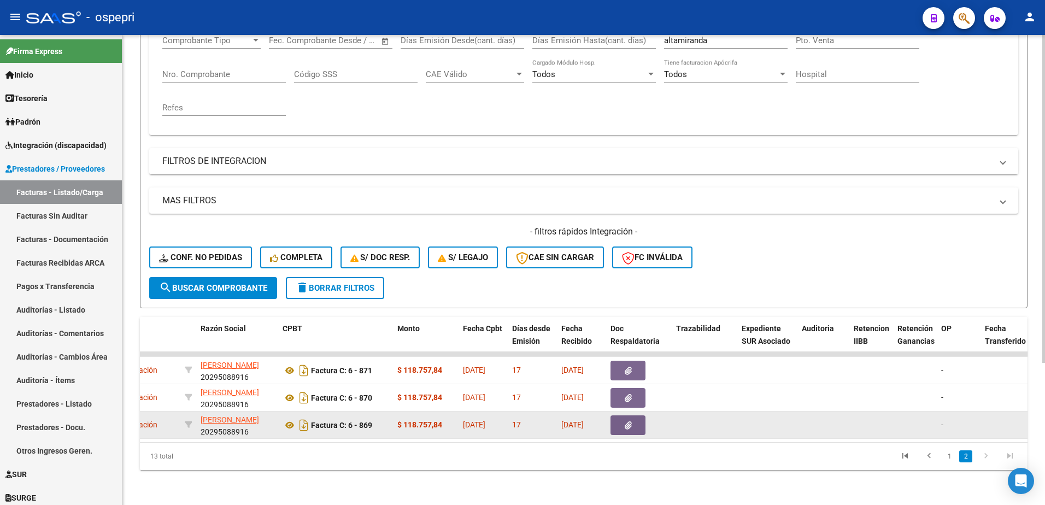
scroll to position [0, 282]
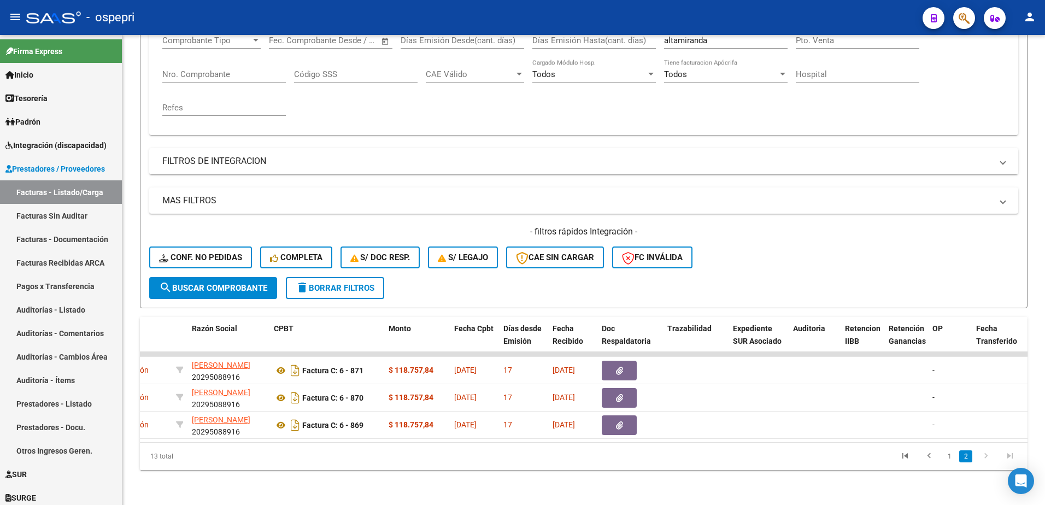
click at [507, 10] on div "- ospepri" at bounding box center [469, 17] width 887 height 24
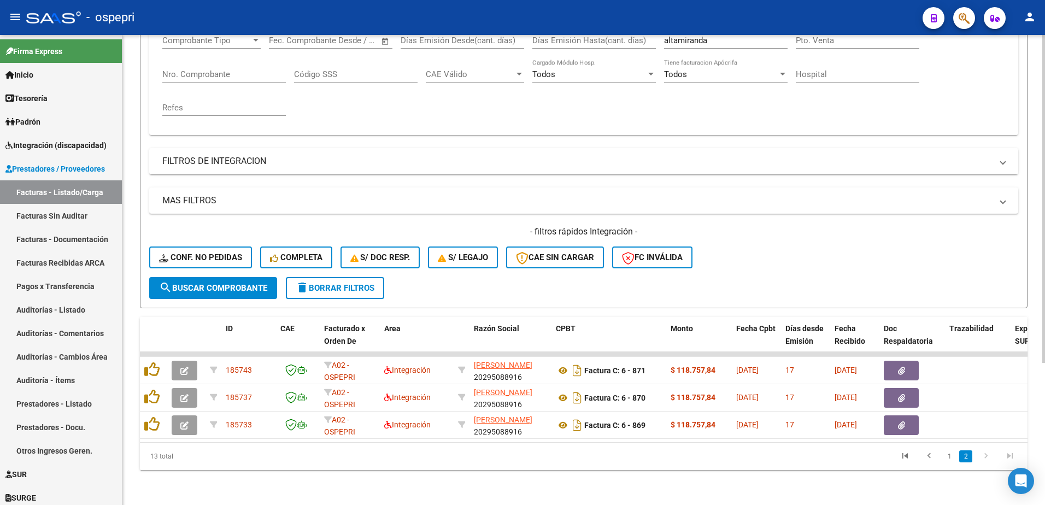
scroll to position [40, 0]
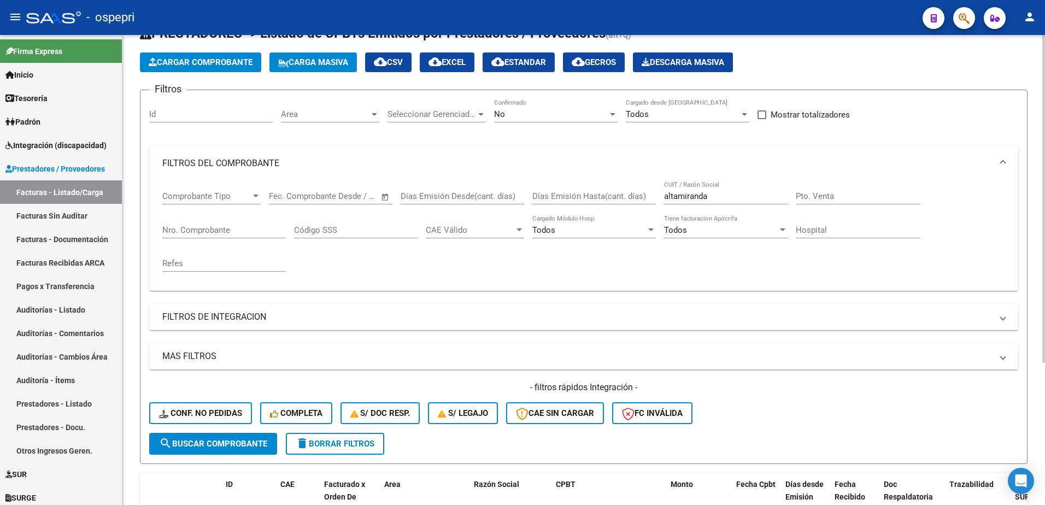
click at [708, 195] on input "altamiranda" at bounding box center [725, 196] width 123 height 10
paste input "27399984705"
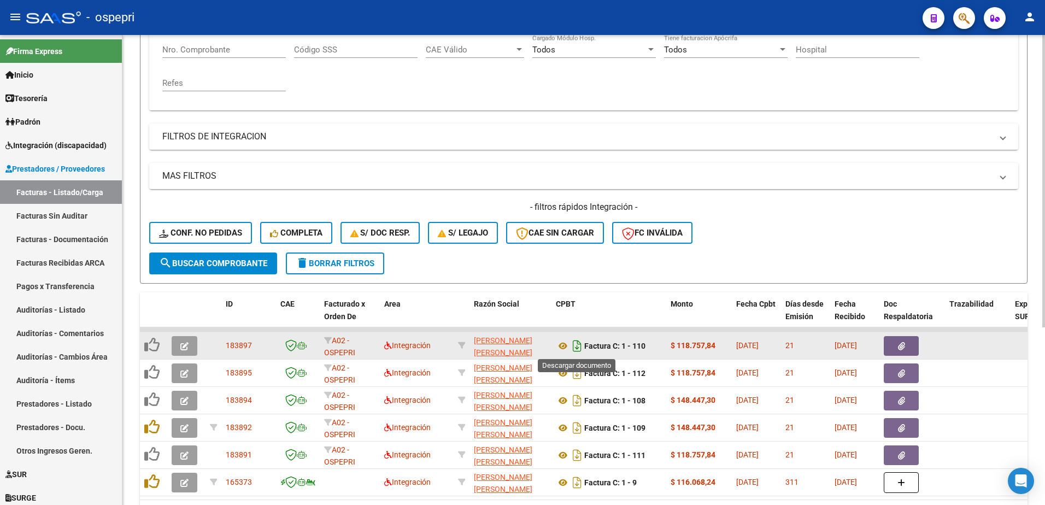
scroll to position [258, 0]
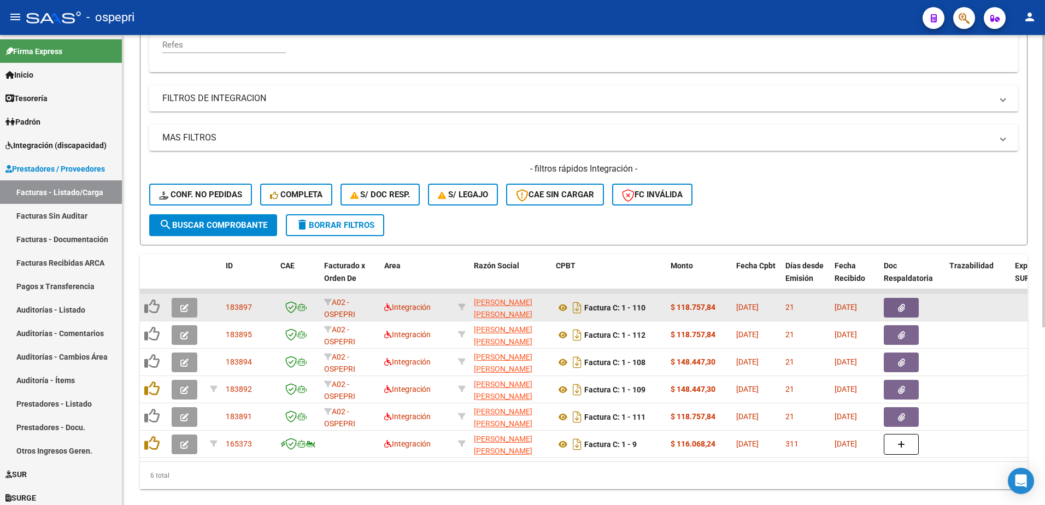
type input "27399984705"
click at [189, 307] on button "button" at bounding box center [185, 308] width 26 height 20
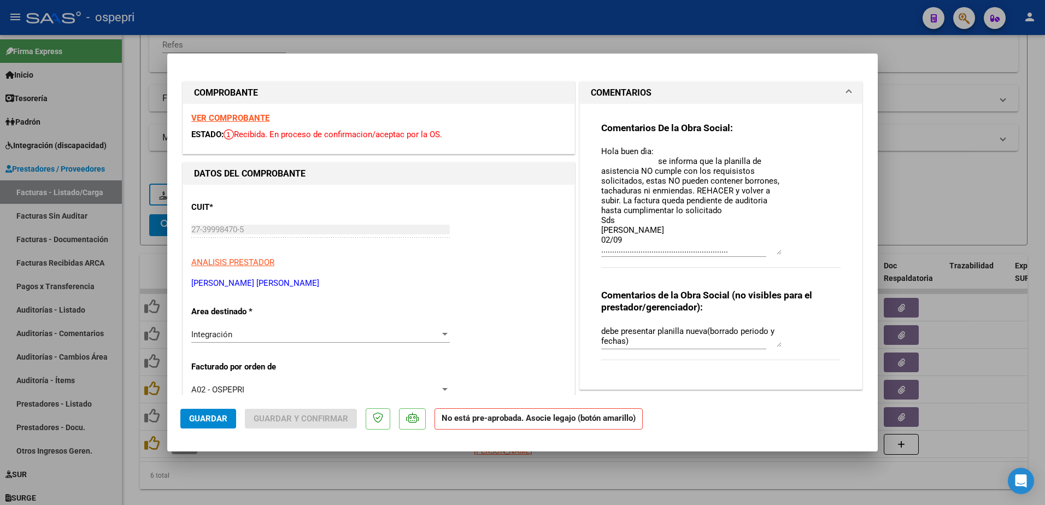
drag, startPoint x: 773, startPoint y: 166, endPoint x: 791, endPoint y: 253, distance: 89.3
click at [791, 253] on div "Comentarios De la Obra Social:" at bounding box center [720, 201] width 239 height 158
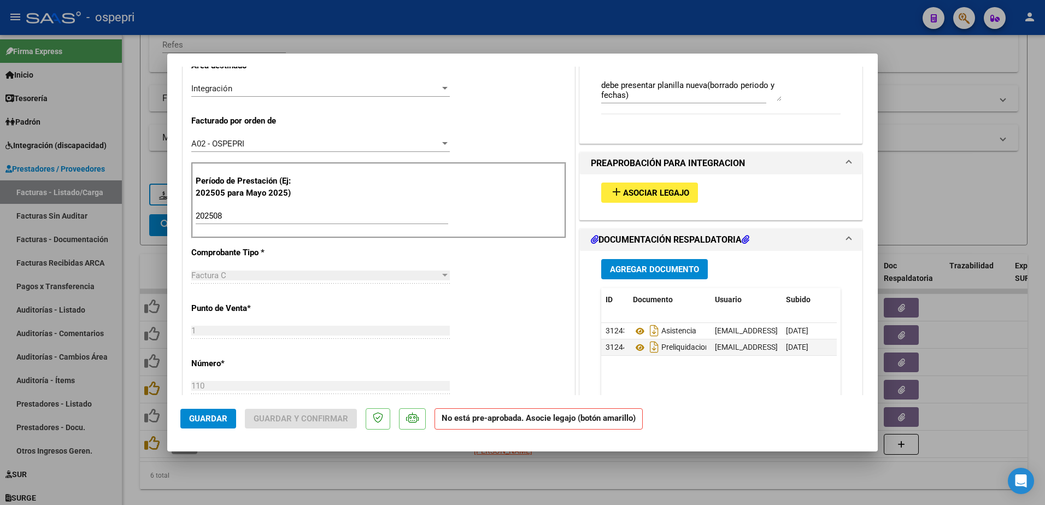
scroll to position [328, 0]
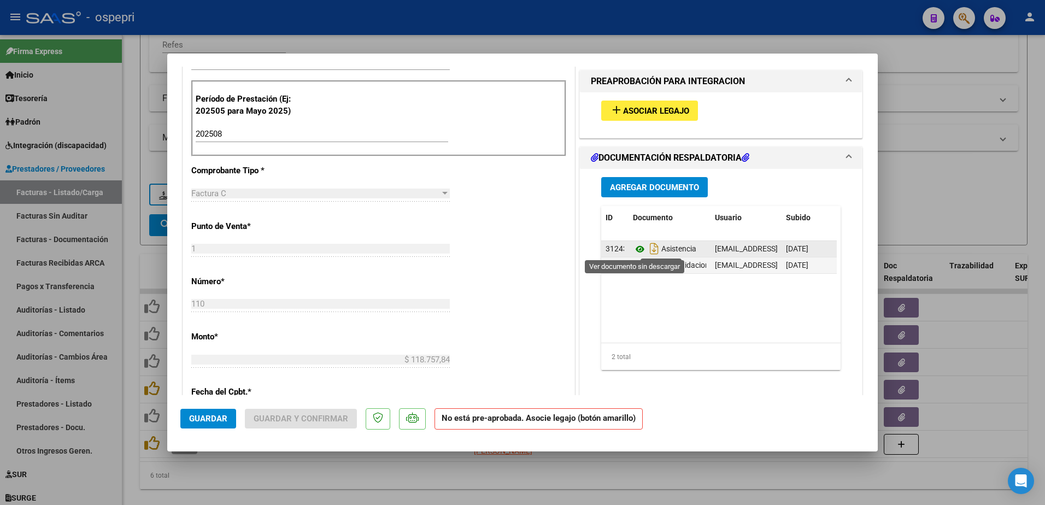
click at [633, 247] on icon at bounding box center [640, 249] width 14 height 13
type input "$ 0,00"
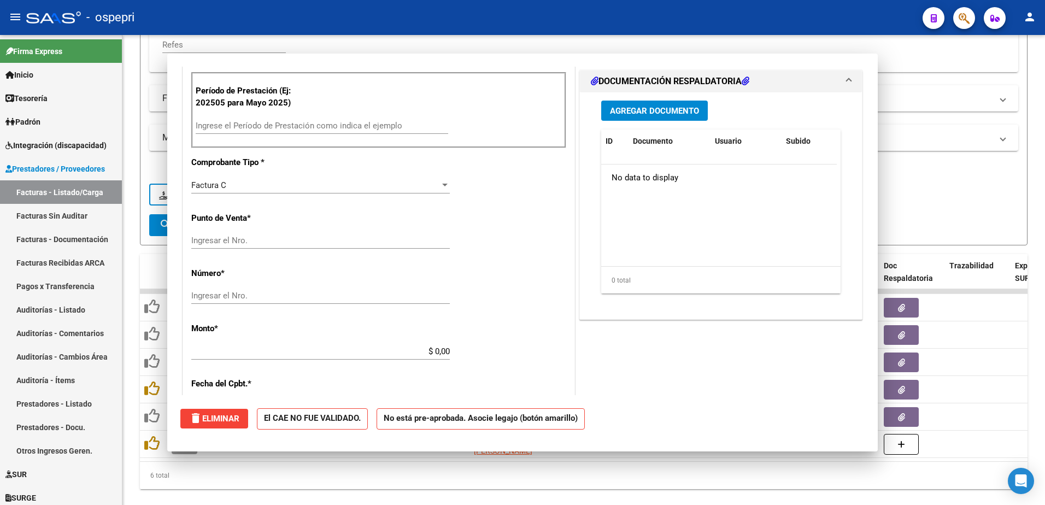
scroll to position [320, 0]
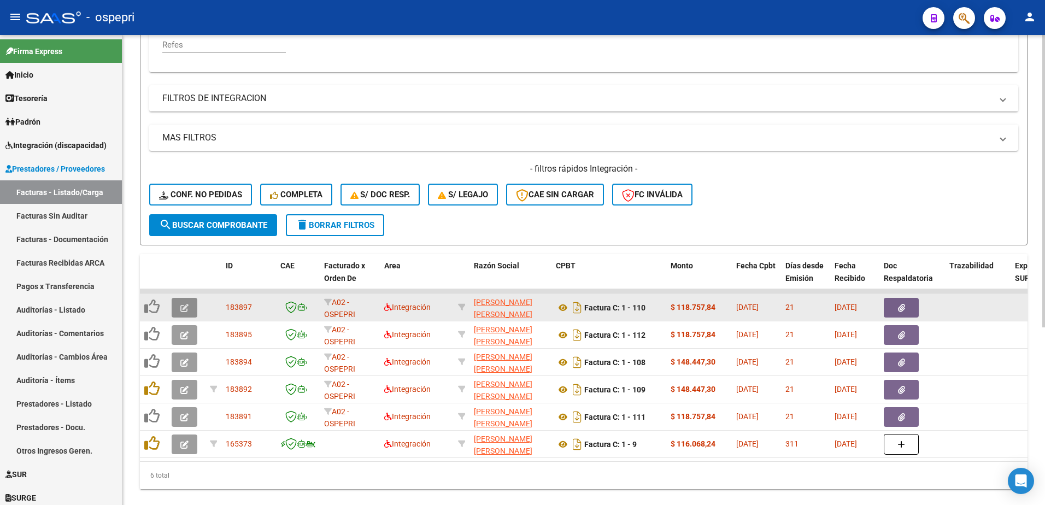
click at [184, 304] on icon "button" at bounding box center [184, 308] width 8 height 8
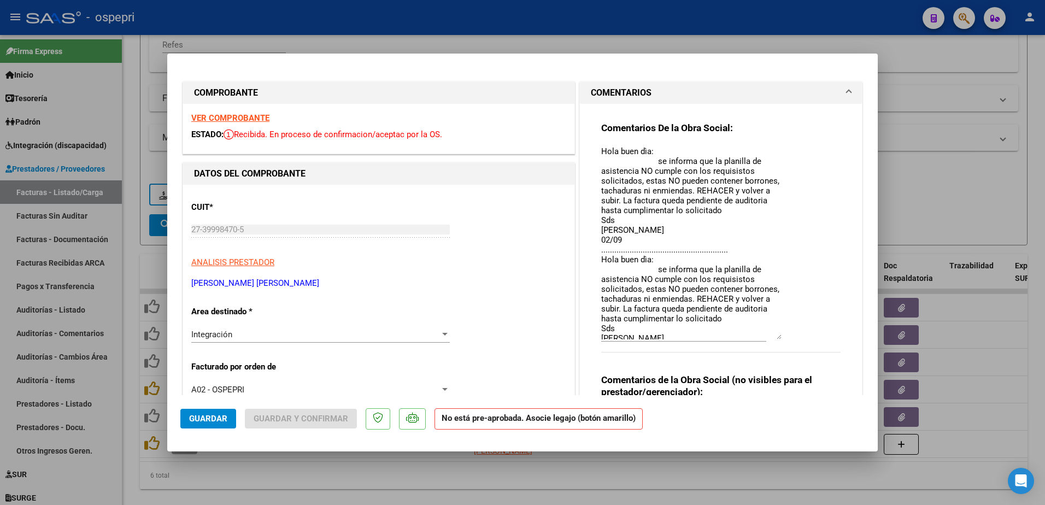
drag, startPoint x: 772, startPoint y: 166, endPoint x: 798, endPoint y: 338, distance: 174.0
click at [798, 338] on div "Comentarios De la Obra Social:" at bounding box center [720, 243] width 239 height 243
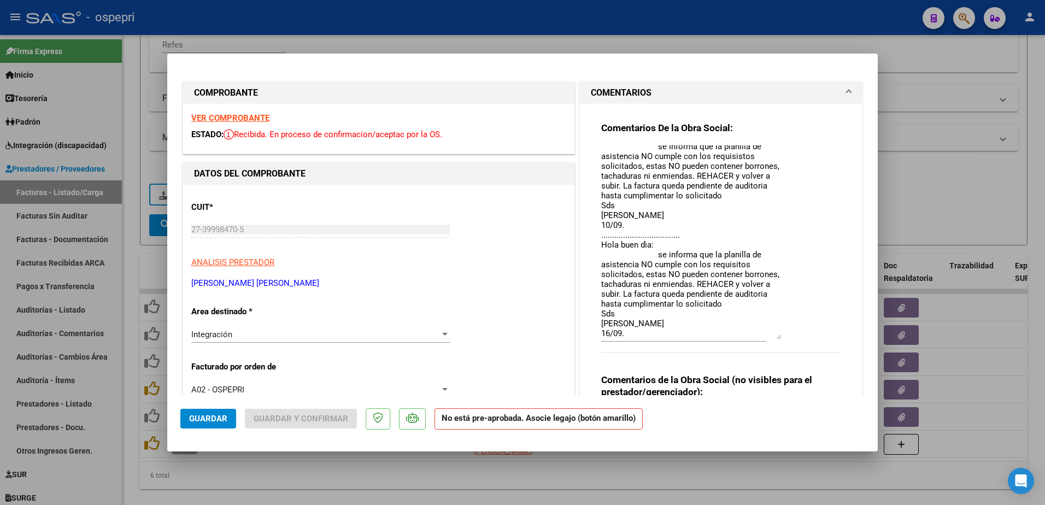
scroll to position [133, 0]
click at [627, 323] on textarea "Hola buen dìa: se informa que la planilla de asistencia NO cumple con los requi…" at bounding box center [691, 242] width 180 height 194
type textarea "Hola buen dìa: se informa que la planilla de asistencia NO cumple con los requi…"
click at [207, 421] on span "Guardar" at bounding box center [208, 419] width 38 height 10
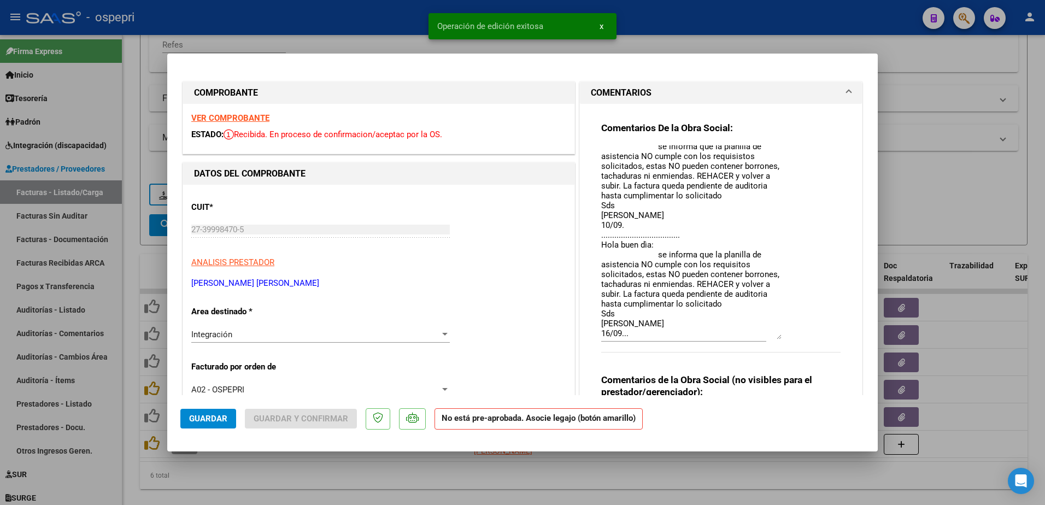
type input "$ 0,00"
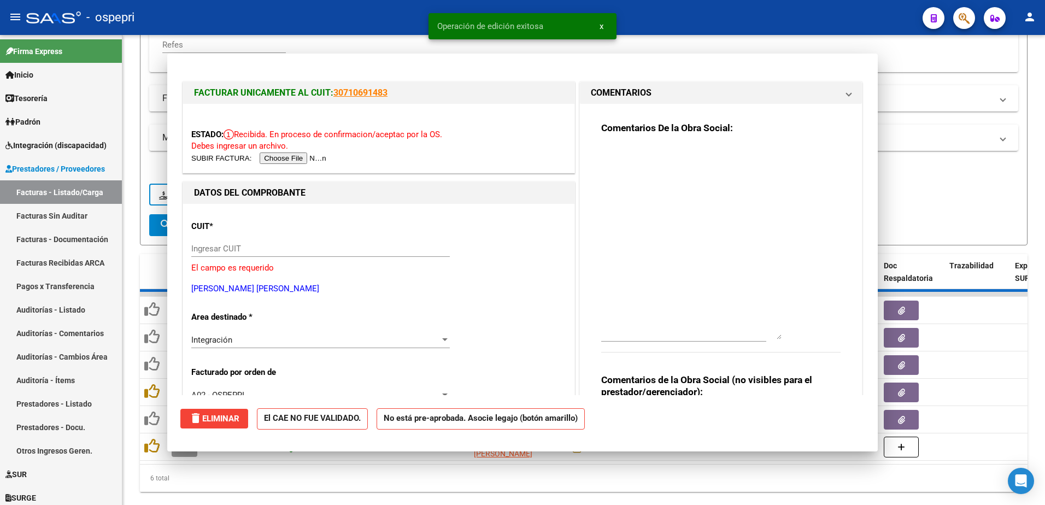
scroll to position [0, 0]
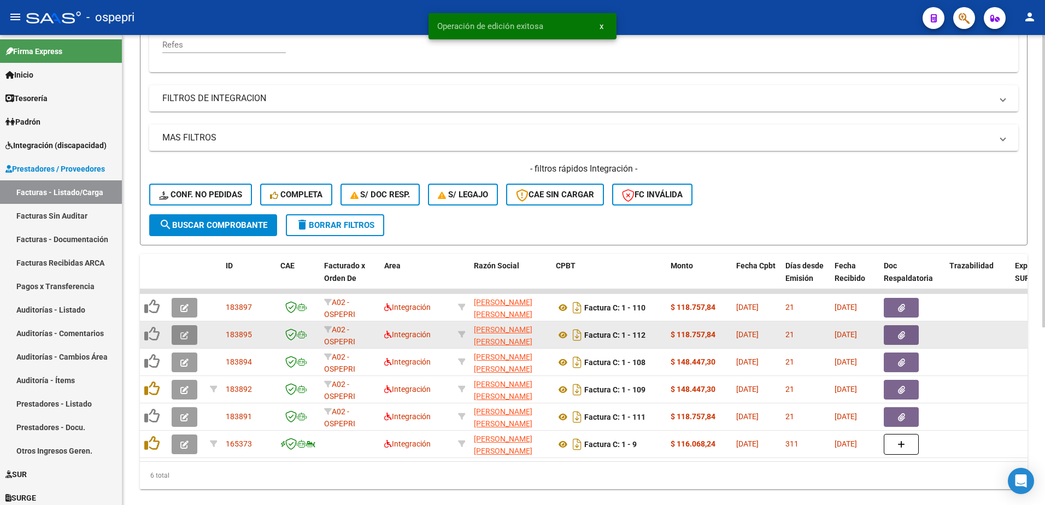
click at [190, 339] on button "button" at bounding box center [185, 335] width 26 height 20
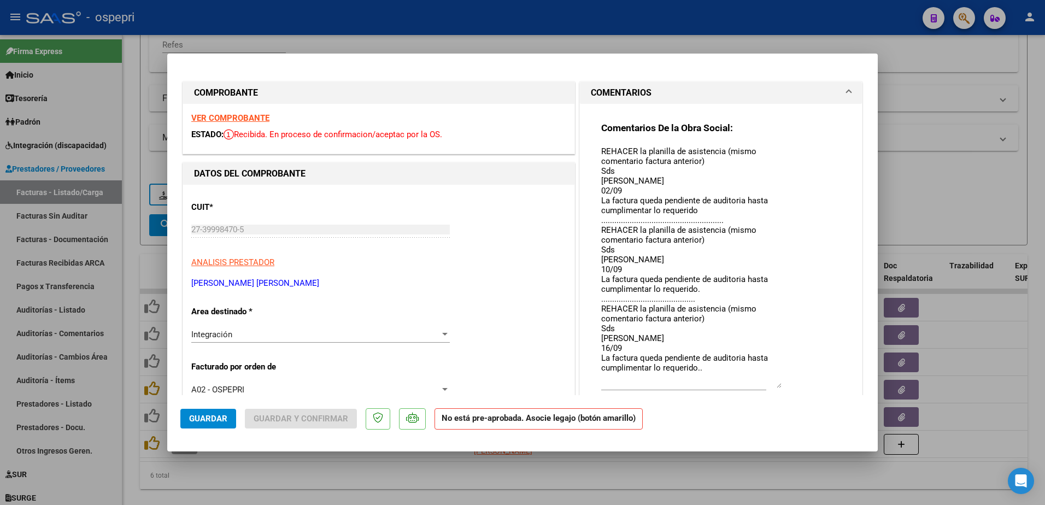
drag, startPoint x: 773, startPoint y: 165, endPoint x: 801, endPoint y: 386, distance: 222.5
click at [801, 386] on div "Comentarios De la Obra Social: REHACER la planilla de asistencia (mismo comenta…" at bounding box center [720, 267] width 239 height 291
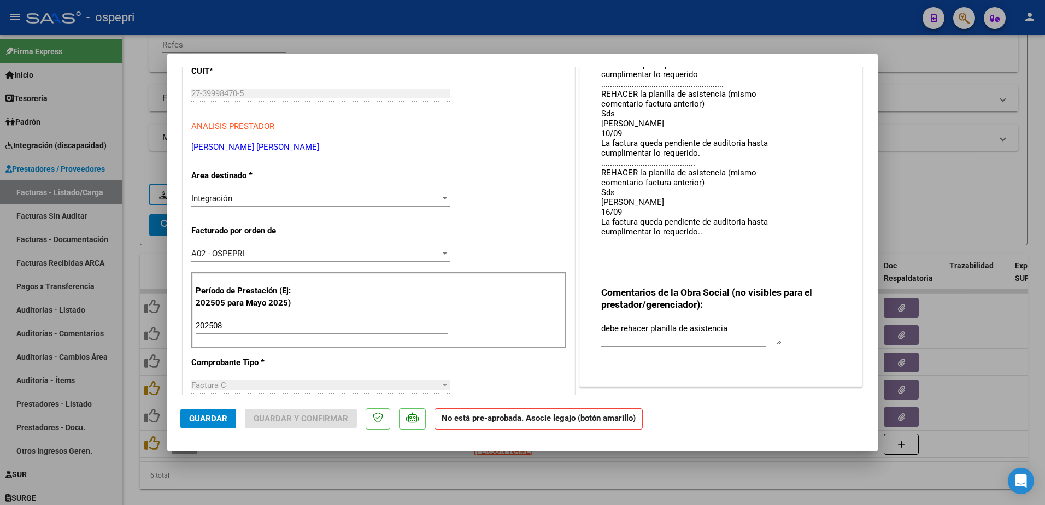
scroll to position [164, 0]
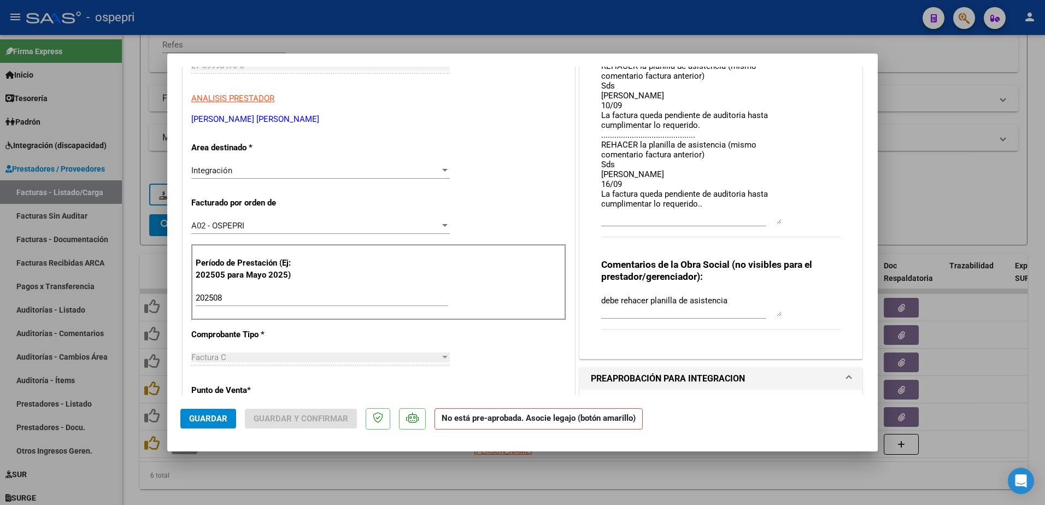
click at [698, 205] on textarea "REHACER la planilla de asistencia (mismo comentario factura anterior) Sds [PERS…" at bounding box center [691, 102] width 180 height 243
type textarea "REHACER la planilla de asistencia (mismo comentario factura anterior) Sds [PERS…"
click at [201, 420] on span "Guardar" at bounding box center [208, 419] width 38 height 10
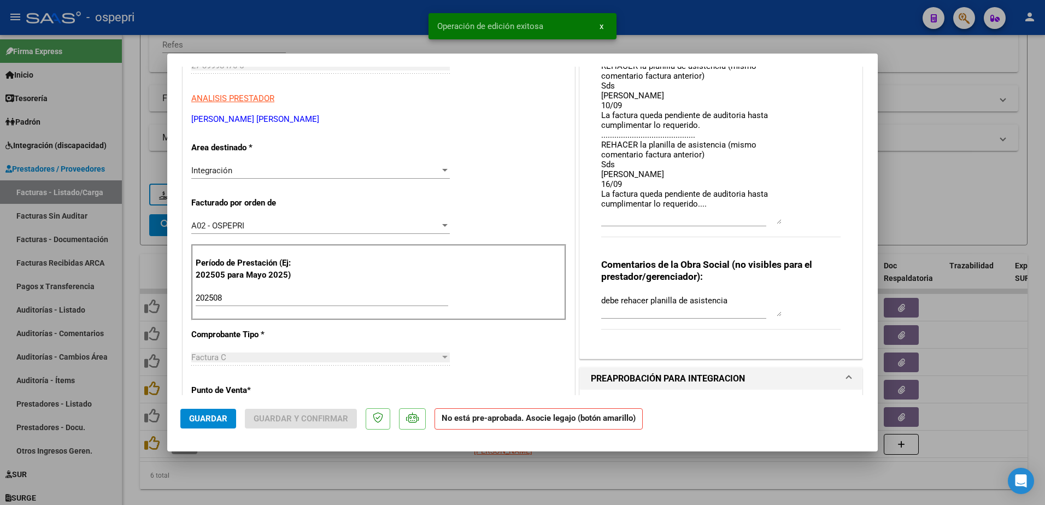
type input "$ 0,00"
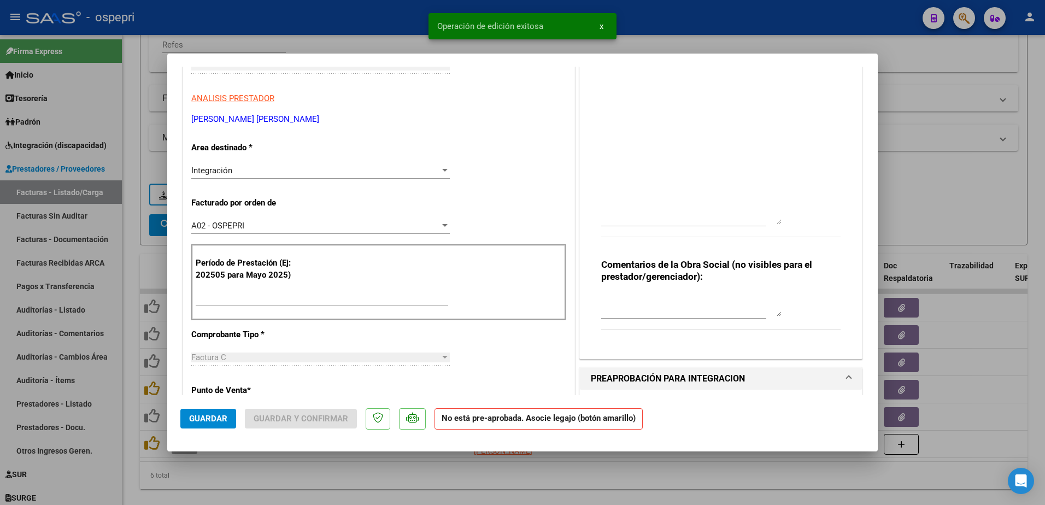
scroll to position [183, 0]
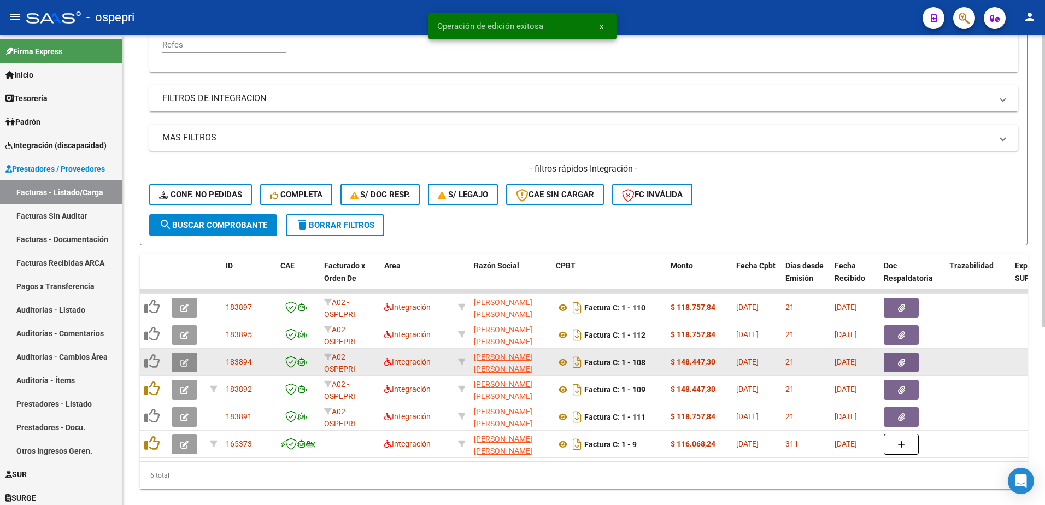
click at [184, 362] on icon "button" at bounding box center [184, 362] width 8 height 8
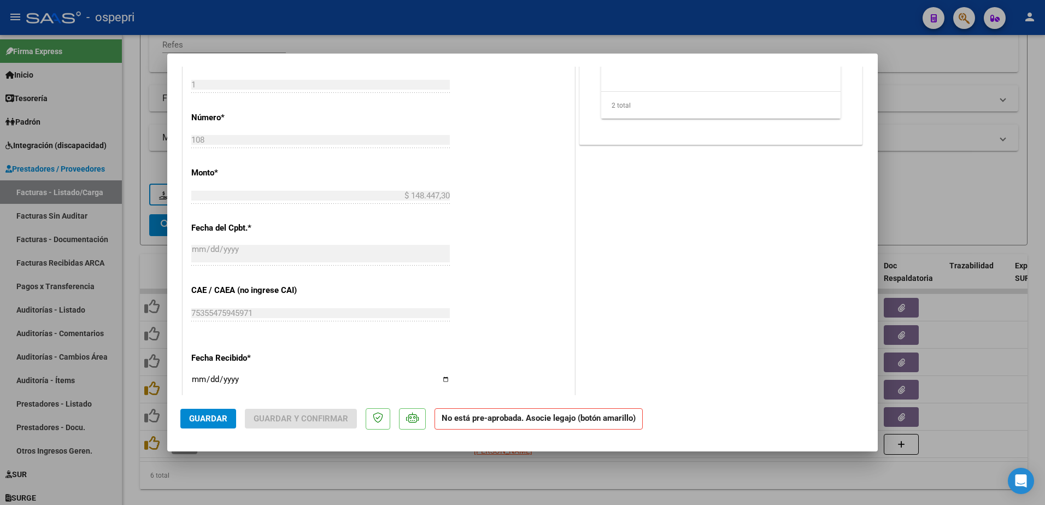
scroll to position [273, 0]
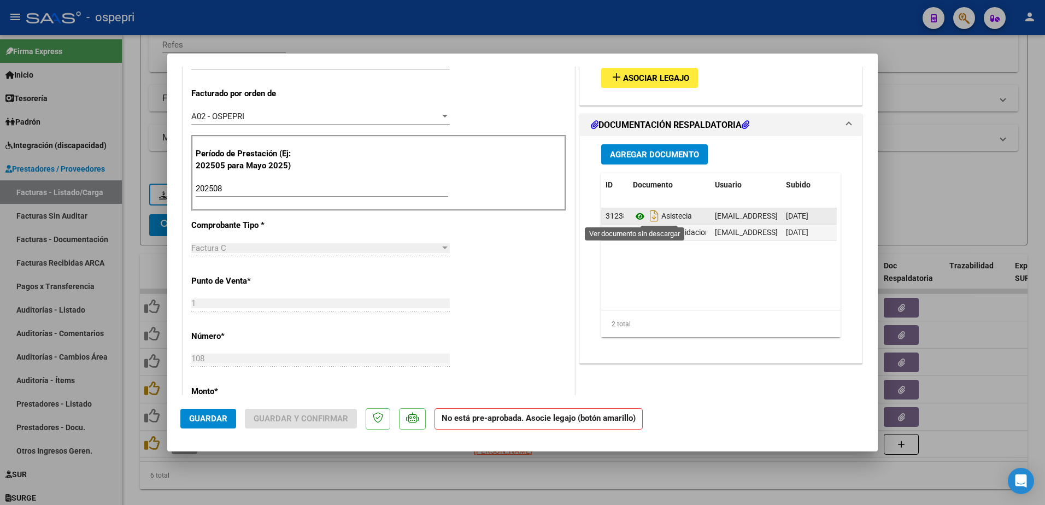
click at [633, 216] on icon at bounding box center [640, 216] width 14 height 13
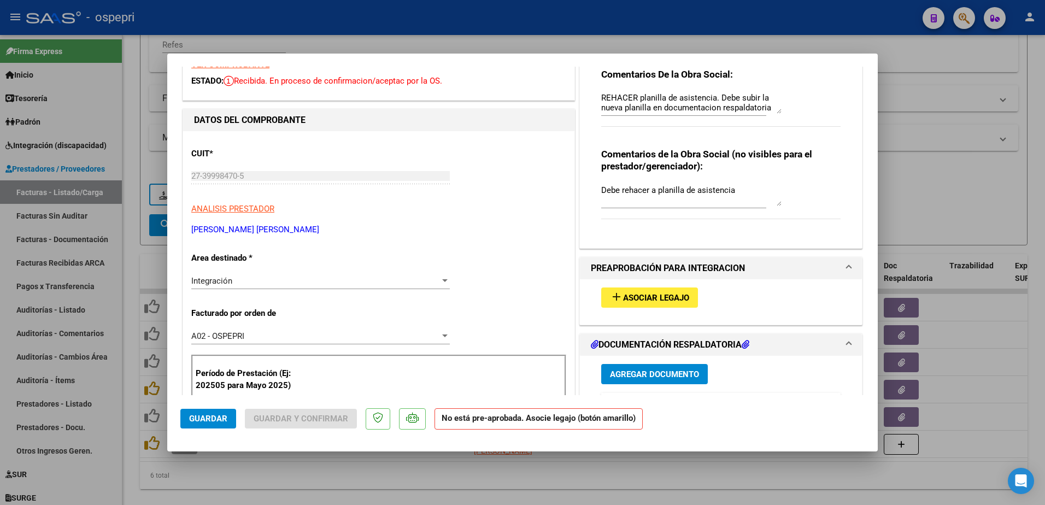
scroll to position [0, 0]
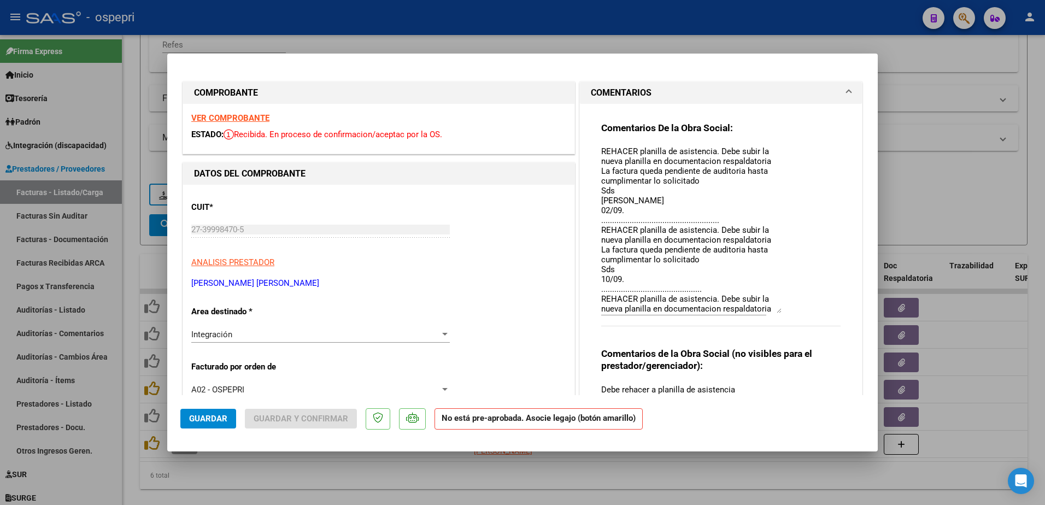
drag, startPoint x: 771, startPoint y: 166, endPoint x: 771, endPoint y: 314, distance: 147.5
click at [771, 313] on textarea "REHACER planilla de asistencia. Debe subir la nueva planilla en documentacion r…" at bounding box center [691, 229] width 180 height 168
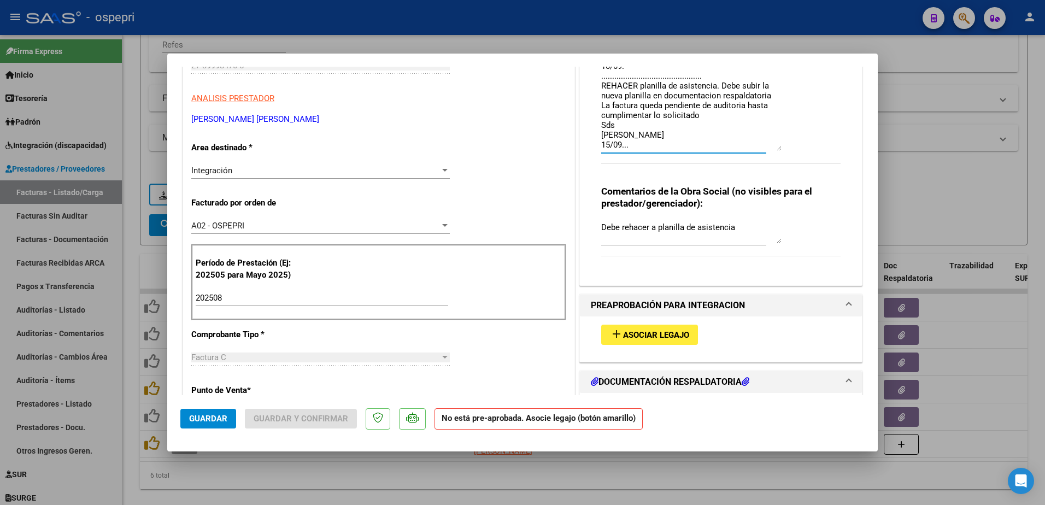
scroll to position [58, 0]
type textarea "REHACER planilla de asistencia. Debe subir la nueva planilla en documentacion r…"
click at [201, 416] on span "Guardar" at bounding box center [208, 419] width 38 height 10
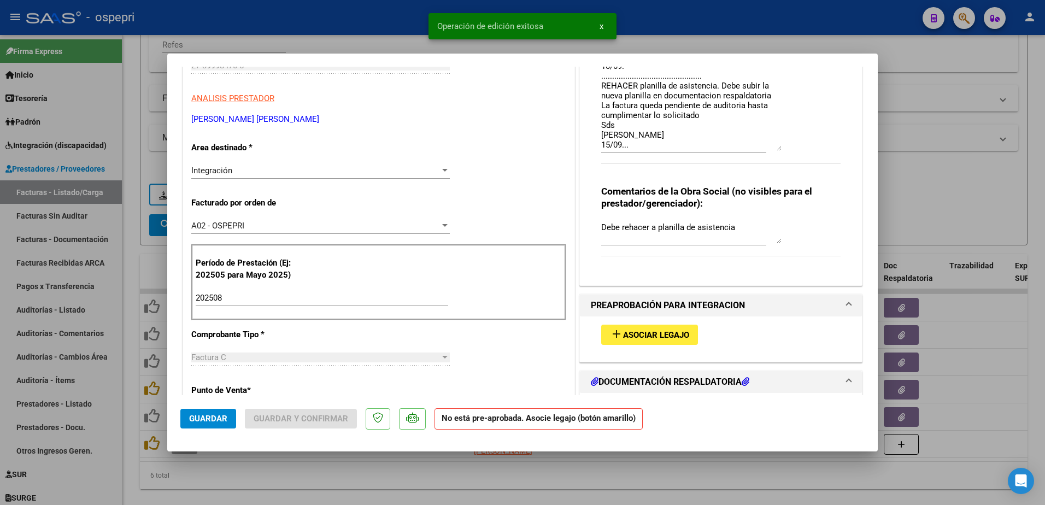
type input "$ 0,00"
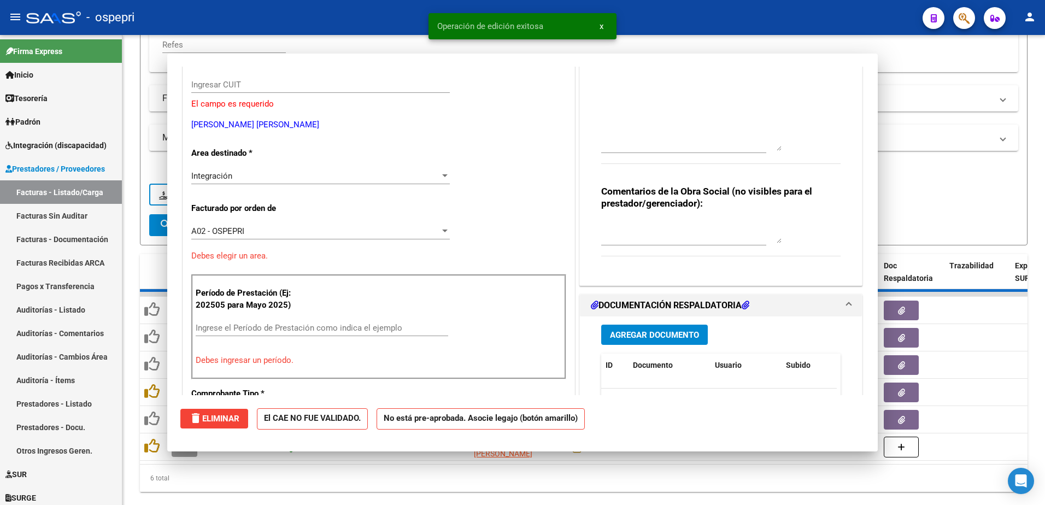
scroll to position [183, 0]
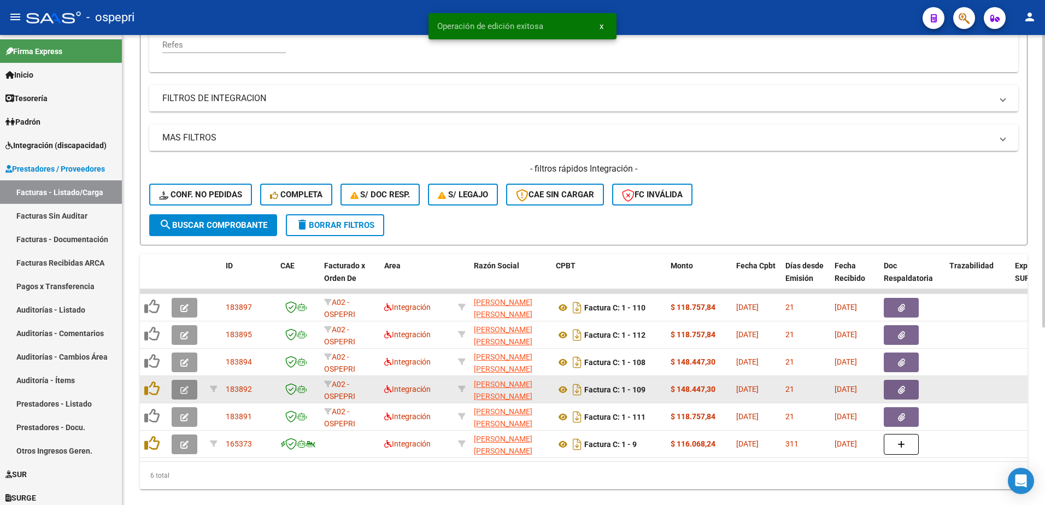
click at [186, 390] on icon "button" at bounding box center [184, 390] width 8 height 8
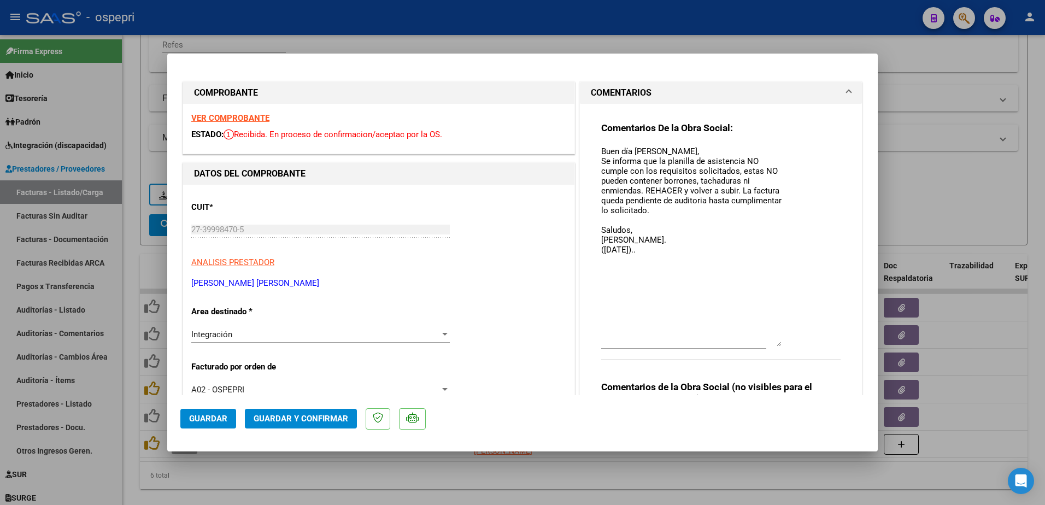
drag, startPoint x: 774, startPoint y: 167, endPoint x: 782, endPoint y: 346, distance: 179.4
click at [782, 346] on div "Comentarios De la Obra Social: Buen día [PERSON_NAME], Se informa que la planil…" at bounding box center [720, 247] width 239 height 250
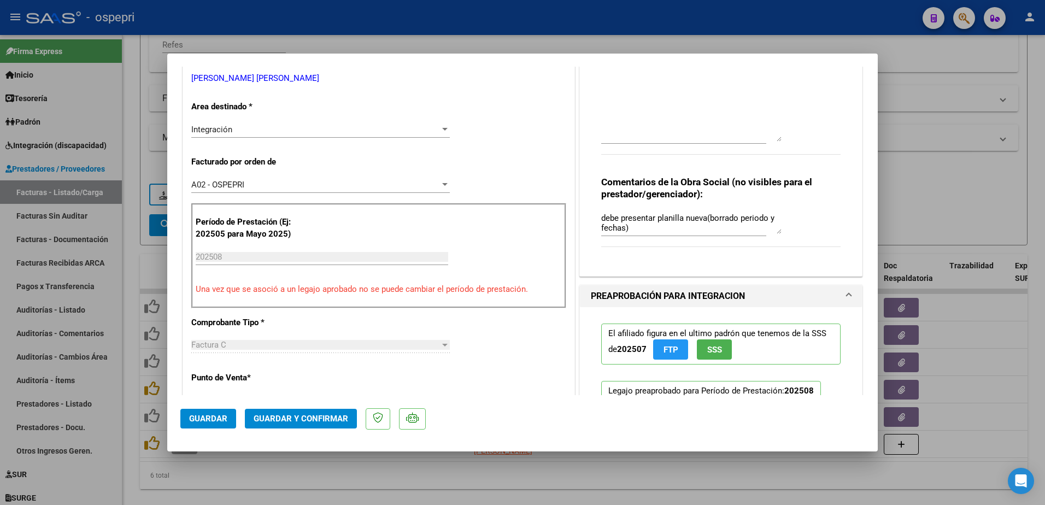
scroll to position [273, 0]
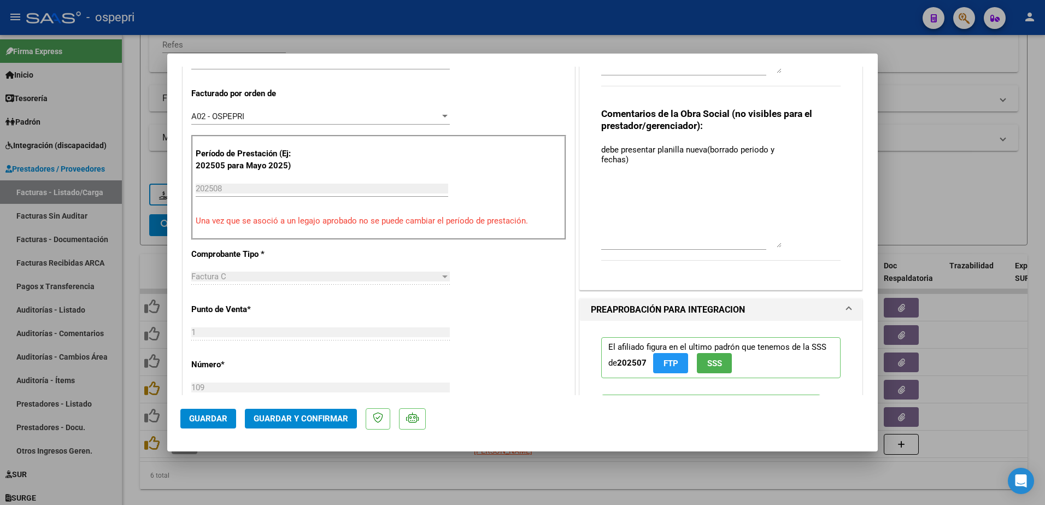
drag, startPoint x: 776, startPoint y: 165, endPoint x: 773, endPoint y: 247, distance: 82.0
click at [773, 247] on textarea "debe presentar planilla nueva(borrado periodo y fechas)" at bounding box center [691, 196] width 180 height 104
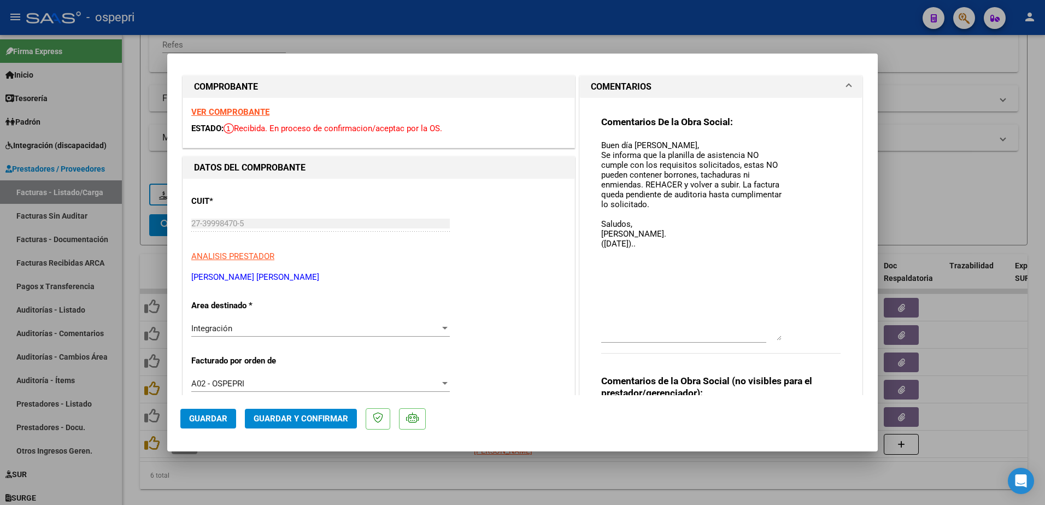
scroll to position [0, 0]
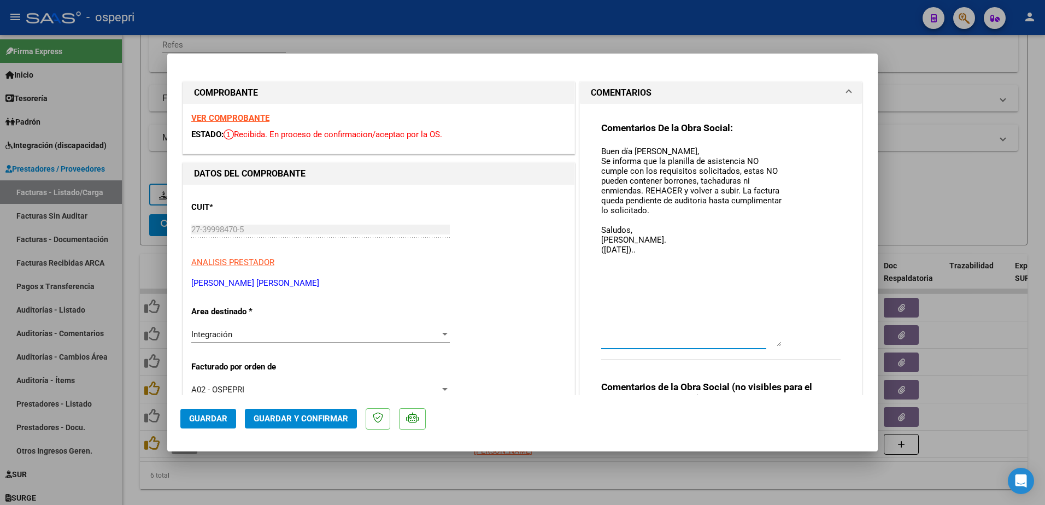
click at [656, 253] on textarea "Buen día [PERSON_NAME], Se informa que la planilla de asistencia NO cumple con …" at bounding box center [691, 245] width 180 height 201
type textarea "Buen día [PERSON_NAME], Se informa que la planilla de asistencia NO cumple con …"
click at [207, 412] on button "Guardar" at bounding box center [208, 419] width 56 height 20
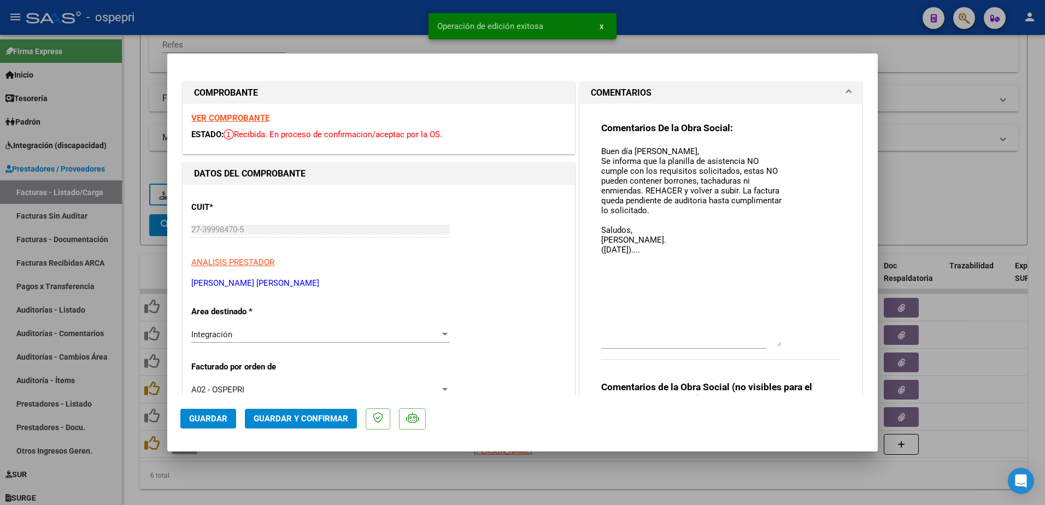
type input "$ 0,00"
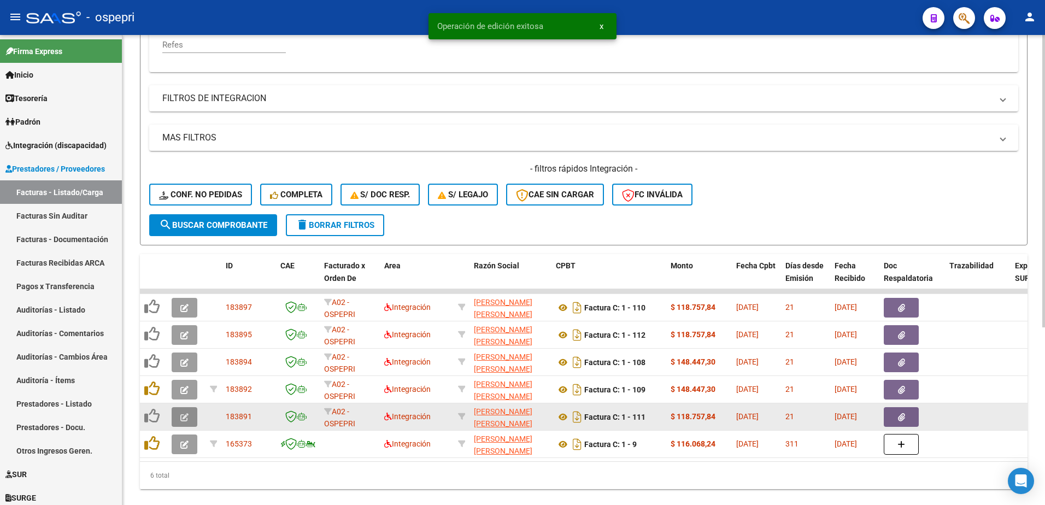
click at [187, 415] on icon "button" at bounding box center [184, 417] width 8 height 8
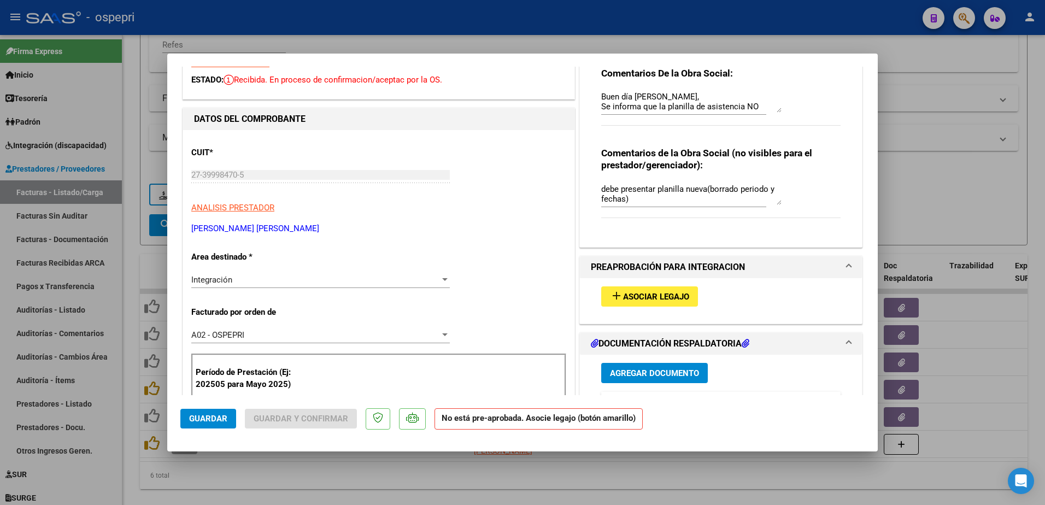
scroll to position [219, 0]
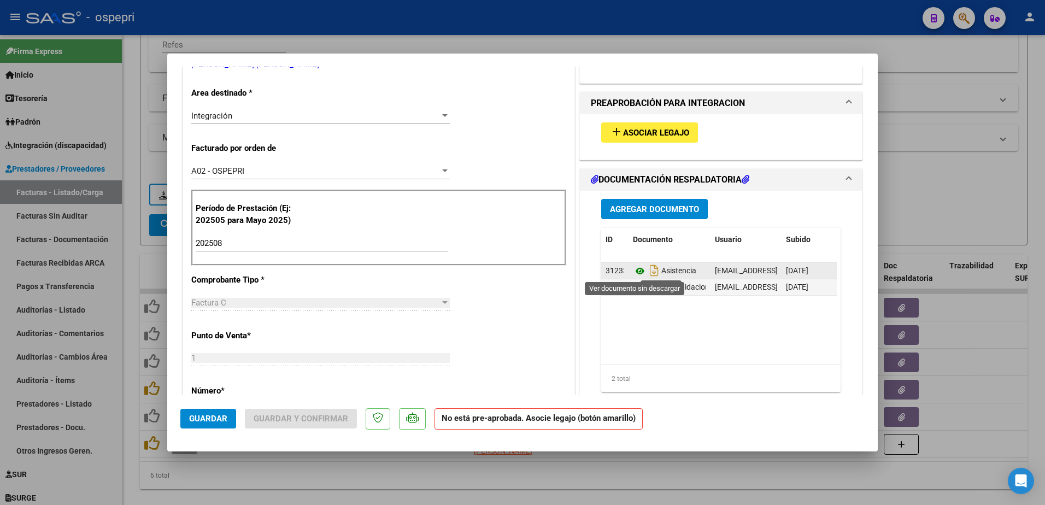
click at [634, 272] on icon at bounding box center [640, 270] width 14 height 13
type input "$ 0,00"
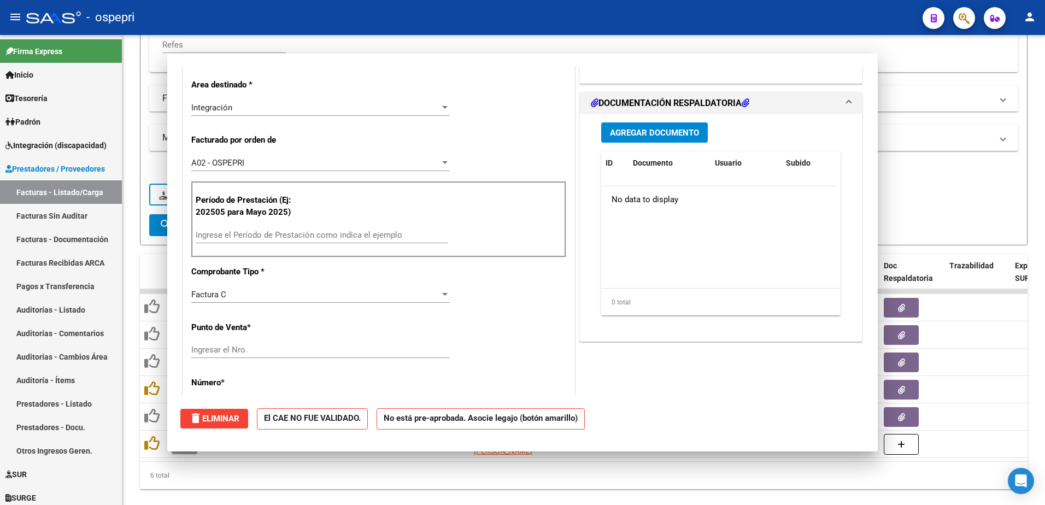
scroll to position [0, 0]
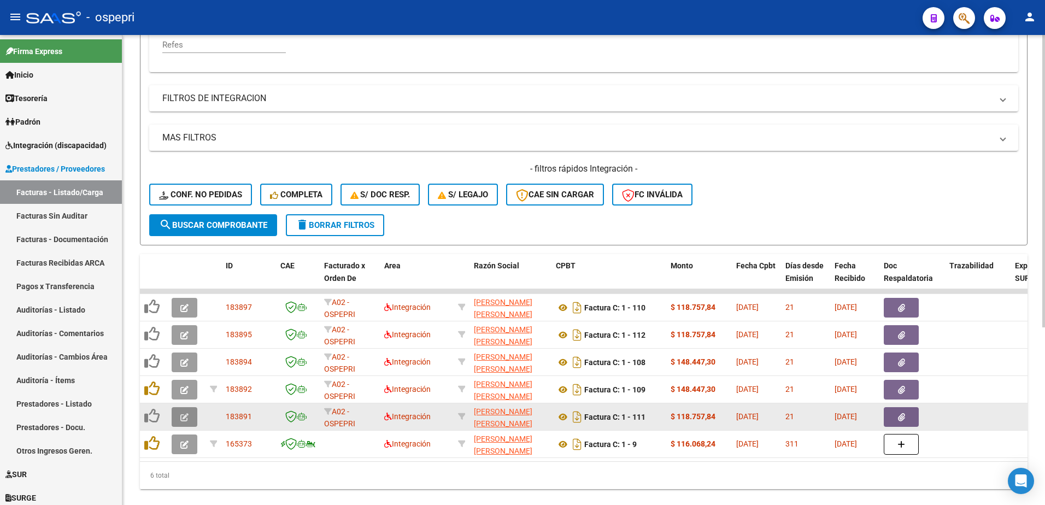
click at [183, 419] on icon "button" at bounding box center [184, 417] width 8 height 8
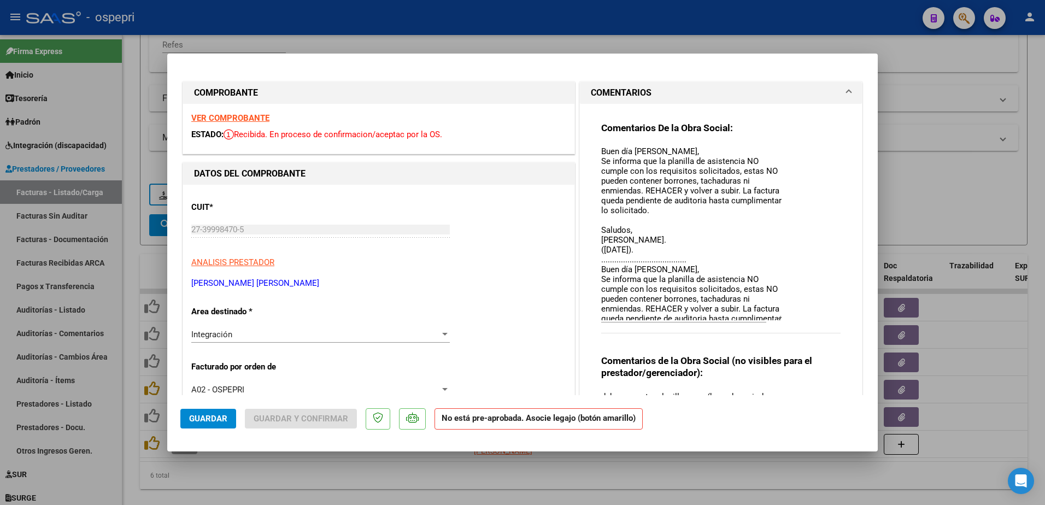
drag, startPoint x: 771, startPoint y: 167, endPoint x: 784, endPoint y: 321, distance: 155.2
click at [784, 321] on div "Comentarios De la Obra Social: Buen día [PERSON_NAME], Se informa que la planil…" at bounding box center [720, 233] width 239 height 223
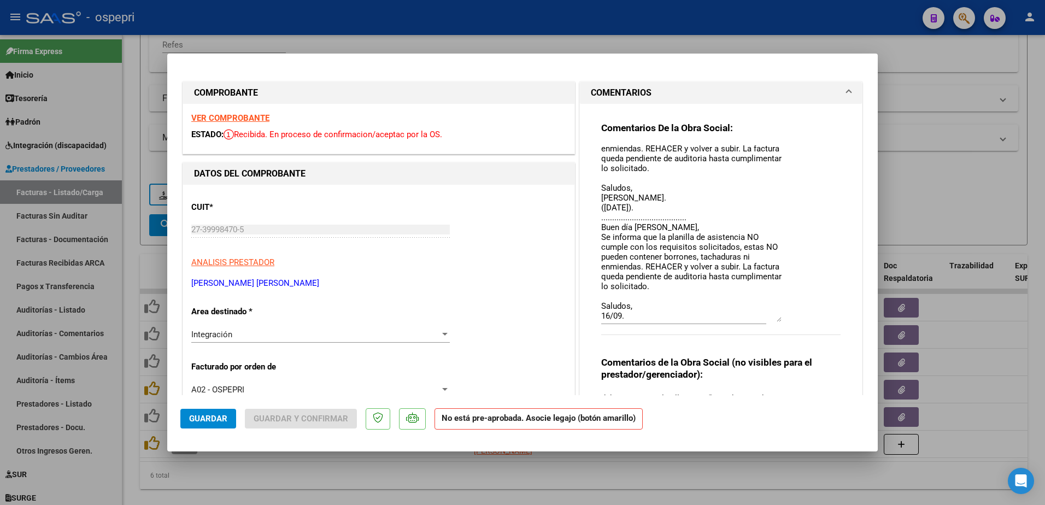
click at [621, 309] on textarea "Buen día [PERSON_NAME], Se informa que la planilla de asistencia NO cumple con …" at bounding box center [691, 233] width 180 height 176
click at [231, 417] on button "Guardar" at bounding box center [208, 419] width 56 height 20
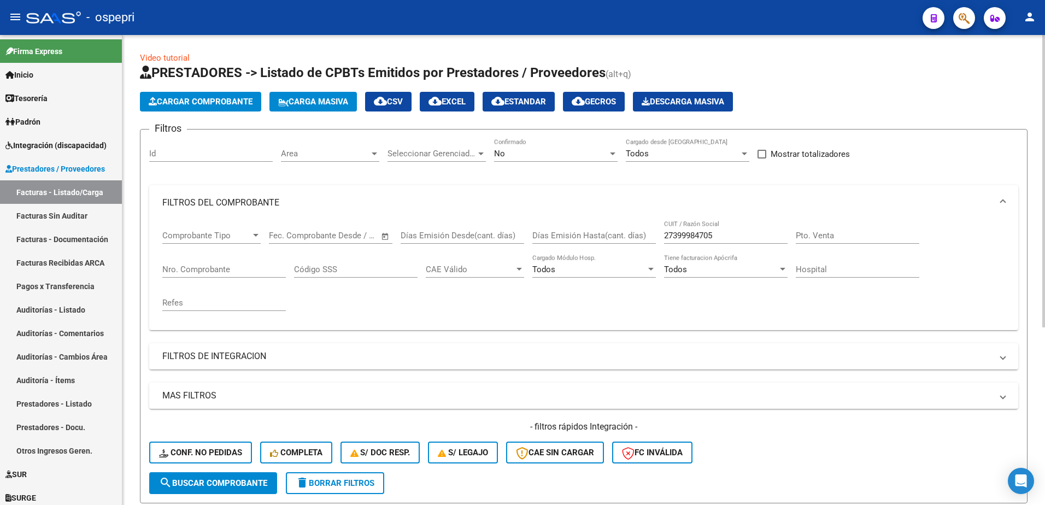
scroll to position [0, 0]
click at [733, 235] on input "27399984705" at bounding box center [725, 236] width 123 height 10
paste input "3248772204"
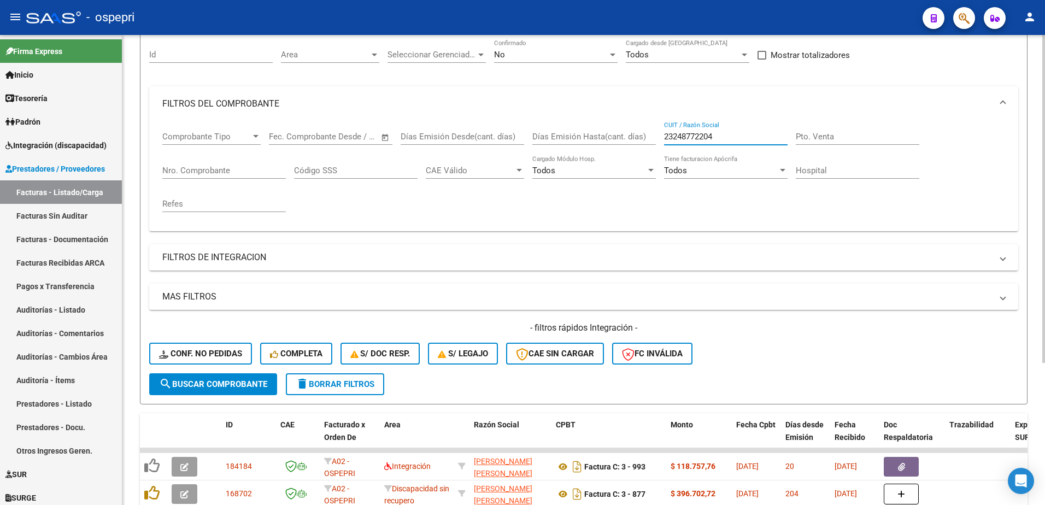
scroll to position [204, 0]
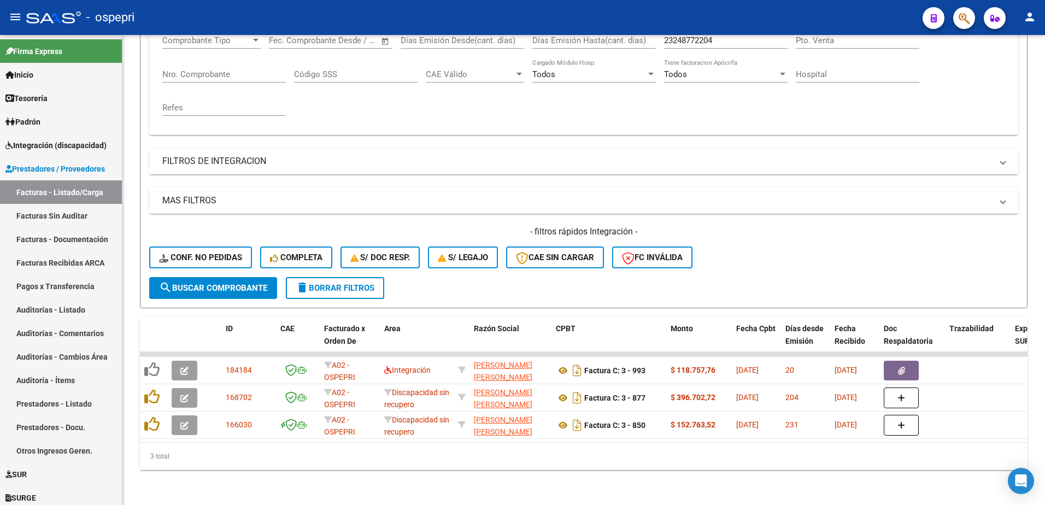
click at [502, 14] on div "- ospepri" at bounding box center [469, 17] width 887 height 24
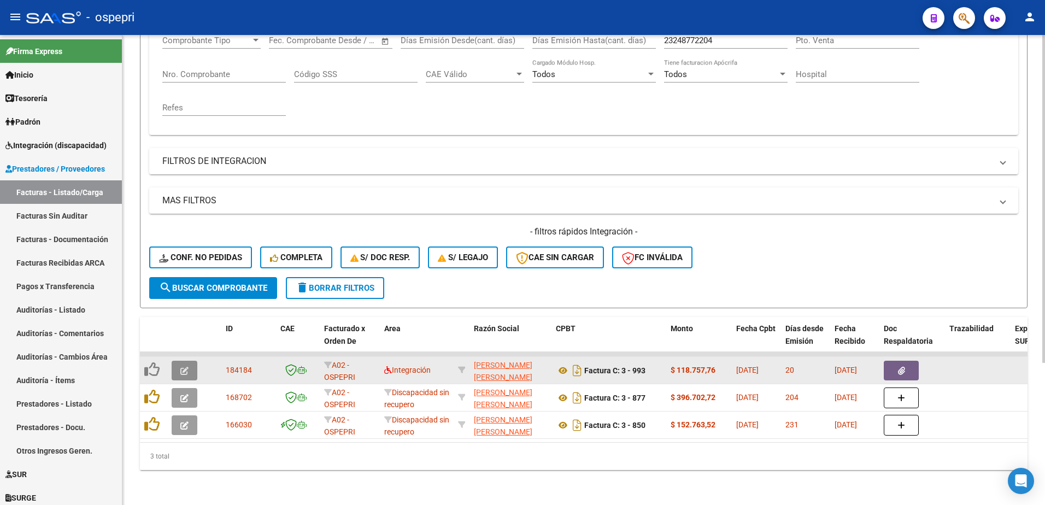
click at [184, 367] on icon "button" at bounding box center [184, 371] width 8 height 8
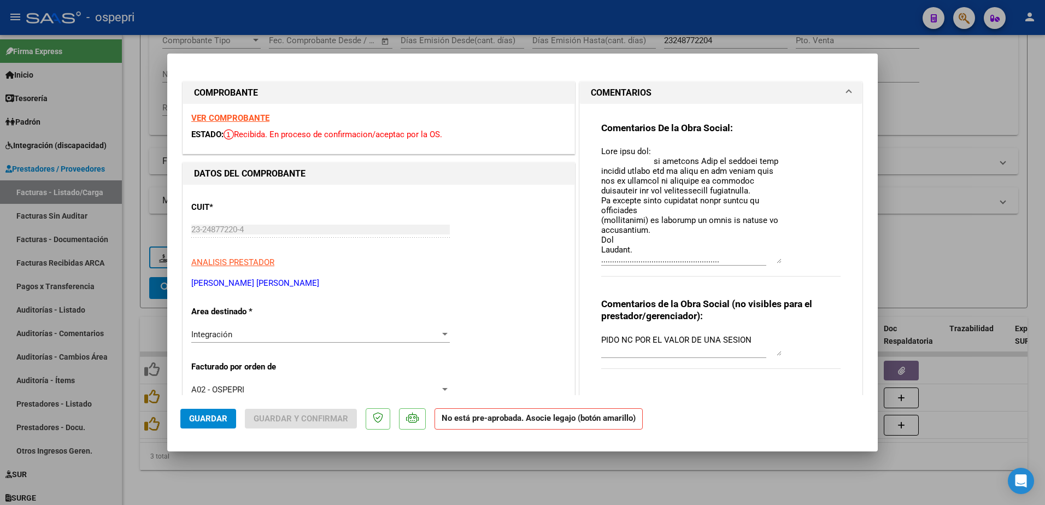
drag, startPoint x: 776, startPoint y: 165, endPoint x: 767, endPoint y: 261, distance: 96.6
click at [767, 261] on textarea at bounding box center [691, 204] width 180 height 118
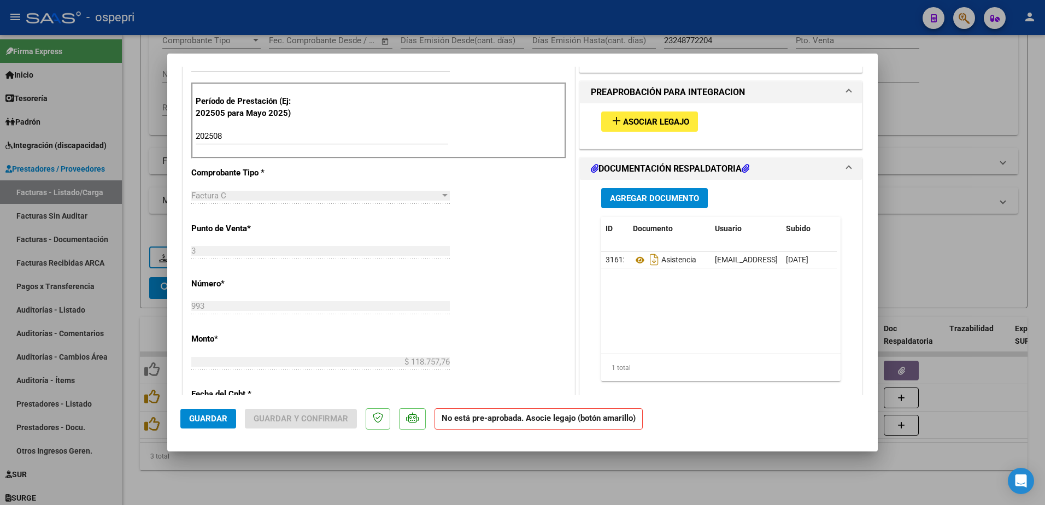
scroll to position [328, 0]
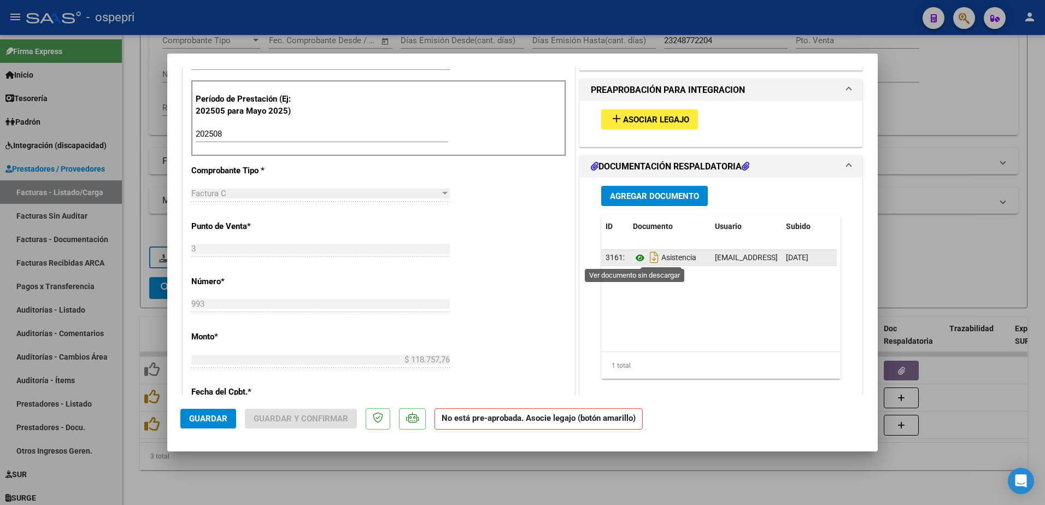
click at [633, 260] on icon at bounding box center [640, 257] width 14 height 13
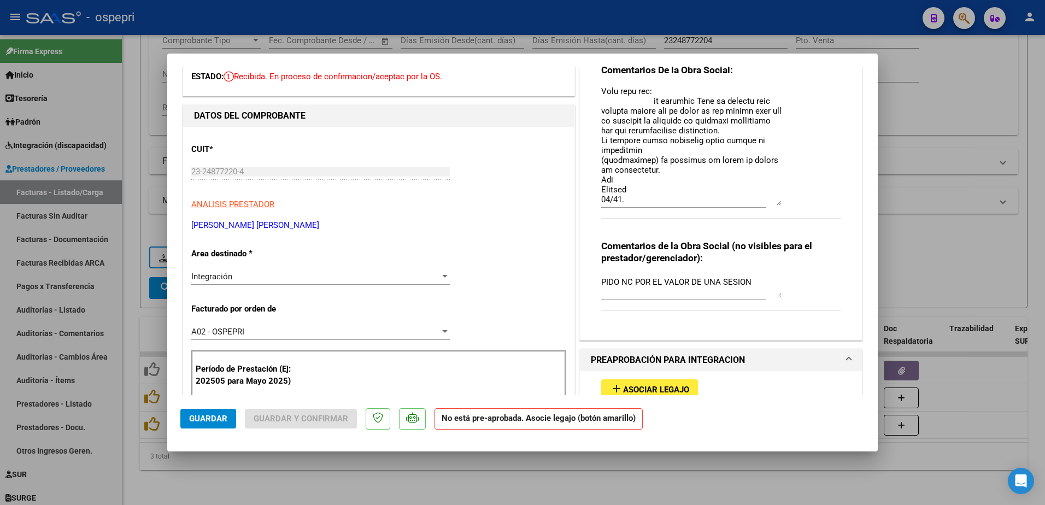
scroll to position [0, 0]
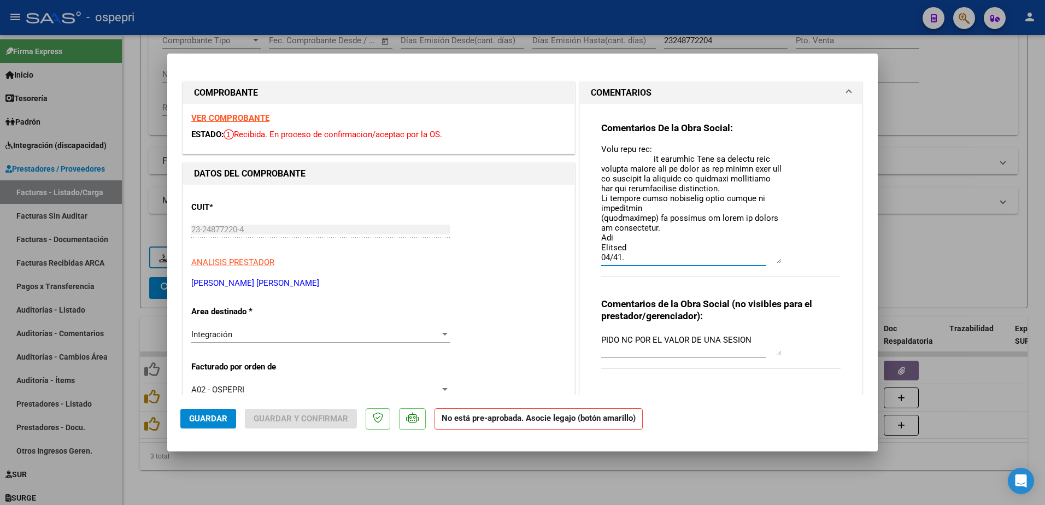
click at [633, 261] on textarea at bounding box center [691, 204] width 180 height 118
click at [210, 422] on span "Guardar" at bounding box center [208, 419] width 38 height 10
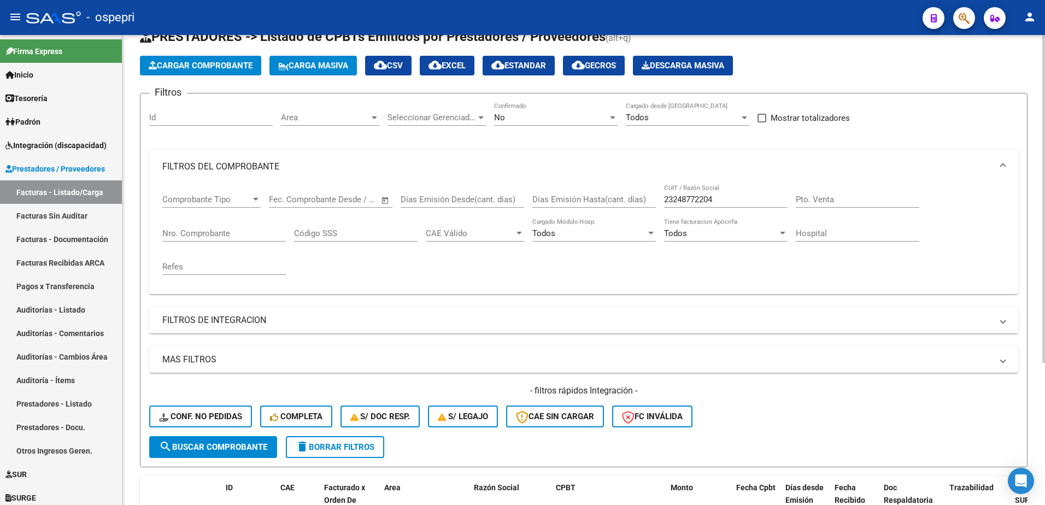
scroll to position [0, 0]
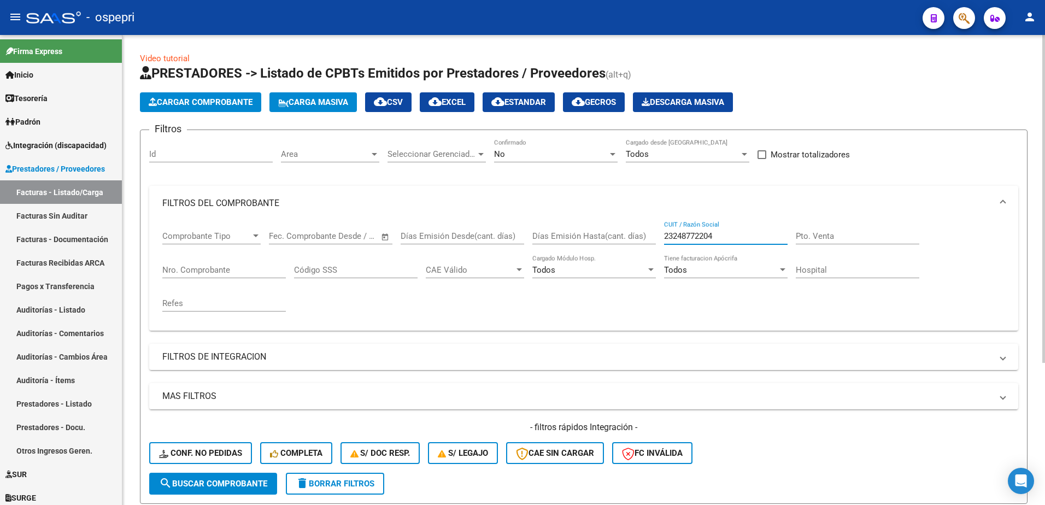
click at [728, 233] on input "23248772204" at bounding box center [725, 236] width 123 height 10
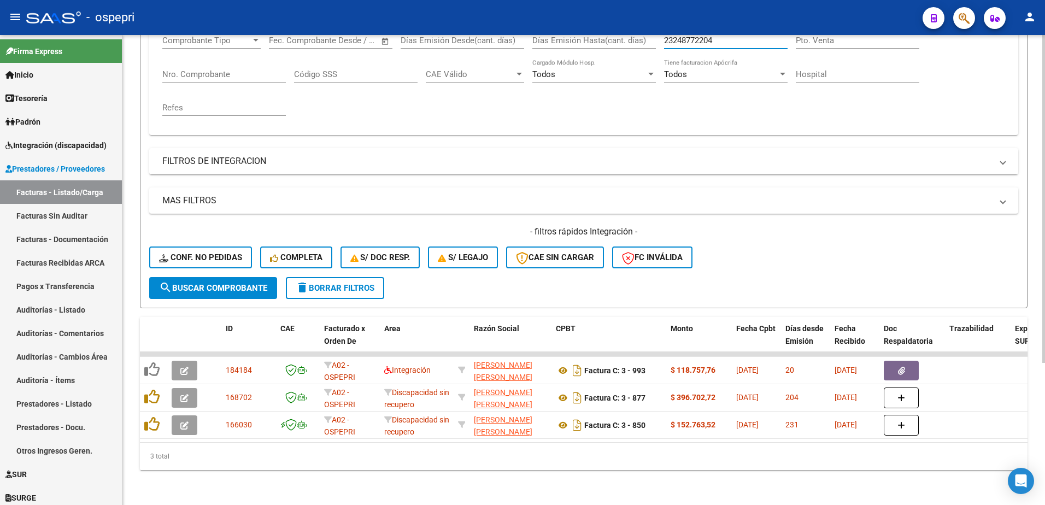
scroll to position [204, 0]
click at [532, 15] on div "- ospepri" at bounding box center [469, 17] width 887 height 24
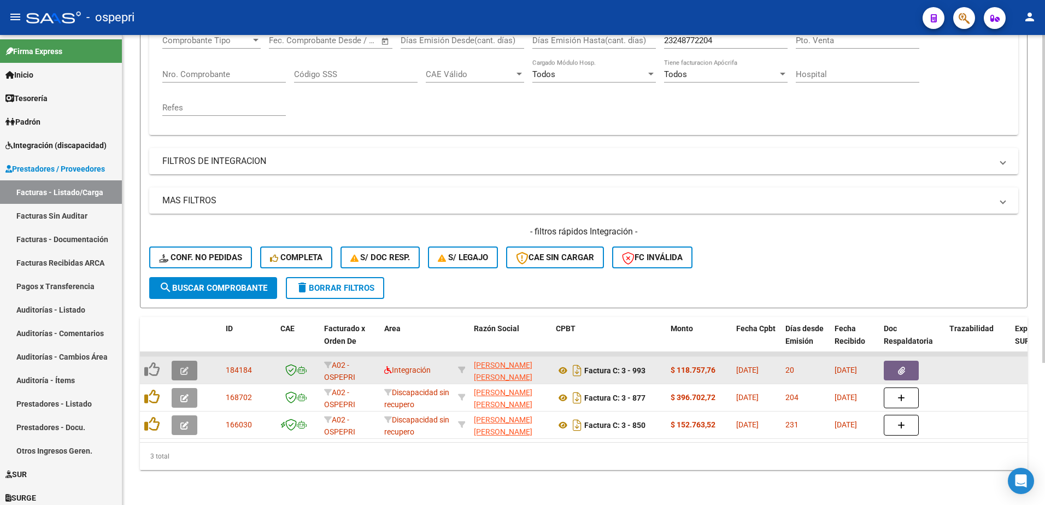
click at [193, 361] on button "button" at bounding box center [185, 371] width 26 height 20
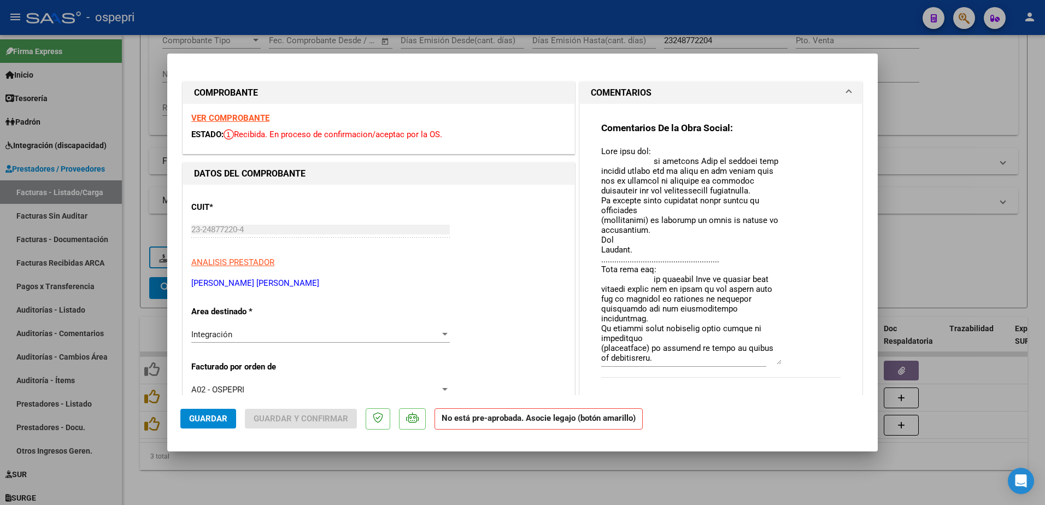
drag, startPoint x: 774, startPoint y: 166, endPoint x: 785, endPoint y: 363, distance: 197.6
click at [785, 363] on div "Comentarios De la Obra Social:" at bounding box center [720, 256] width 239 height 268
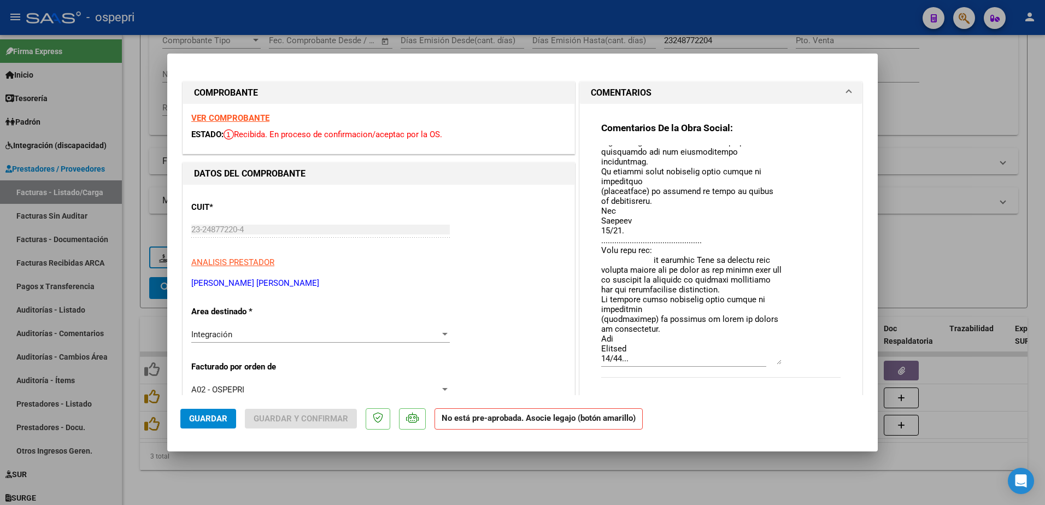
scroll to position [186, 0]
click at [638, 346] on textarea at bounding box center [691, 254] width 180 height 219
click at [208, 411] on button "Guardar" at bounding box center [208, 419] width 56 height 20
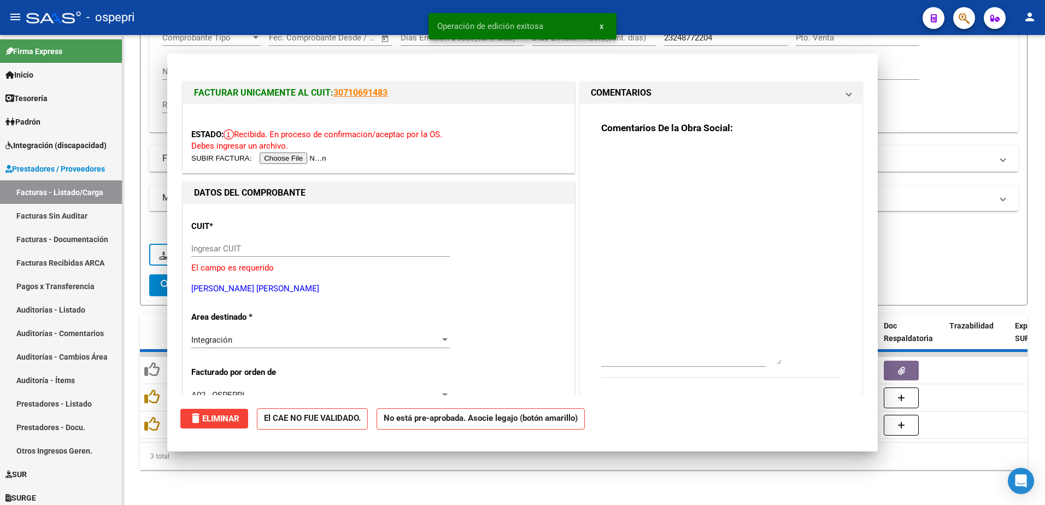
scroll to position [0, 0]
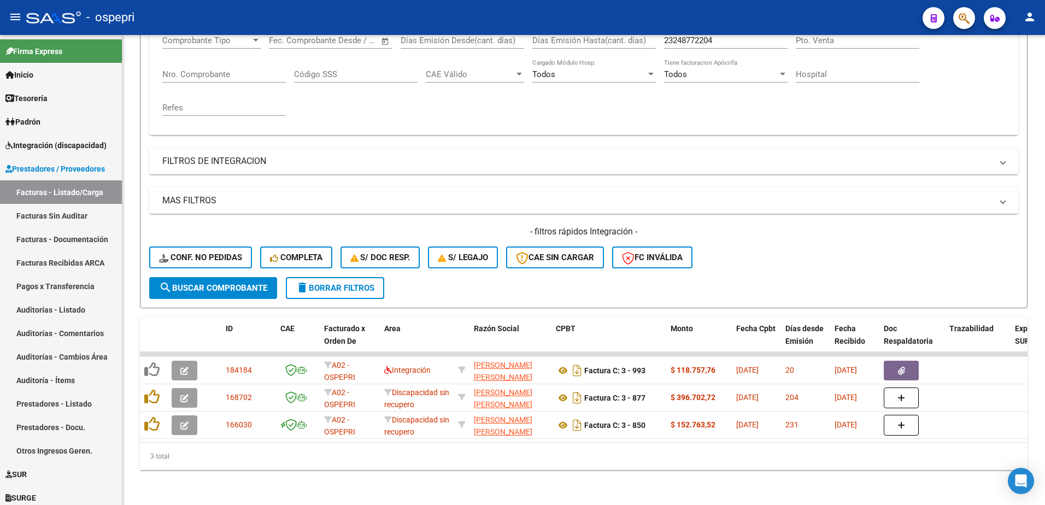
click at [678, 17] on div "- ospepri" at bounding box center [469, 17] width 887 height 24
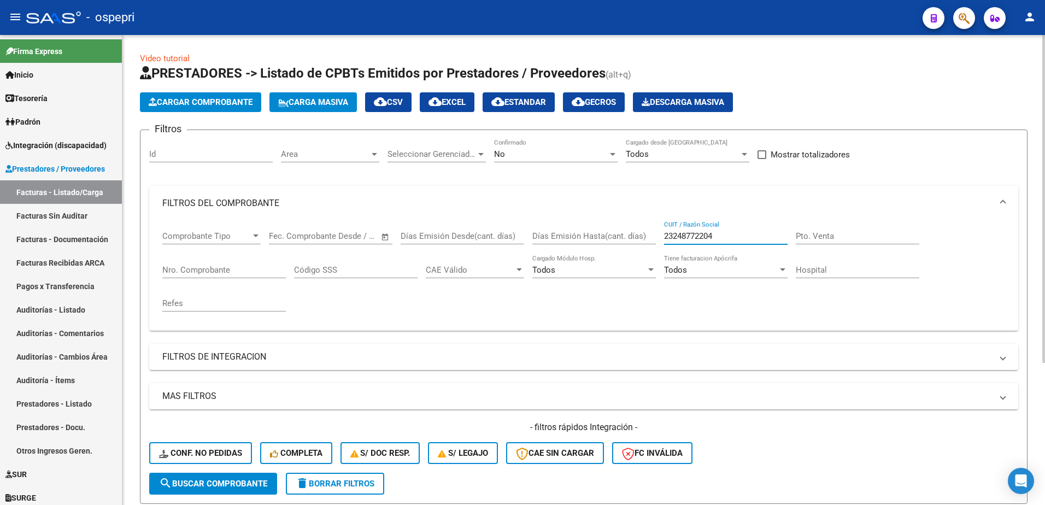
click at [721, 232] on input "23248772204" at bounding box center [725, 236] width 123 height 10
click at [721, 233] on input "23248772204" at bounding box center [725, 236] width 123 height 10
paste input "7264561448"
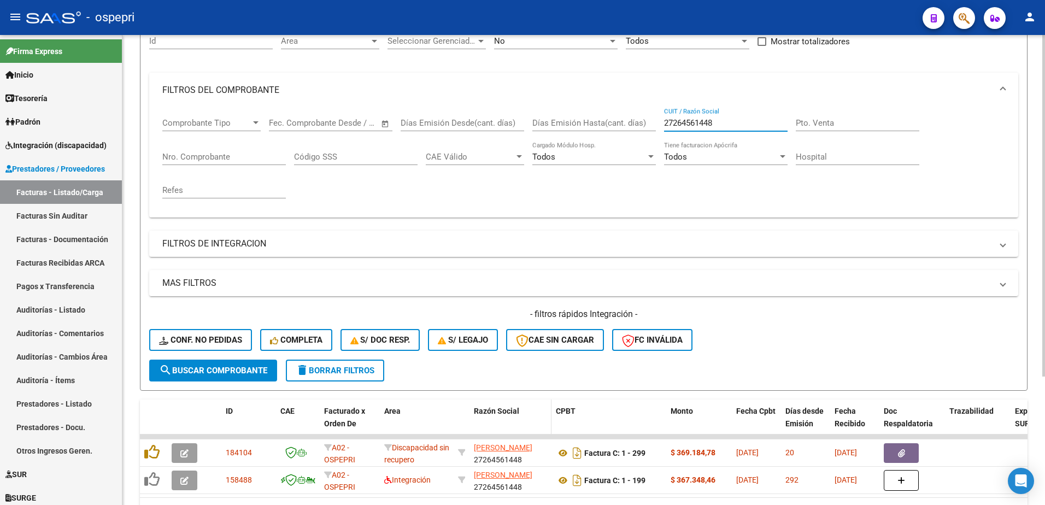
scroll to position [164, 0]
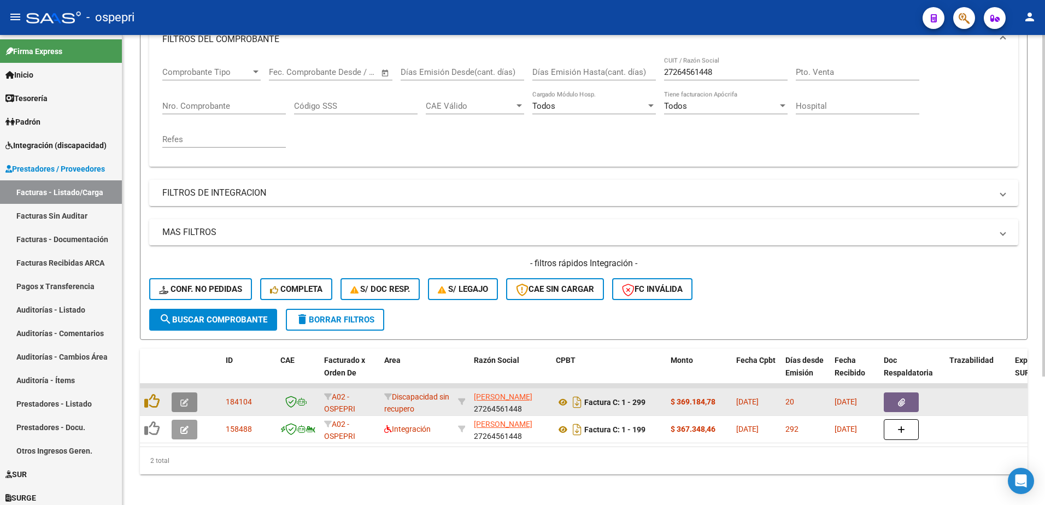
click at [181, 401] on icon "button" at bounding box center [184, 402] width 8 height 8
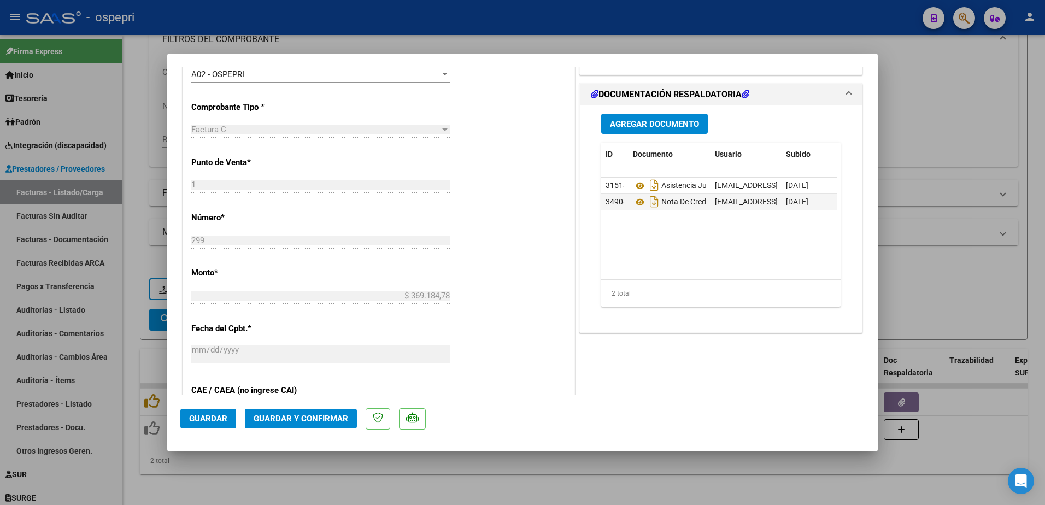
scroll to position [328, 0]
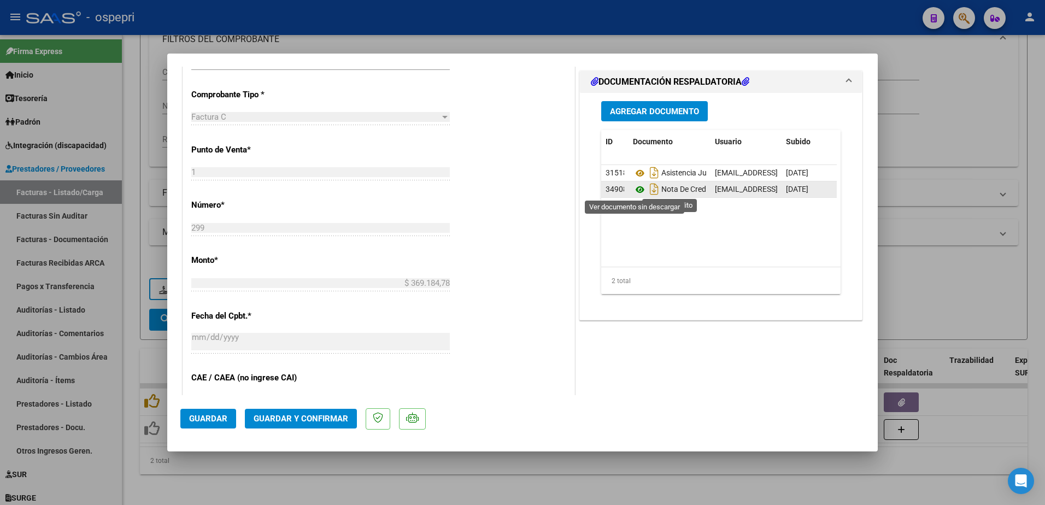
click at [633, 191] on icon at bounding box center [640, 189] width 14 height 13
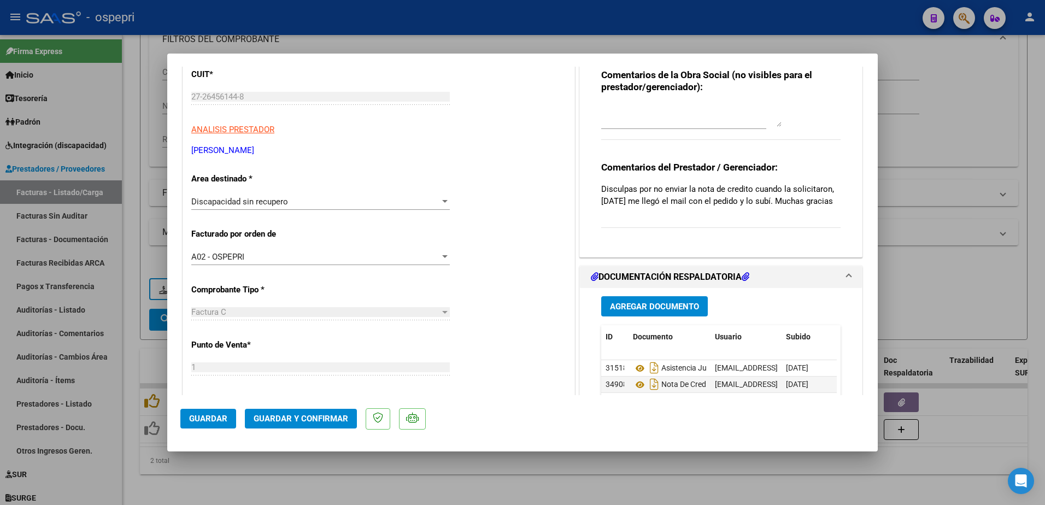
scroll to position [109, 0]
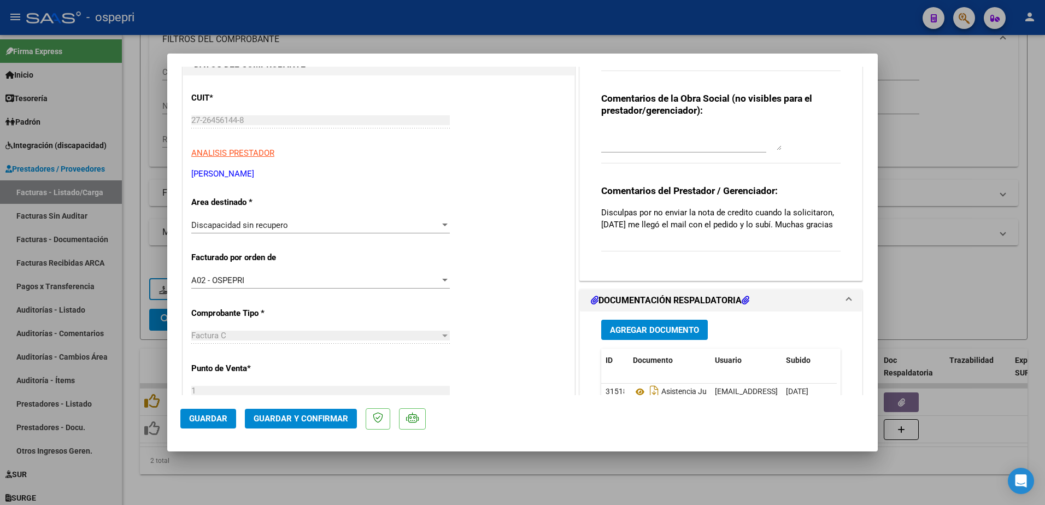
click at [724, 13] on div at bounding box center [522, 252] width 1045 height 505
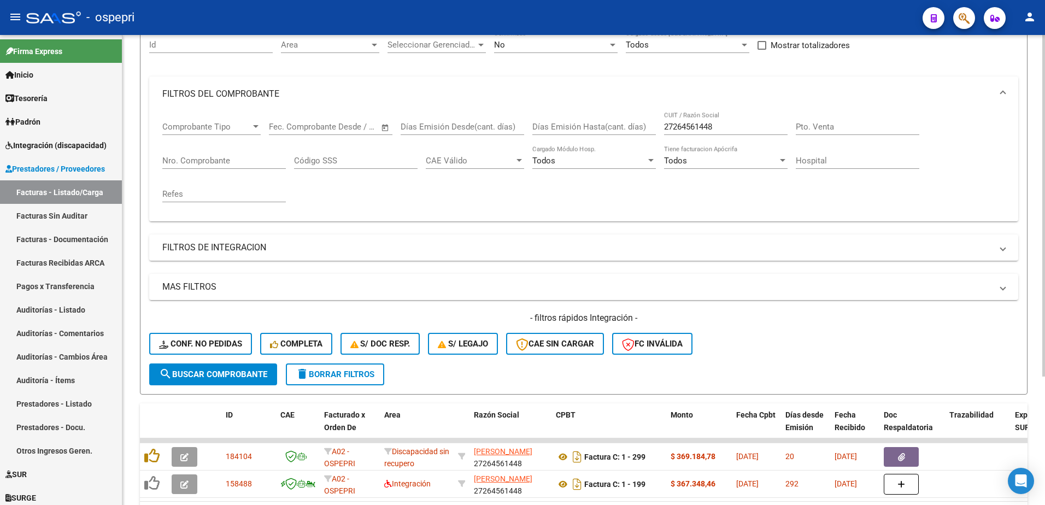
scroll to position [55, 0]
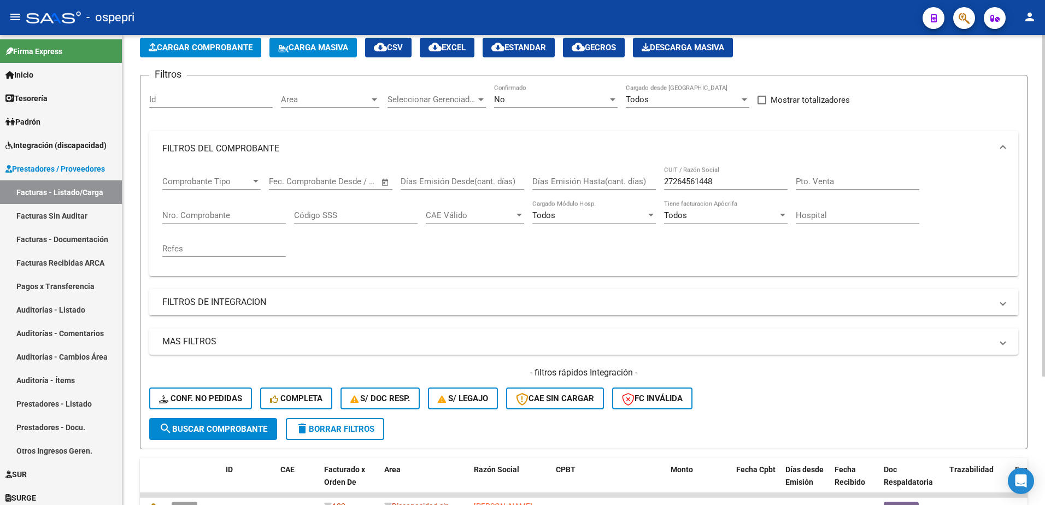
click at [726, 184] on input "27264561448" at bounding box center [725, 181] width 123 height 10
paste input "43373544"
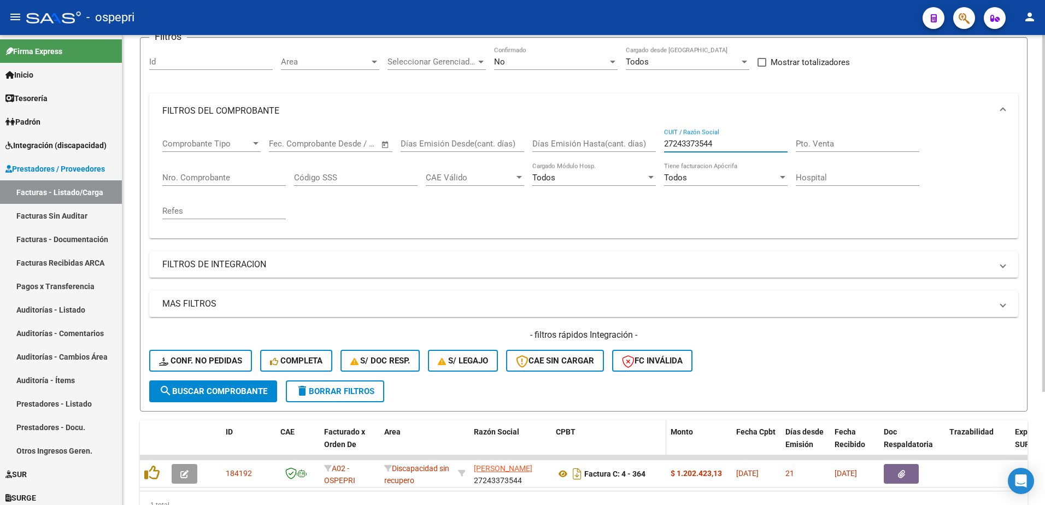
scroll to position [149, 0]
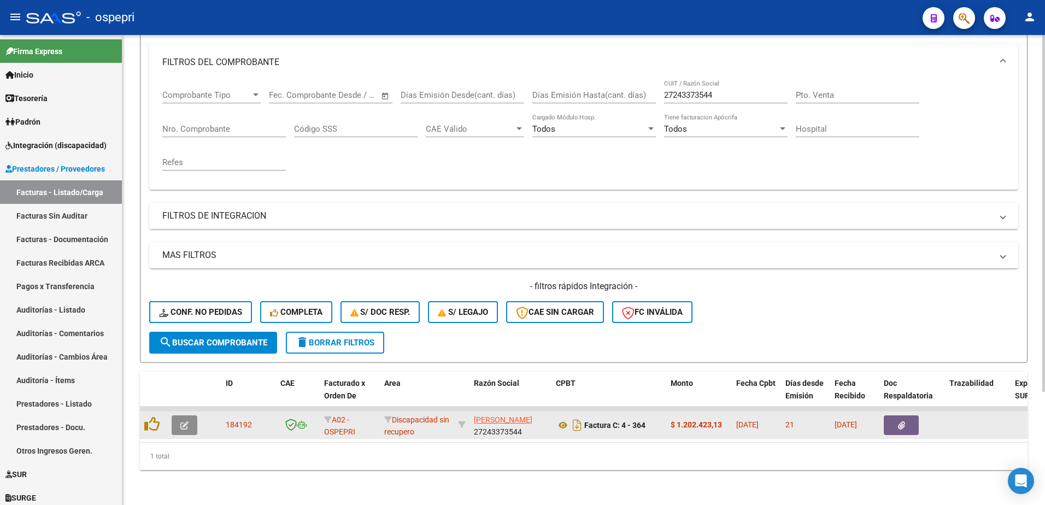
click at [179, 415] on button "button" at bounding box center [185, 425] width 26 height 20
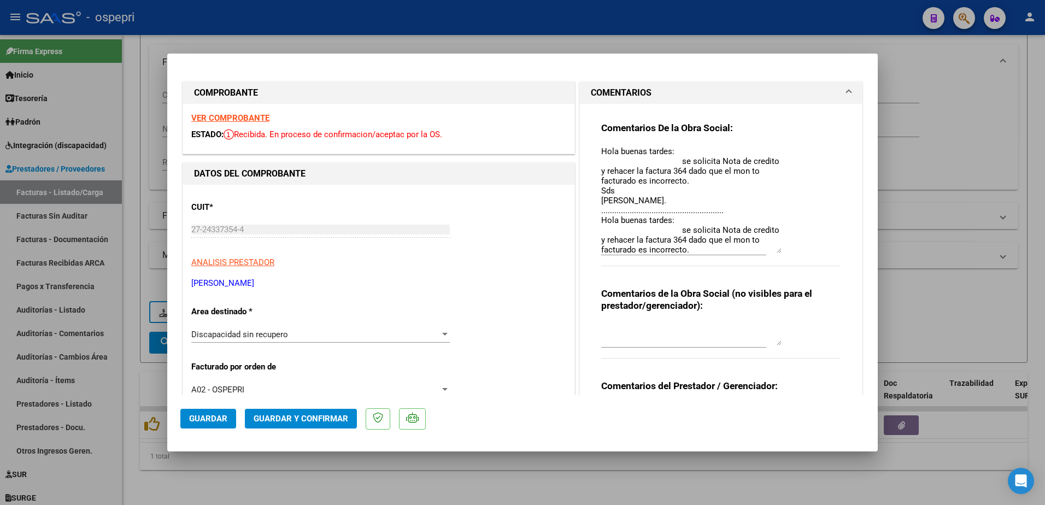
drag, startPoint x: 774, startPoint y: 166, endPoint x: 796, endPoint y: 251, distance: 88.7
click at [796, 251] on div "Comentarios De la Obra Social: Hola buenas tardes: se solicita Nota de credito …" at bounding box center [720, 200] width 239 height 156
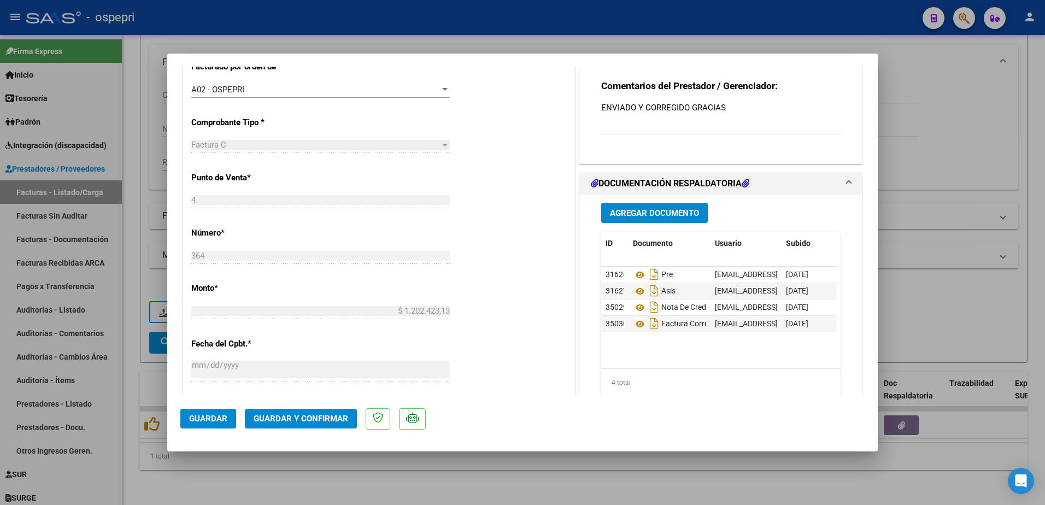
scroll to position [328, 0]
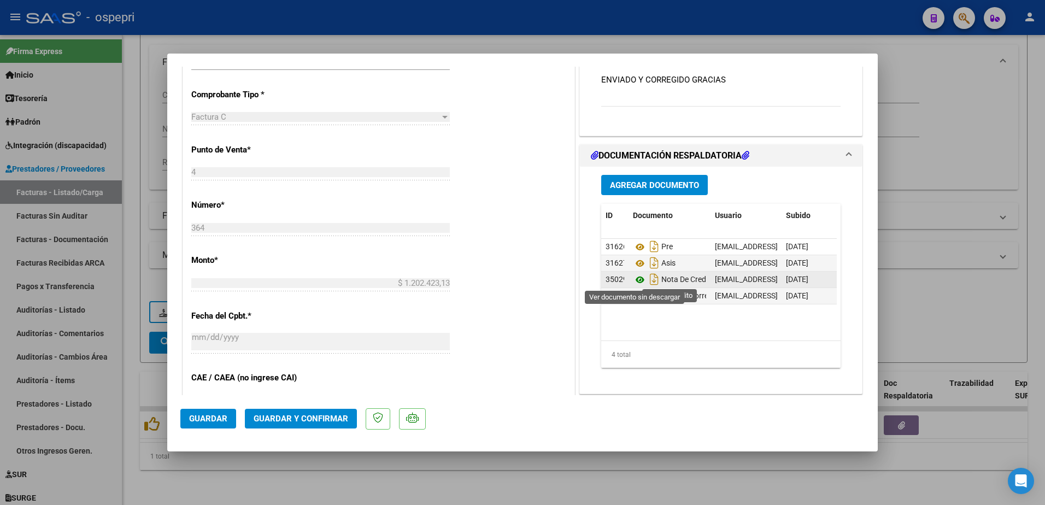
click at [635, 280] on icon at bounding box center [640, 279] width 14 height 13
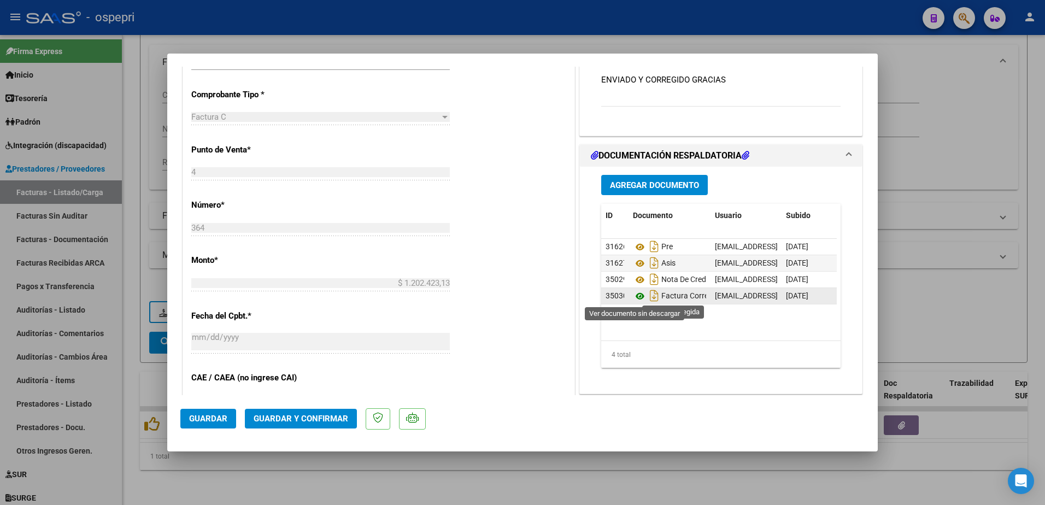
click at [633, 296] on icon at bounding box center [640, 296] width 14 height 13
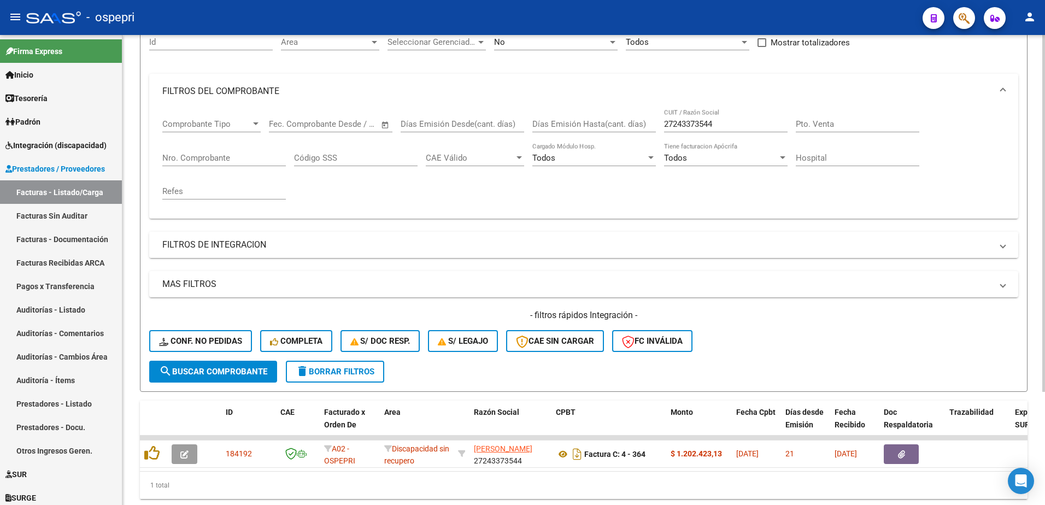
scroll to position [0, 0]
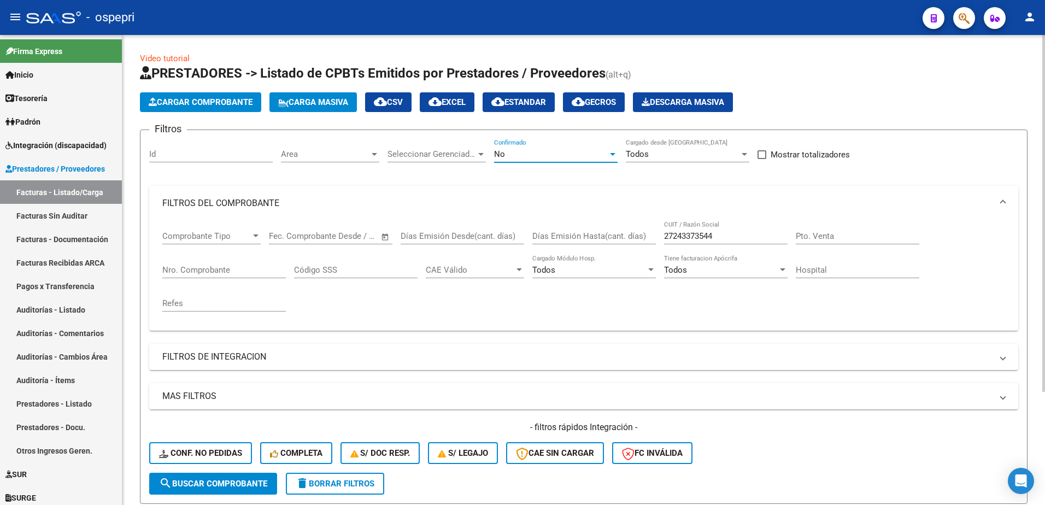
click at [613, 153] on div at bounding box center [612, 154] width 5 height 3
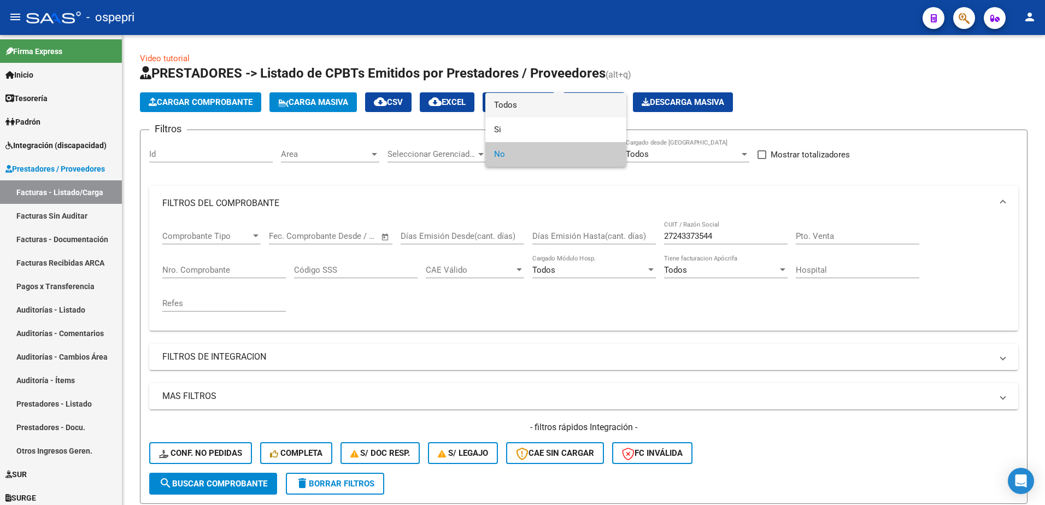
click at [542, 105] on span "Todos" at bounding box center [555, 105] width 123 height 25
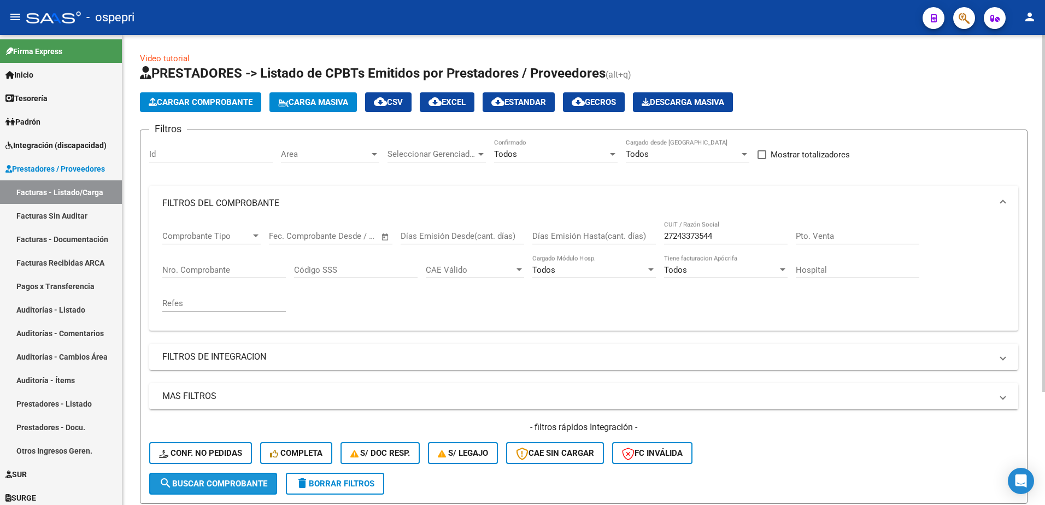
click at [241, 480] on span "search Buscar Comprobante" at bounding box center [213, 484] width 108 height 10
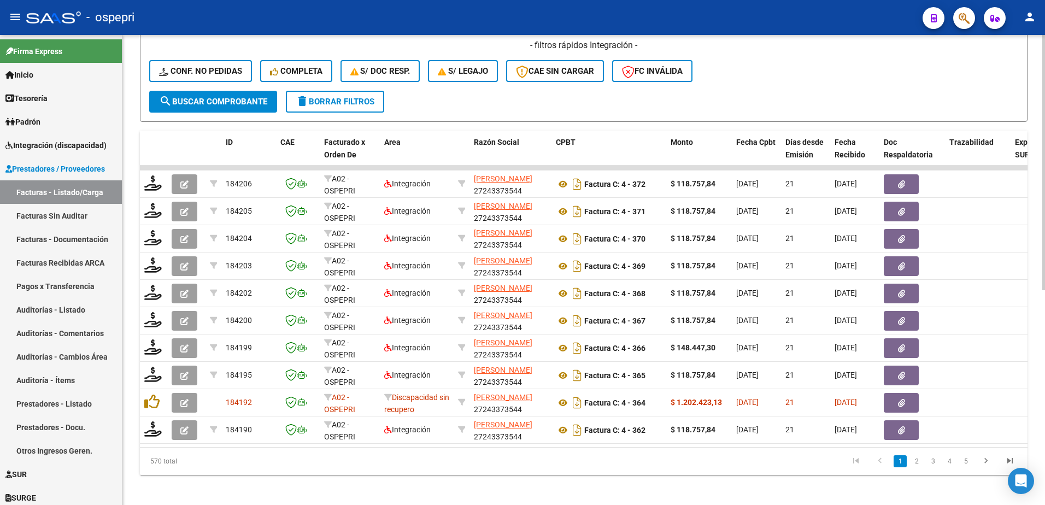
scroll to position [382, 0]
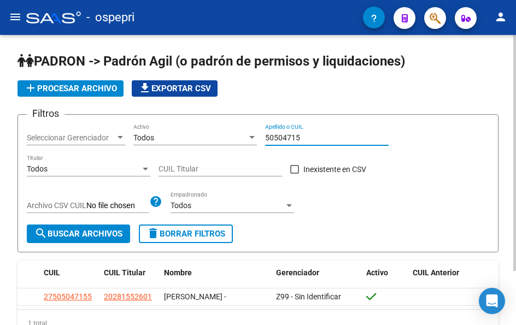
click at [320, 138] on input "50504715" at bounding box center [326, 137] width 123 height 9
click at [320, 137] on input "50504715" at bounding box center [326, 137] width 123 height 9
click at [314, 138] on input "56760520" at bounding box center [326, 137] width 123 height 9
type input "58075665"
